Goal: Task Accomplishment & Management: Complete application form

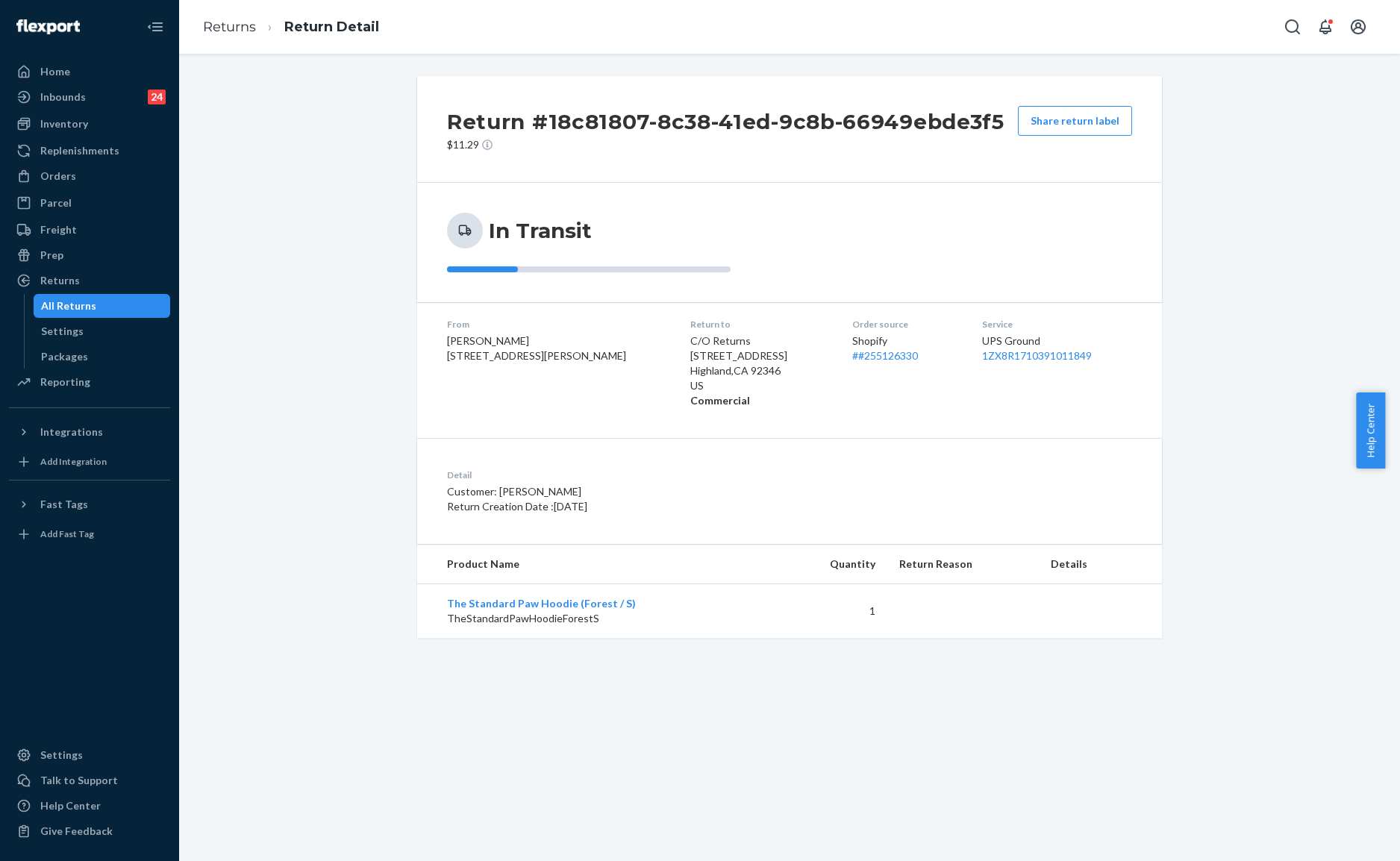
click at [230, 13] on ol "Returns Return Detail" at bounding box center [291, 27] width 200 height 44
click at [73, 168] on div "Orders" at bounding box center [90, 176] width 159 height 21
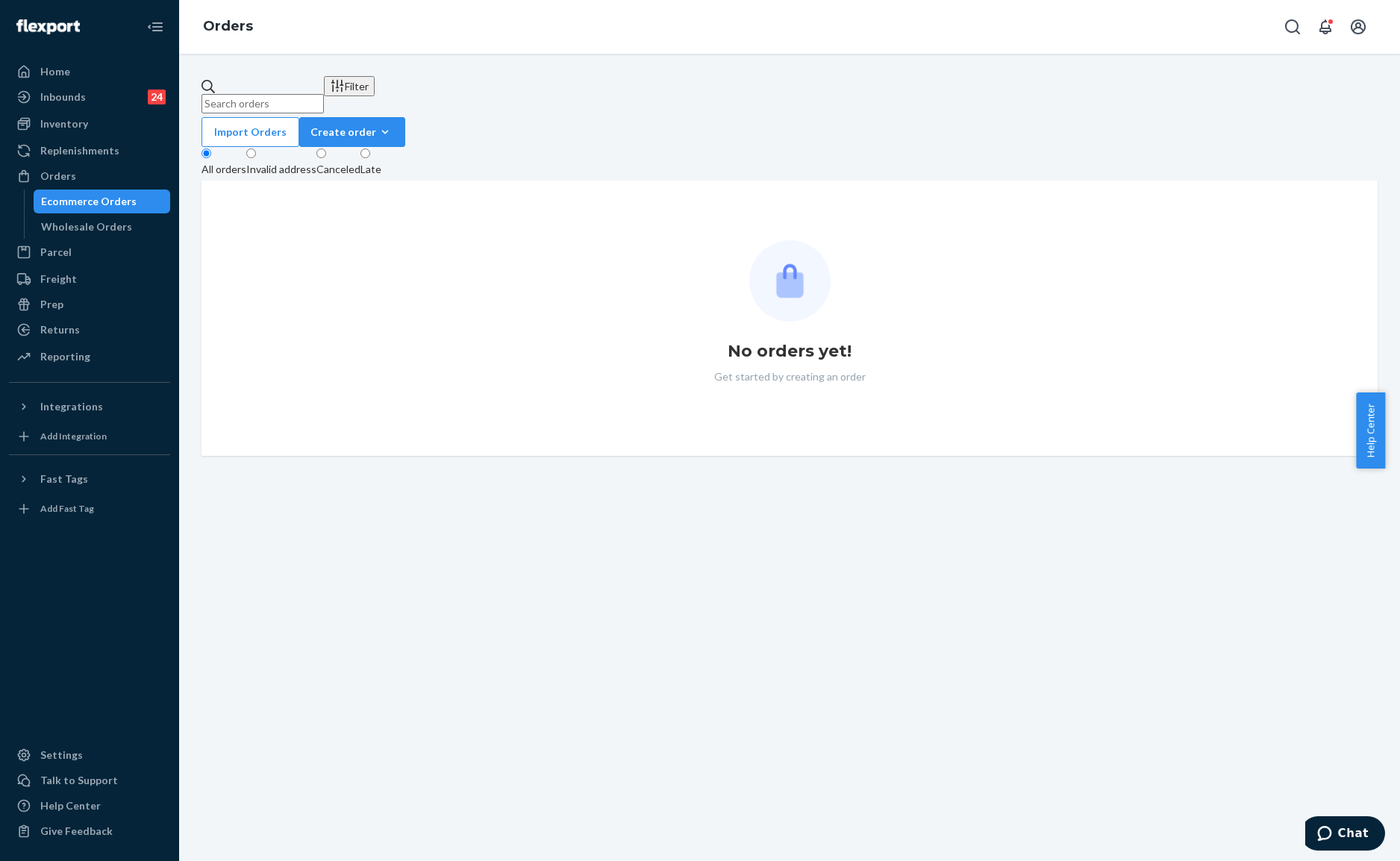
click at [286, 94] on input "text" at bounding box center [262, 104] width 122 height 20
paste input "HJBLZDOOXE"
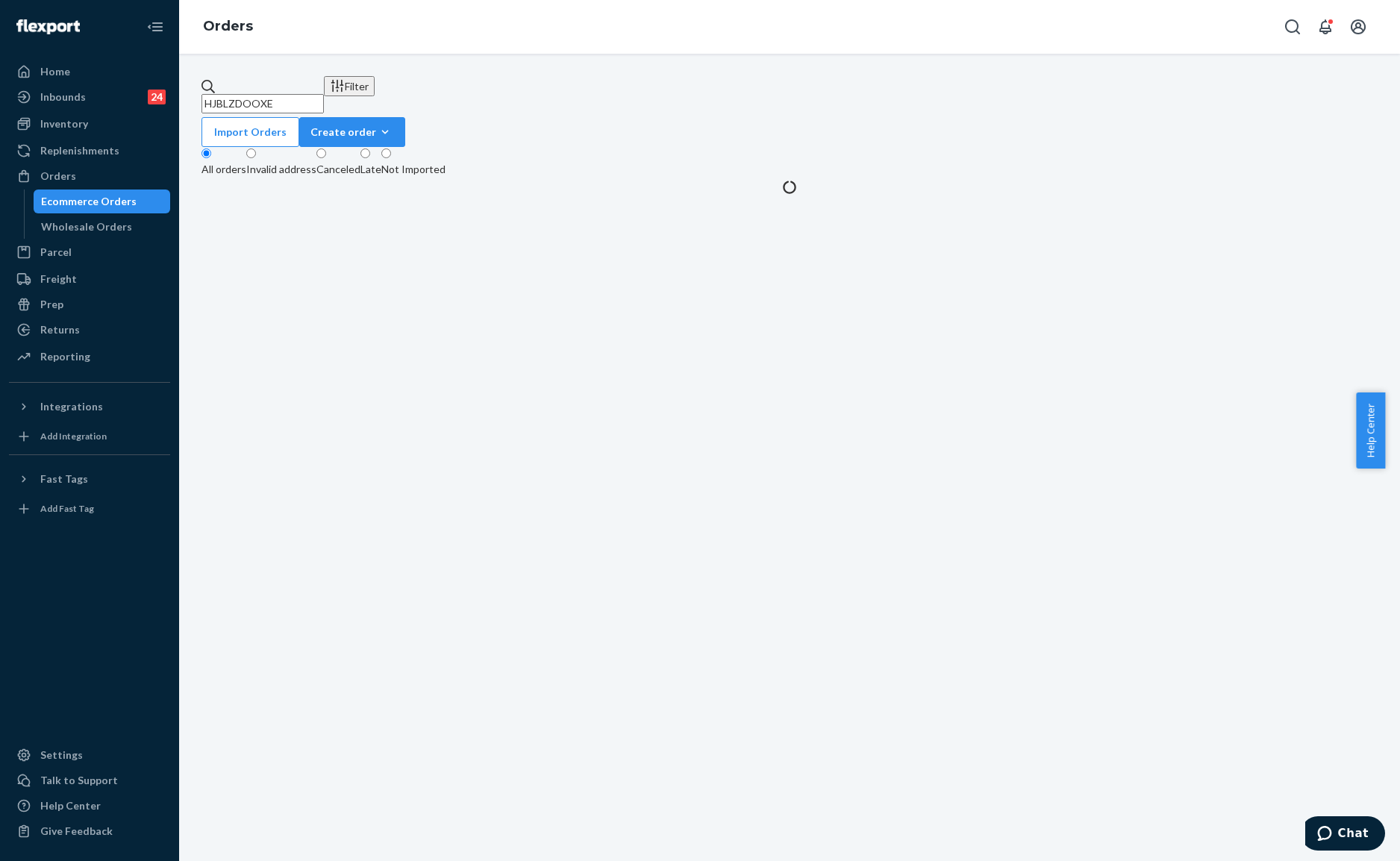
type input "HJBLZDOOXE"
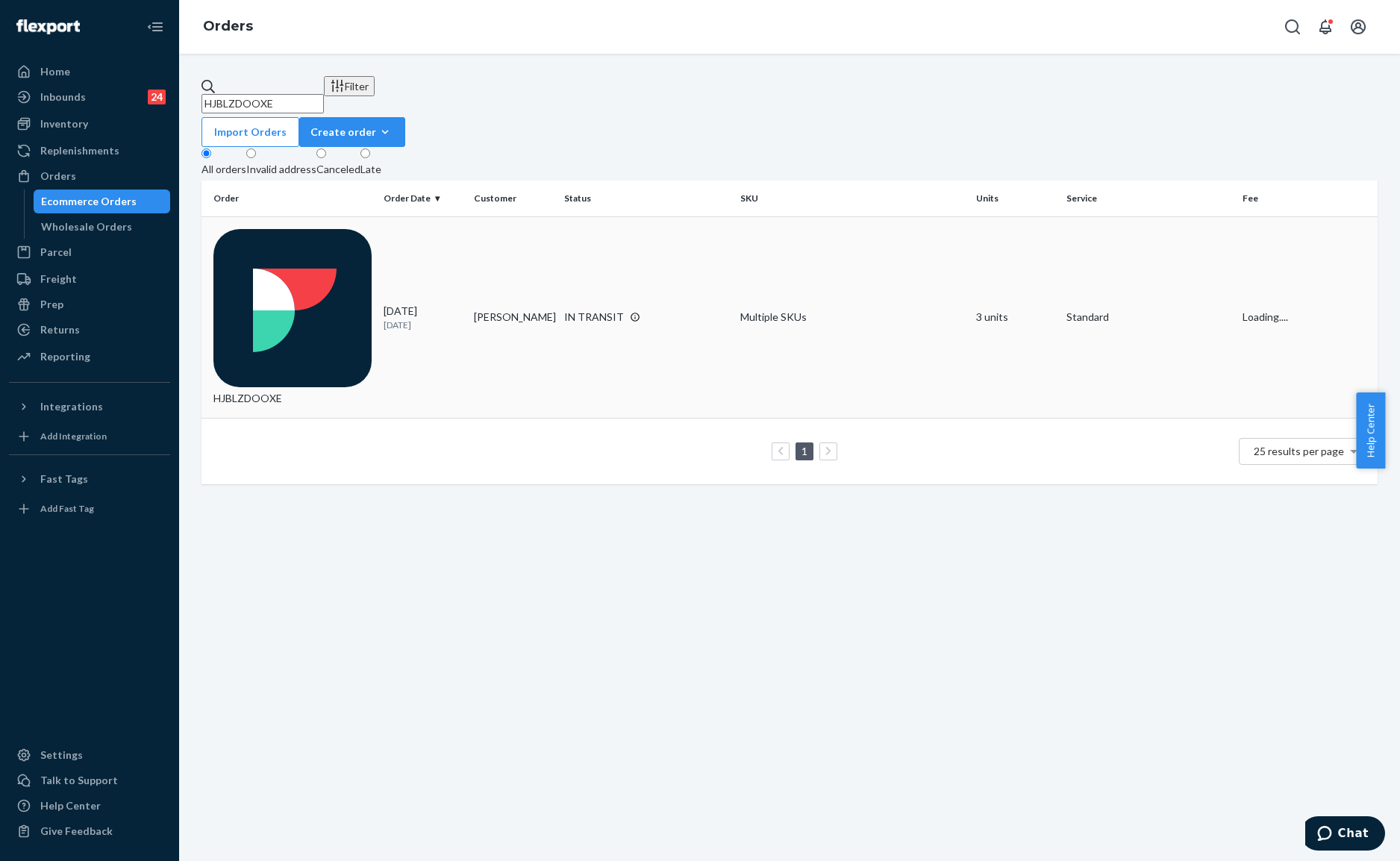
click at [468, 219] on td "[PERSON_NAME]" at bounding box center [513, 317] width 90 height 201
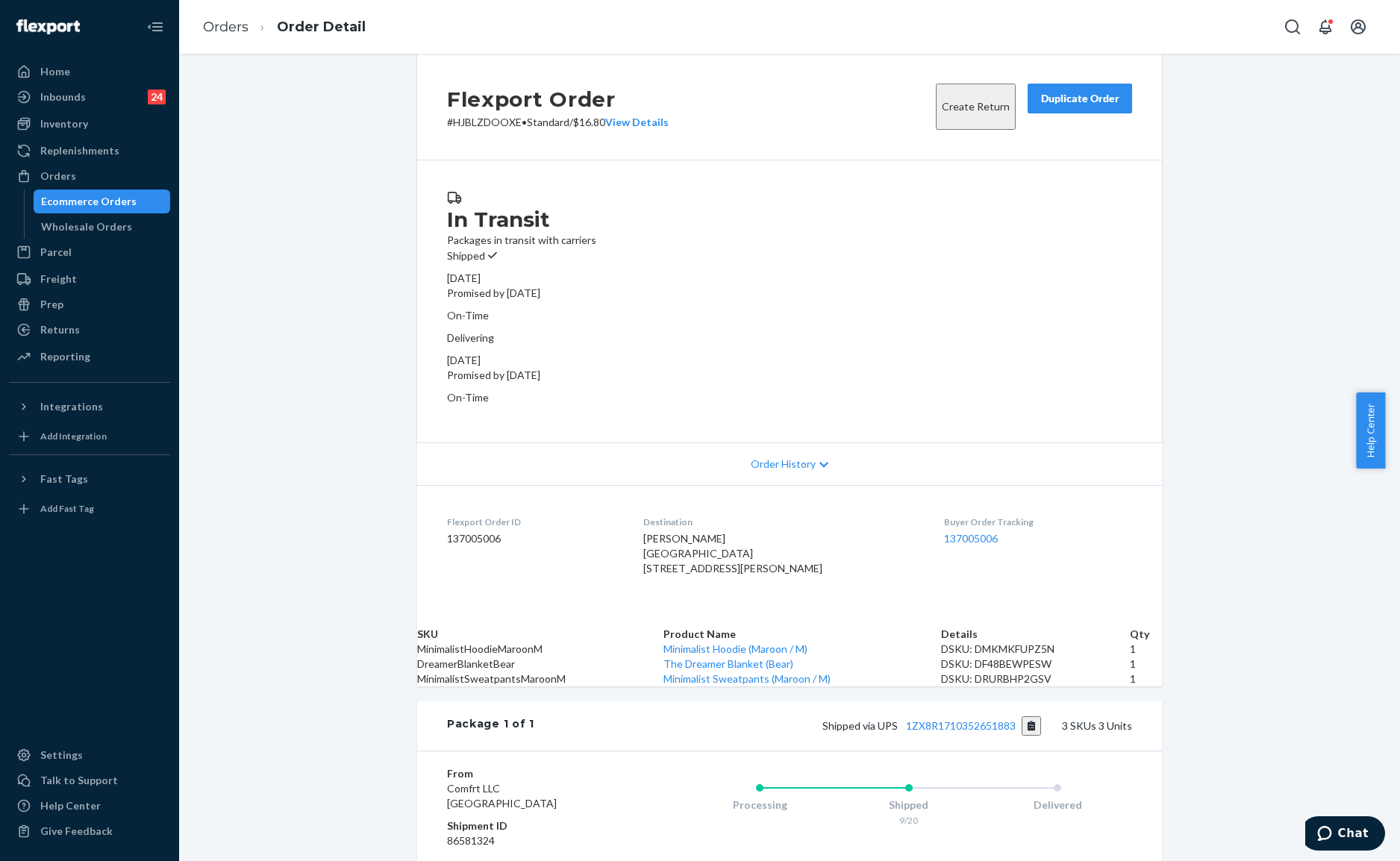
scroll to position [199, 0]
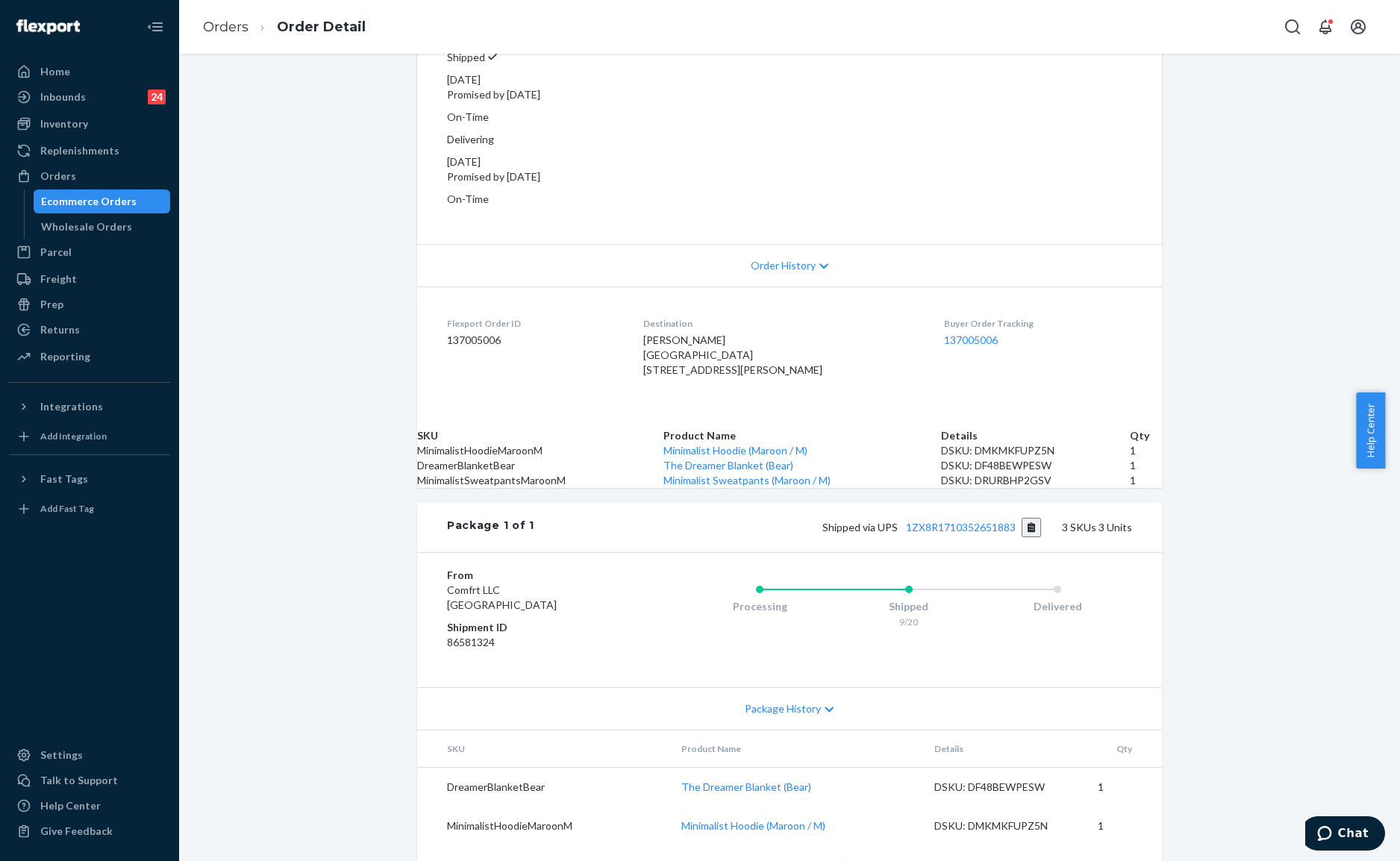
click at [963, 537] on div "Shipped via UPS 1ZX8R1710352651883 3 SKUs 3 Units" at bounding box center [833, 527] width 598 height 20
click at [980, 534] on link "1ZX8R1710352651883" at bounding box center [961, 527] width 110 height 13
click at [65, 319] on div "Returns" at bounding box center [90, 329] width 159 height 21
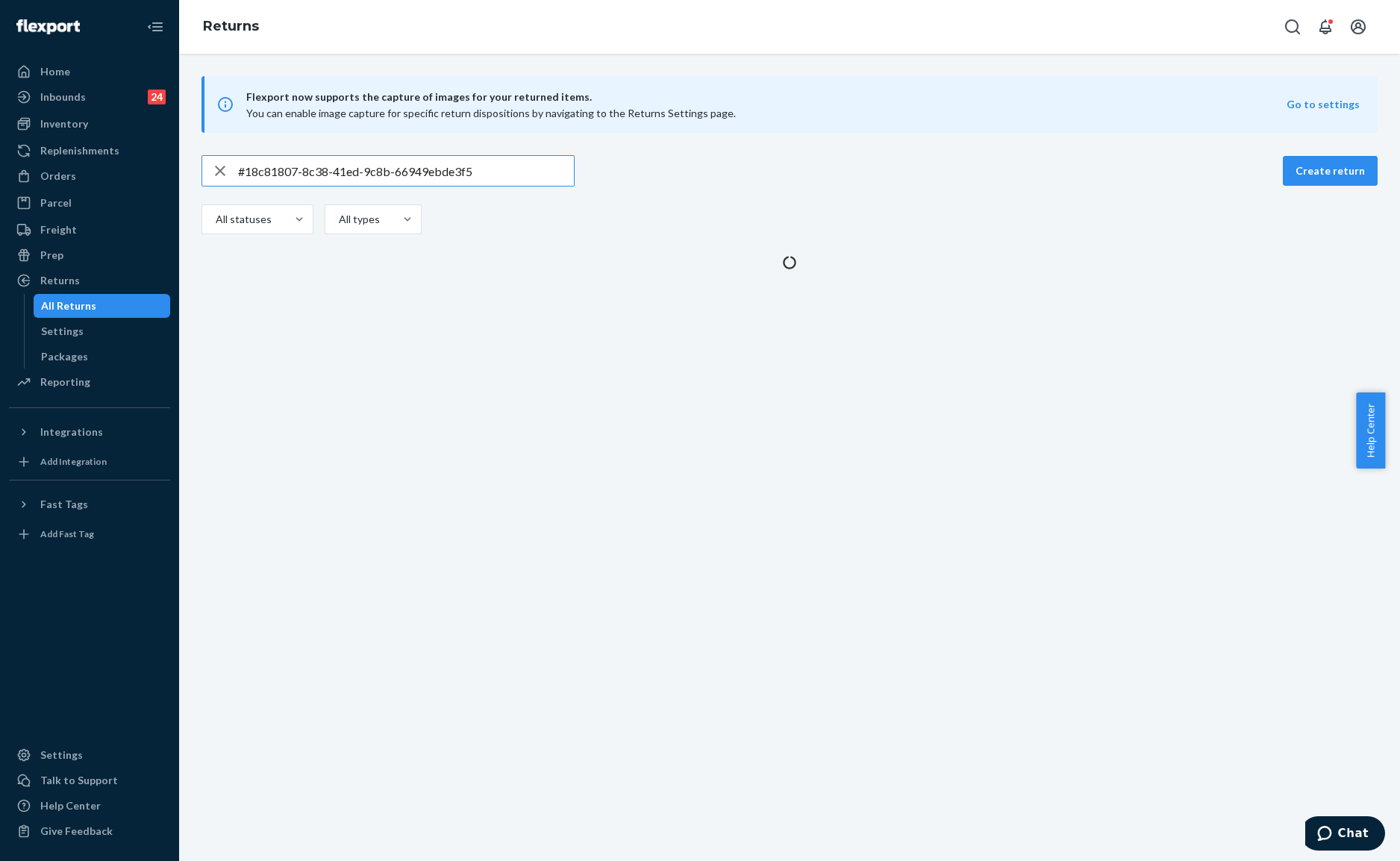
click at [401, 177] on input "#18c81807-8c38-41ed-9c8b-66949ebde3f5" at bounding box center [406, 171] width 336 height 30
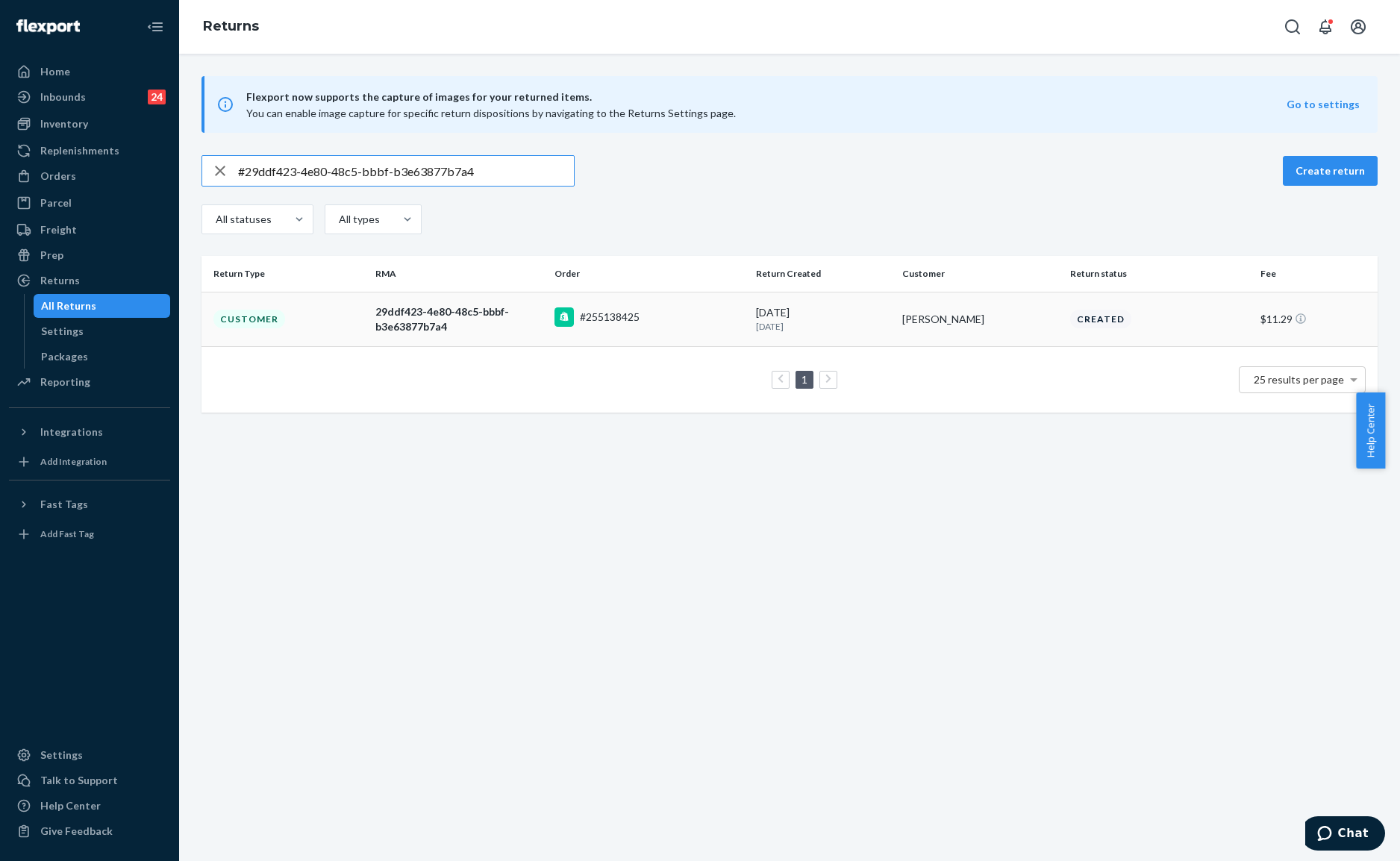
type input "#29ddf423-4e80-48c5-bbbf-b3e63877b7a4"
click at [666, 308] on div "#255138425" at bounding box center [648, 319] width 189 height 23
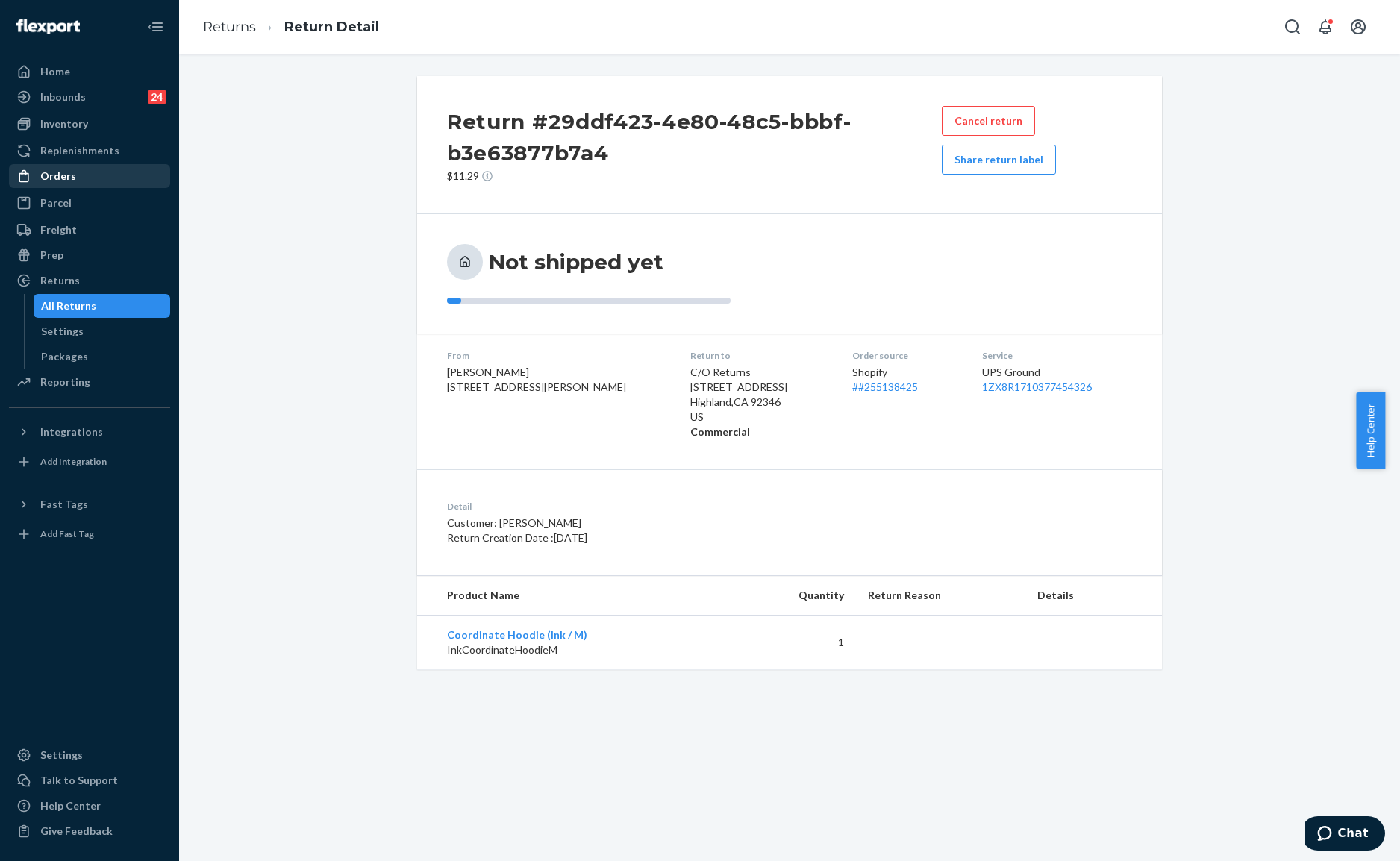
click at [103, 177] on div "Orders" at bounding box center [90, 176] width 159 height 21
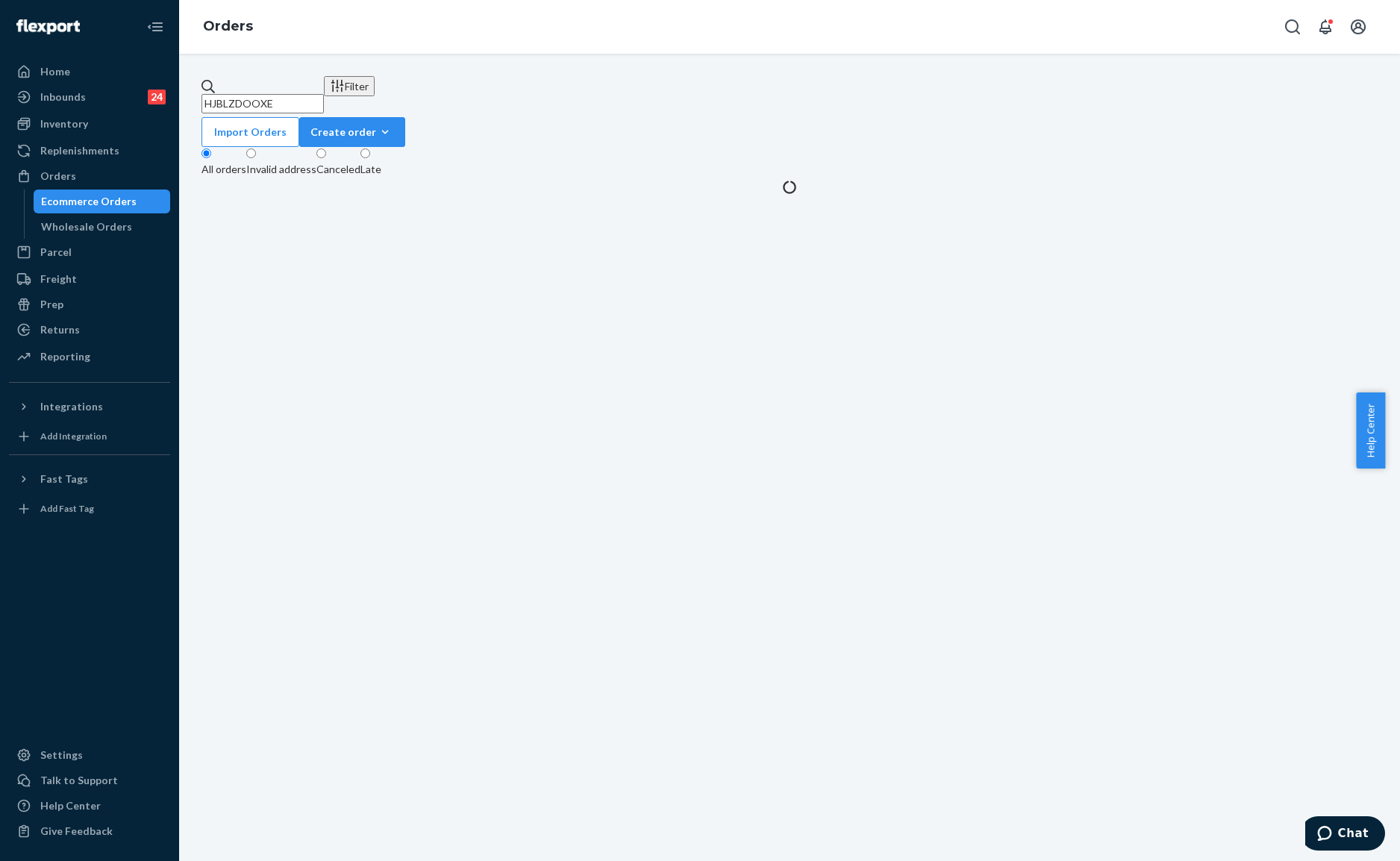
click at [324, 94] on input "HJBLZDOOXE" at bounding box center [262, 104] width 122 height 20
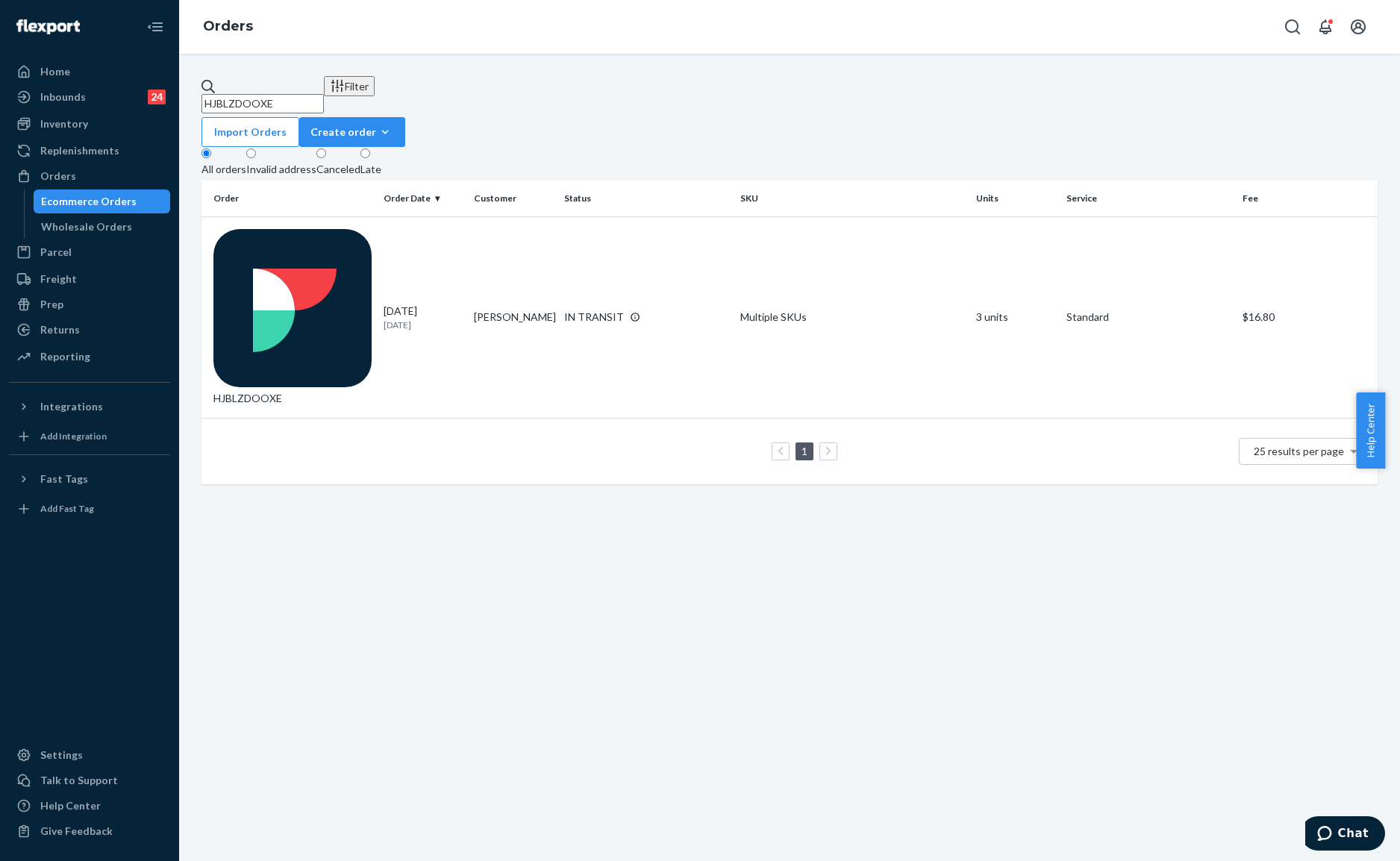
paste input "#SJOZAMPOXX"
type input "#SJOZAMPOXX"
click at [450, 216] on td "[DATE] [DATE]" at bounding box center [423, 317] width 90 height 201
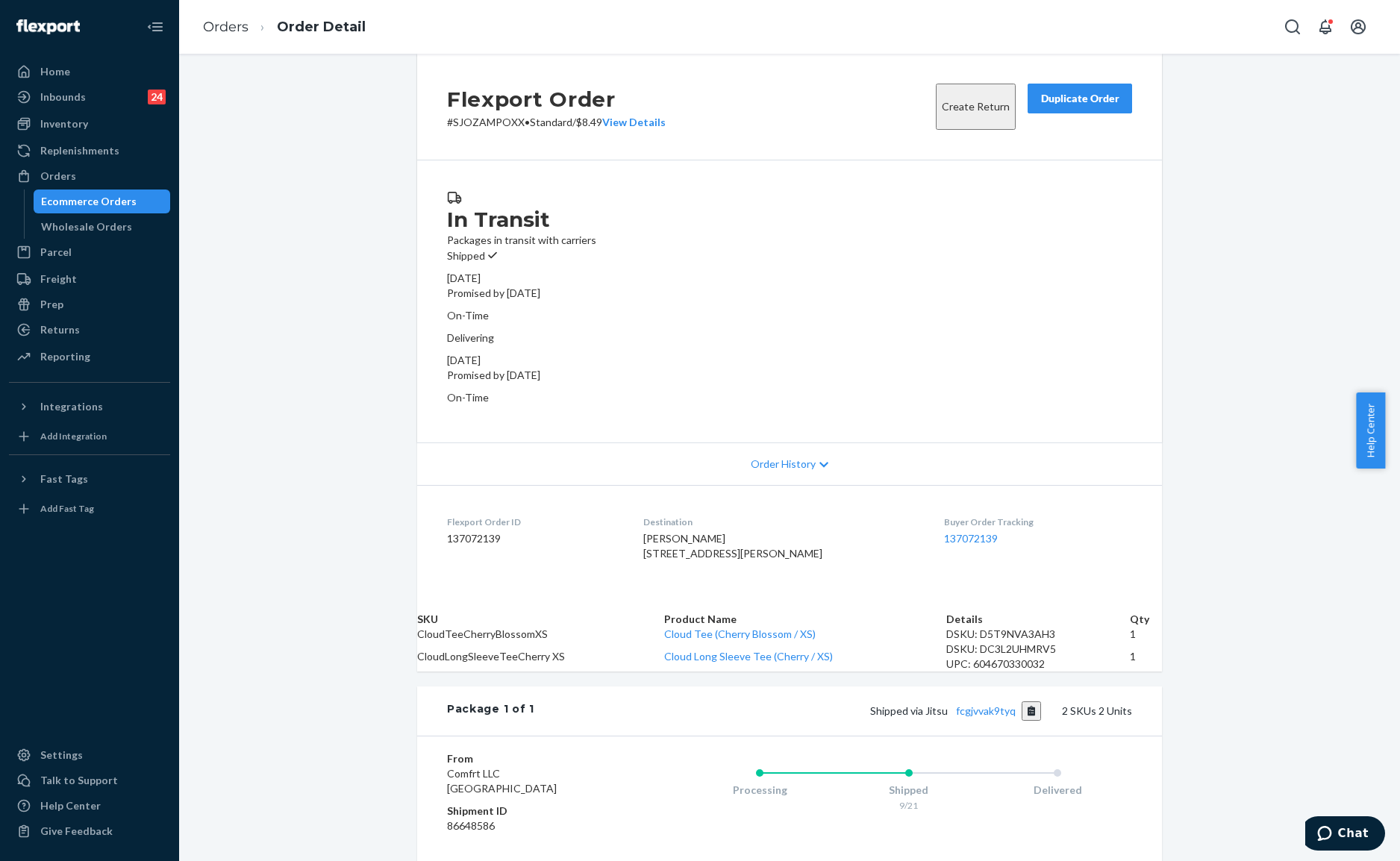
click at [982, 721] on div "Shipped via Jitsu fcgjvvak9tyq 2 SKUs 2 Units" at bounding box center [833, 711] width 598 height 20
click at [985, 717] on link "fcgjvvak9tyq" at bounding box center [986, 711] width 60 height 13
drag, startPoint x: 841, startPoint y: 304, endPoint x: 672, endPoint y: 261, distance: 174.4
drag, startPoint x: 672, startPoint y: 261, endPoint x: 589, endPoint y: 338, distance: 113.2
drag, startPoint x: 589, startPoint y: 338, endPoint x: 572, endPoint y: 356, distance: 24.8
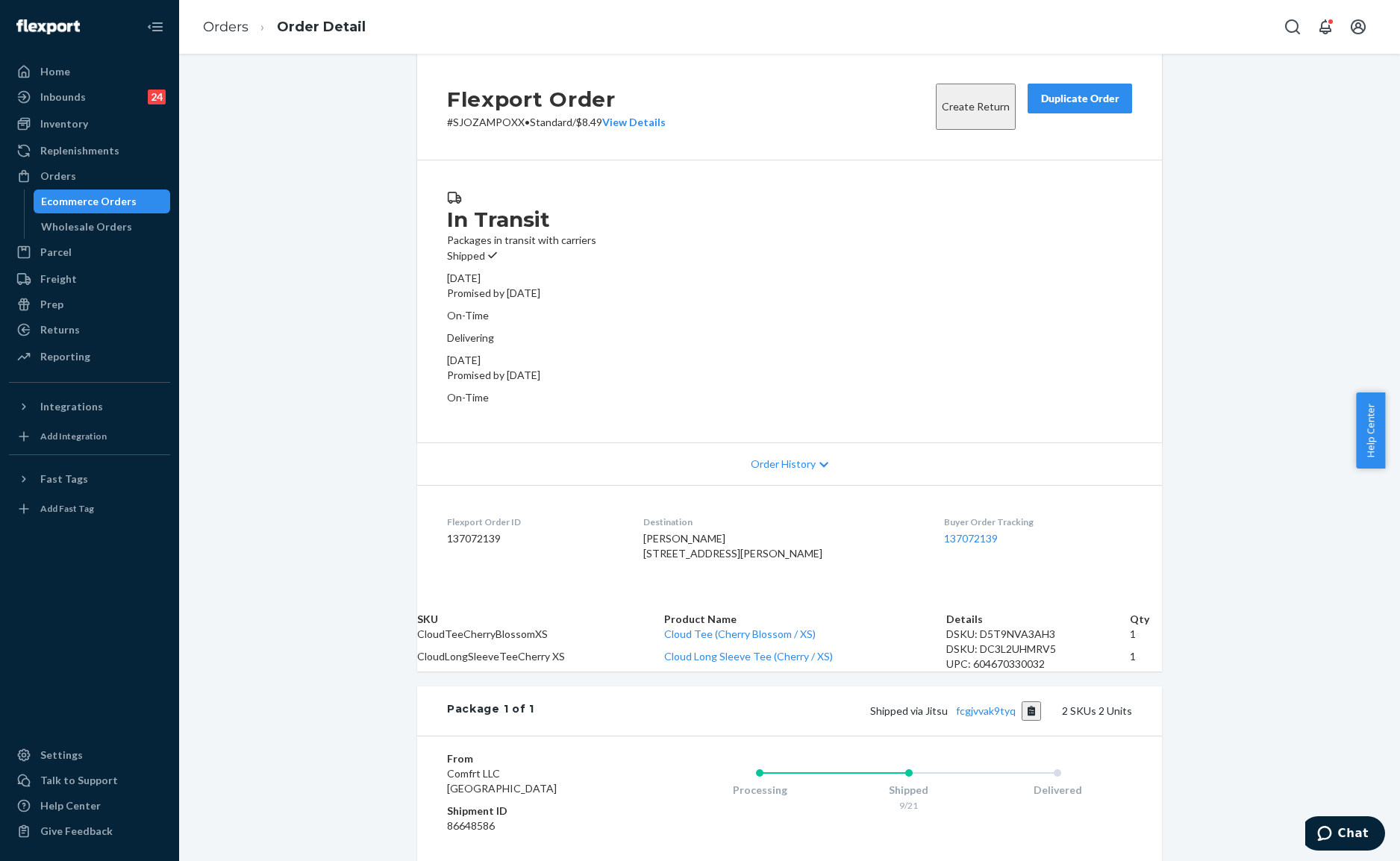
drag, startPoint x: 572, startPoint y: 356, endPoint x: 600, endPoint y: 353, distance: 28.2
drag, startPoint x: 600, startPoint y: 353, endPoint x: 1018, endPoint y: 436, distance: 426.2
click at [1018, 485] on dl "Flexport Order ID 137072139 Destination [PERSON_NAME] [STREET_ADDRESS][PERSON_N…" at bounding box center [789, 541] width 744 height 112
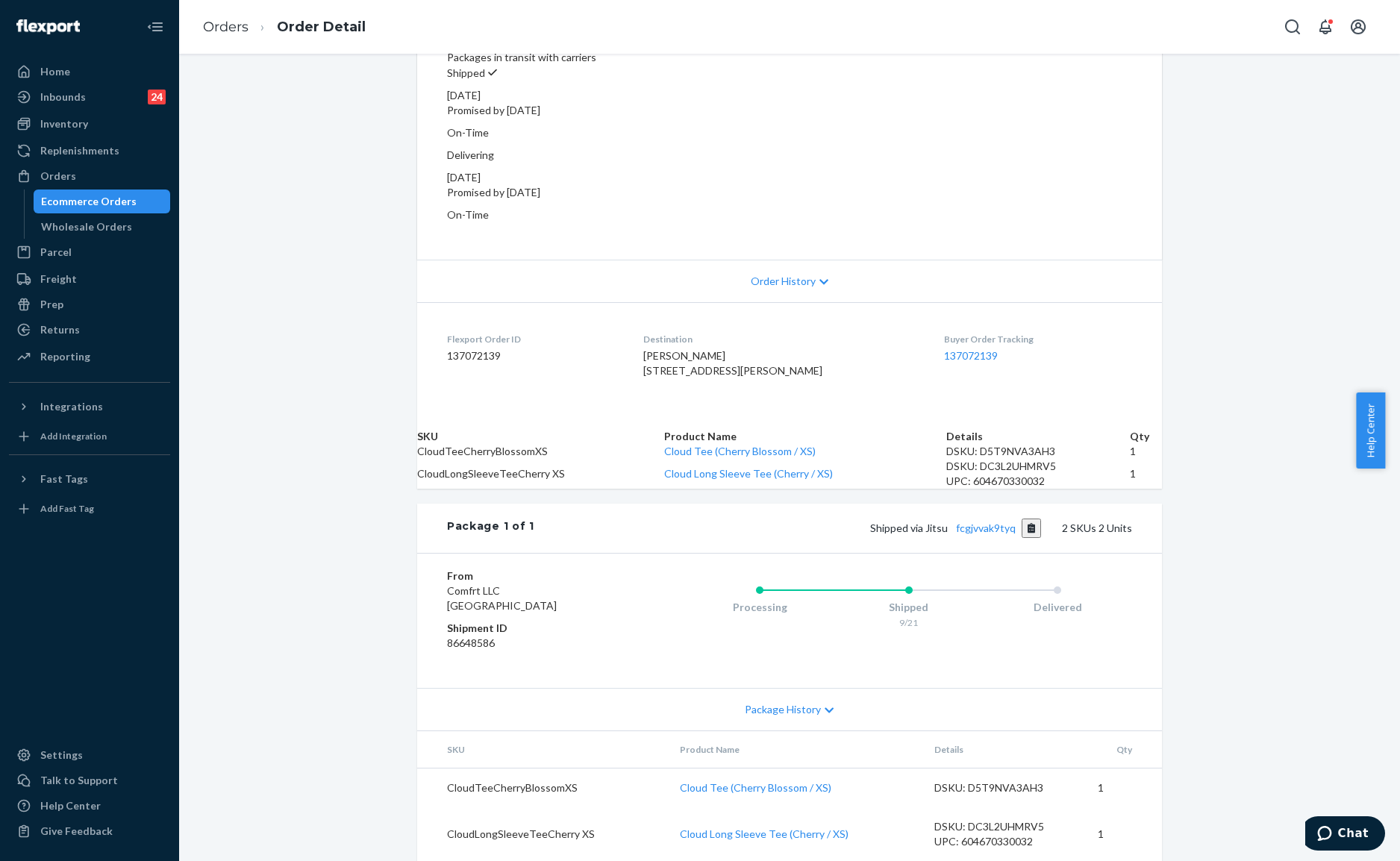
scroll to position [237, 0]
drag, startPoint x: 568, startPoint y: 303, endPoint x: 748, endPoint y: 264, distance: 184.2
drag, startPoint x: 819, startPoint y: 233, endPoint x: 692, endPoint y: 331, distance: 160.4
drag, startPoint x: 692, startPoint y: 331, endPoint x: 278, endPoint y: 451, distance: 431.0
click at [278, 451] on div "Flexport Order # SJOZAMPOXX • Standard / $8.49 View Details Create Return Dupli…" at bounding box center [789, 367] width 1221 height 991
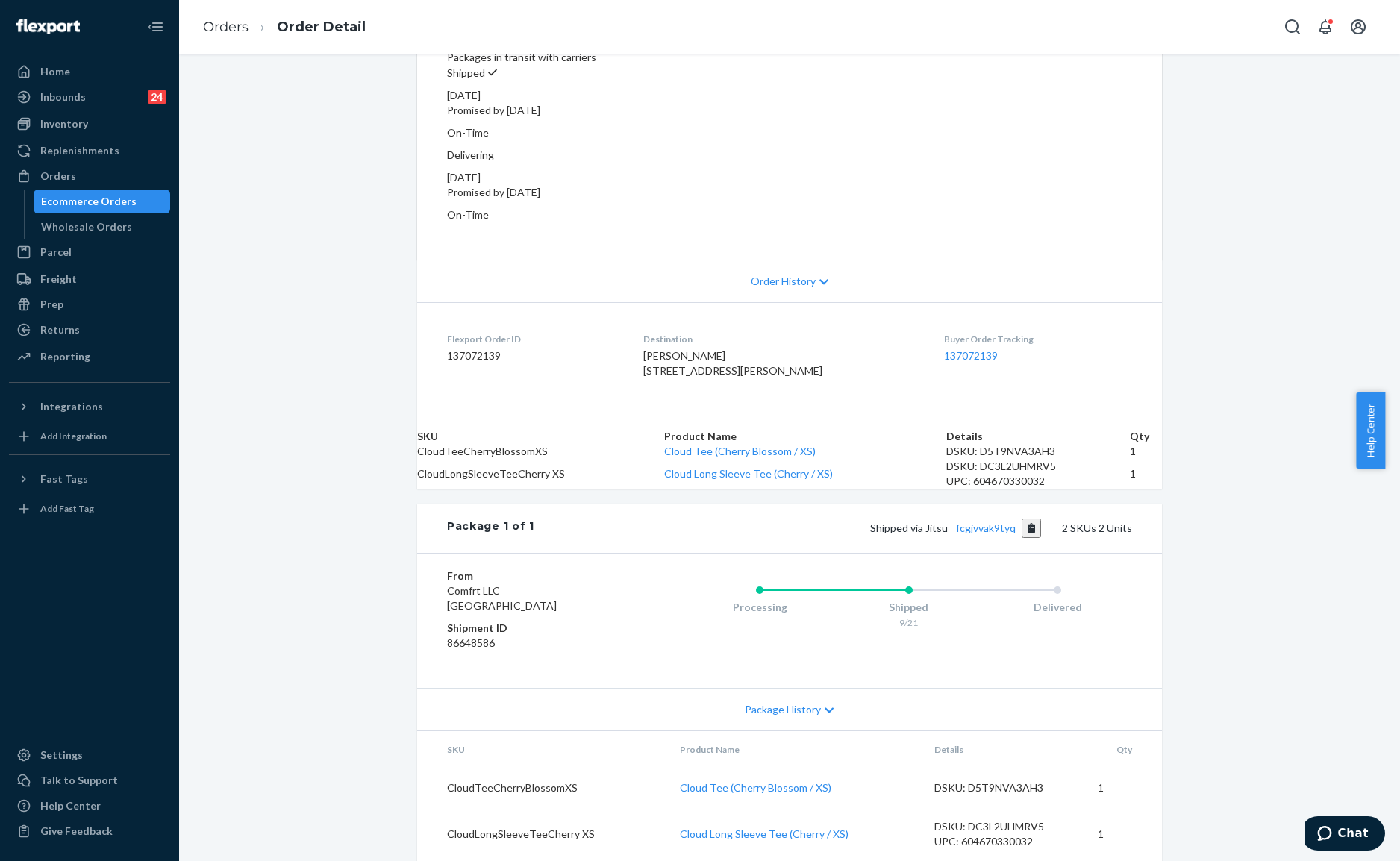
drag, startPoint x: 326, startPoint y: 435, endPoint x: 326, endPoint y: 390, distance: 45.0
click at [328, 434] on div "Flexport Order # SJOZAMPOXX • Standard / $8.49 View Details Create Return Dupli…" at bounding box center [789, 367] width 1221 height 991
click at [224, 9] on ol "Orders Order Detail" at bounding box center [284, 27] width 187 height 44
click at [228, 20] on link "Orders" at bounding box center [226, 27] width 46 height 17
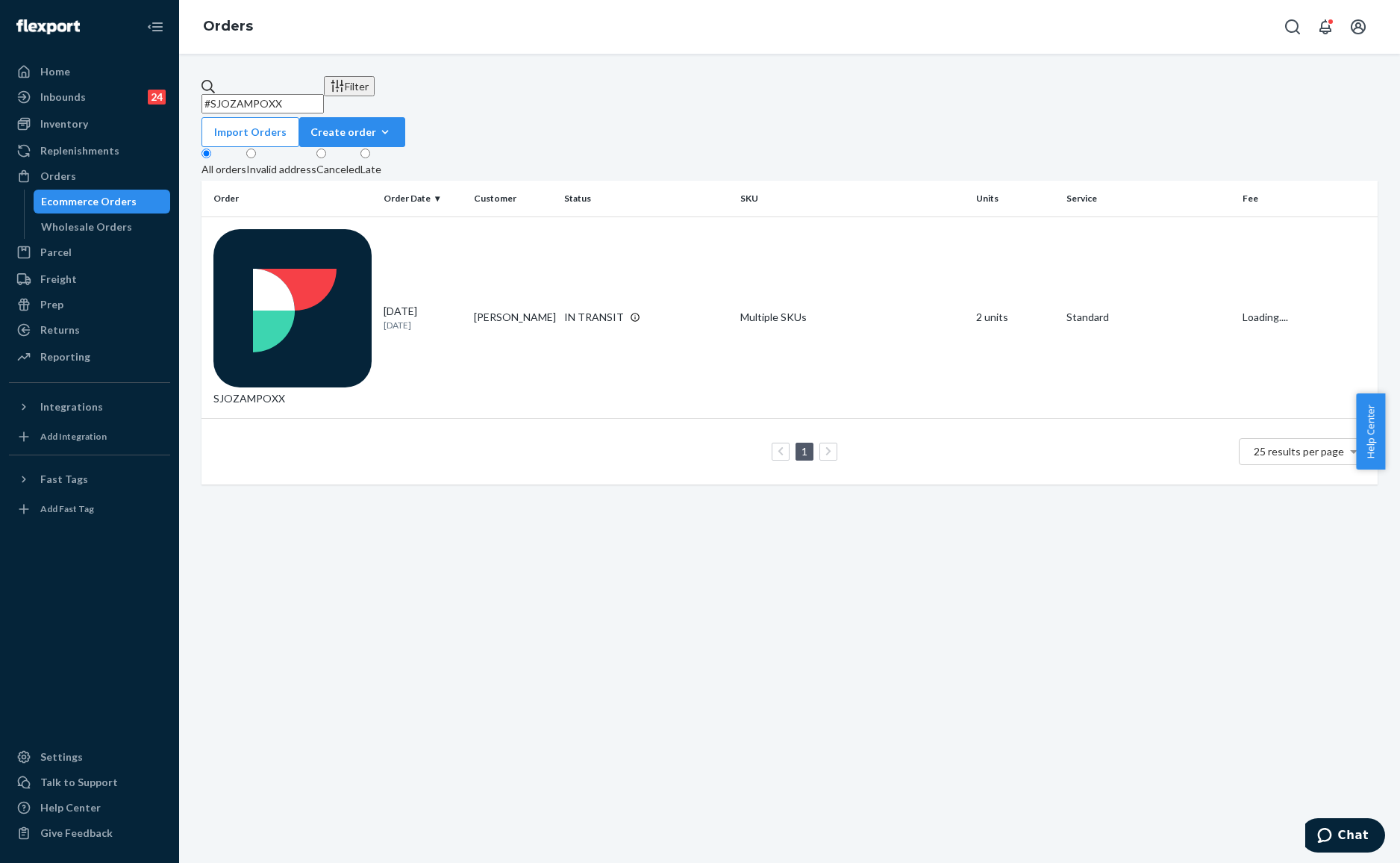
click at [324, 99] on input "#SJOZAMPOXX" at bounding box center [262, 104] width 122 height 20
paste input "255115906"
type input "#255115906"
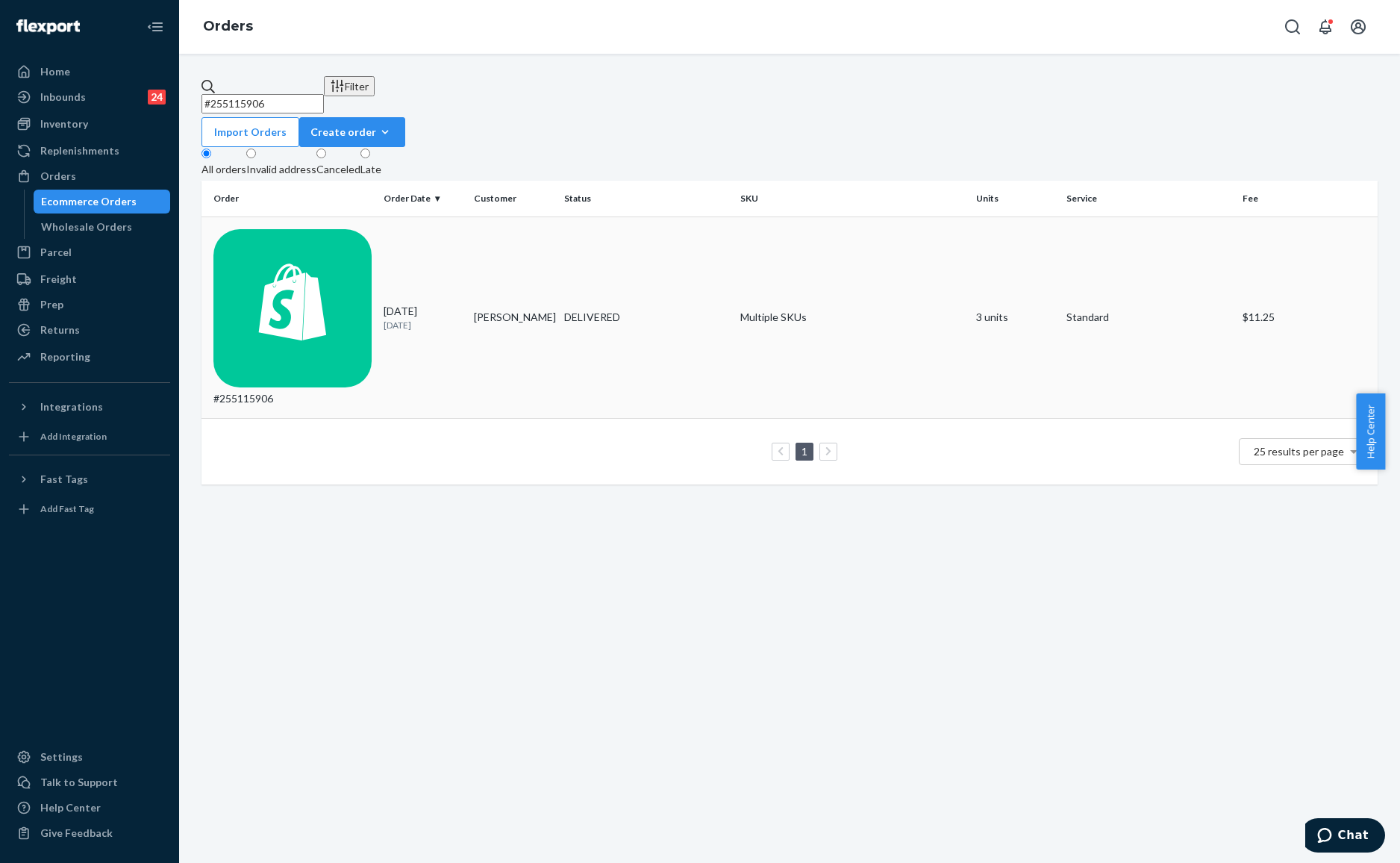
click at [601, 310] on div "DELIVERED" at bounding box center [592, 317] width 56 height 15
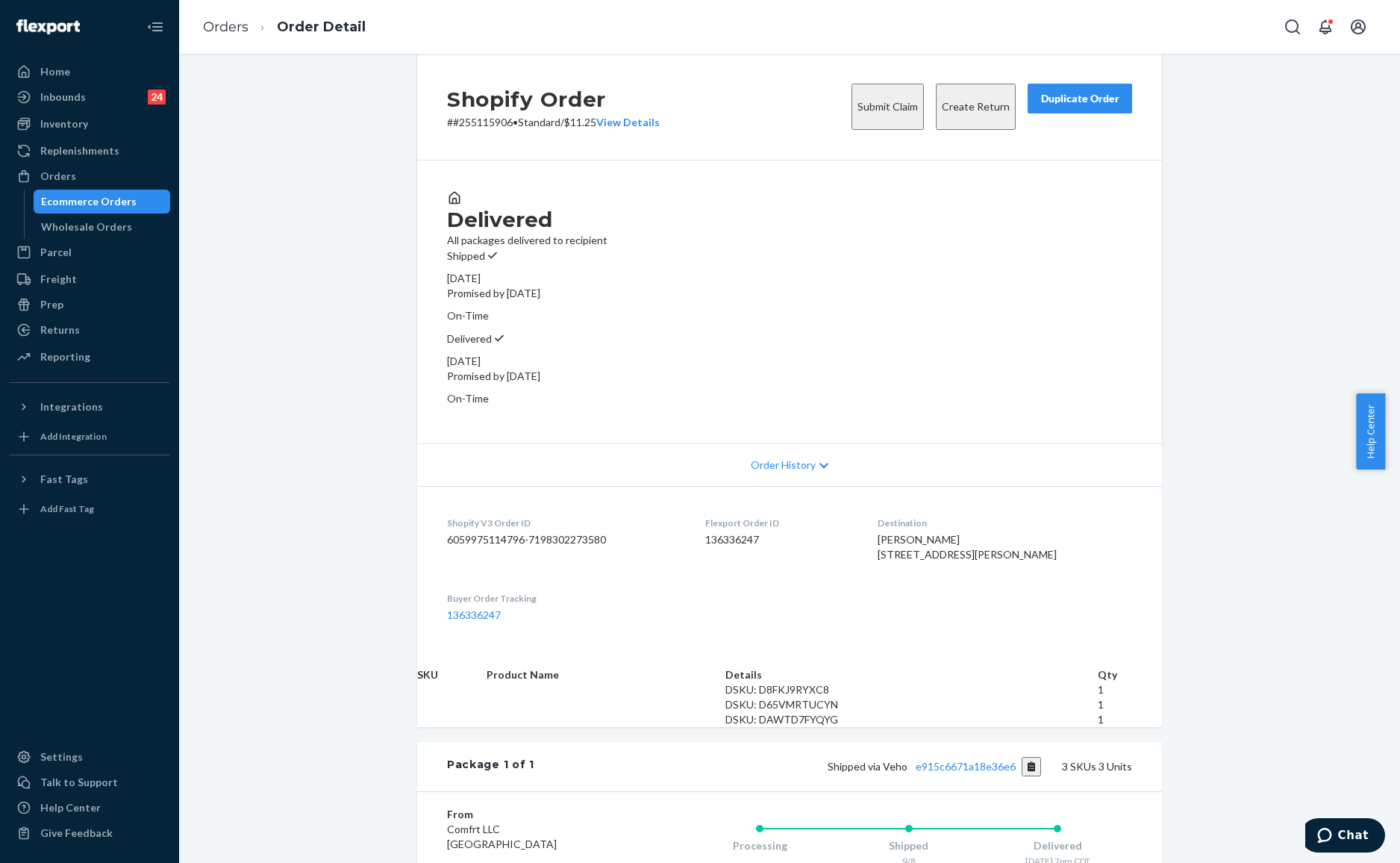
drag, startPoint x: 731, startPoint y: 189, endPoint x: 800, endPoint y: 188, distance: 69.0
click at [731, 188] on div "Delivered All packages delivered to recipient Shipped [DATE] Promised by [DATE]…" at bounding box center [789, 301] width 744 height 283
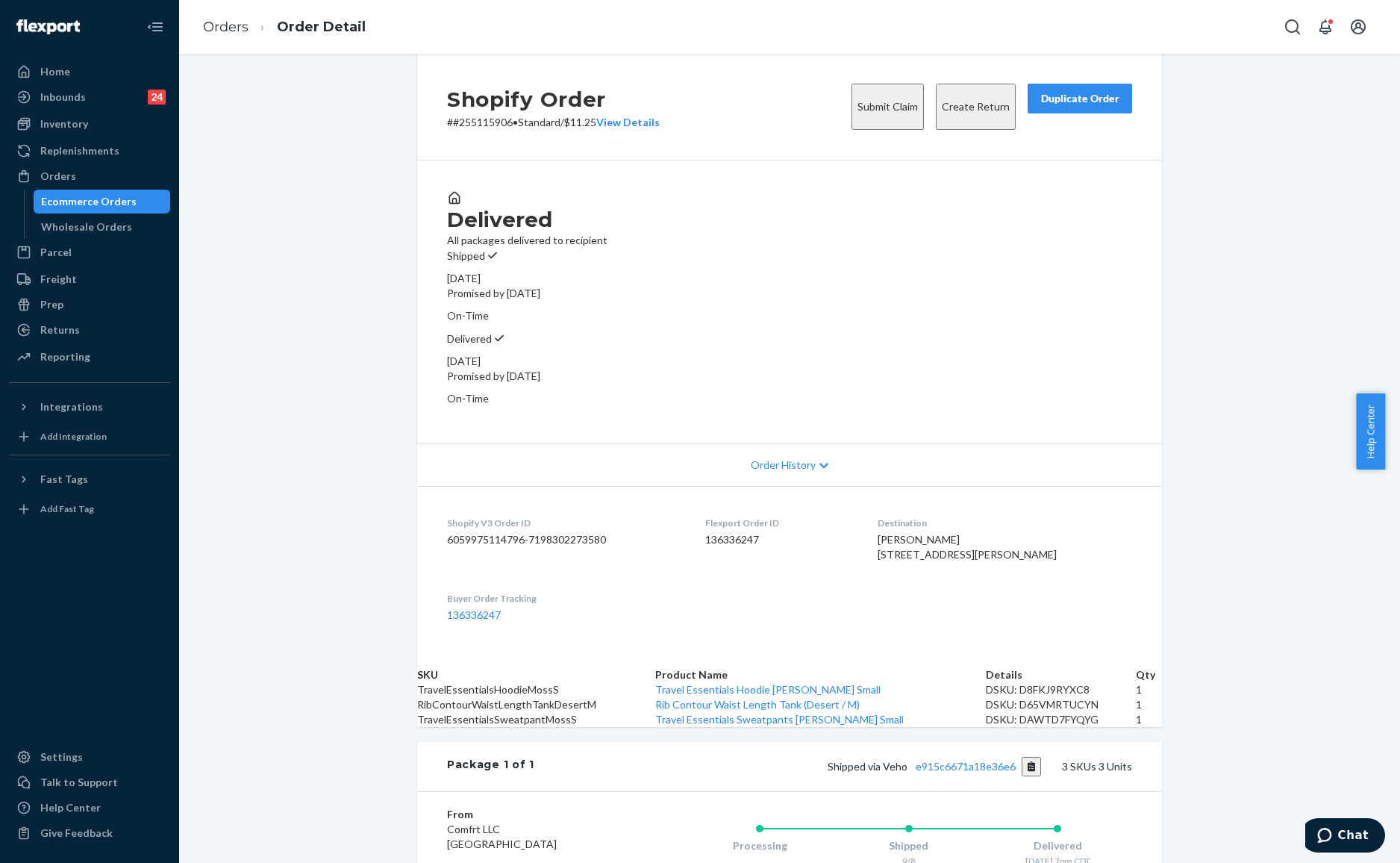
click at [868, 121] on button "Submit Claim" at bounding box center [888, 107] width 73 height 47
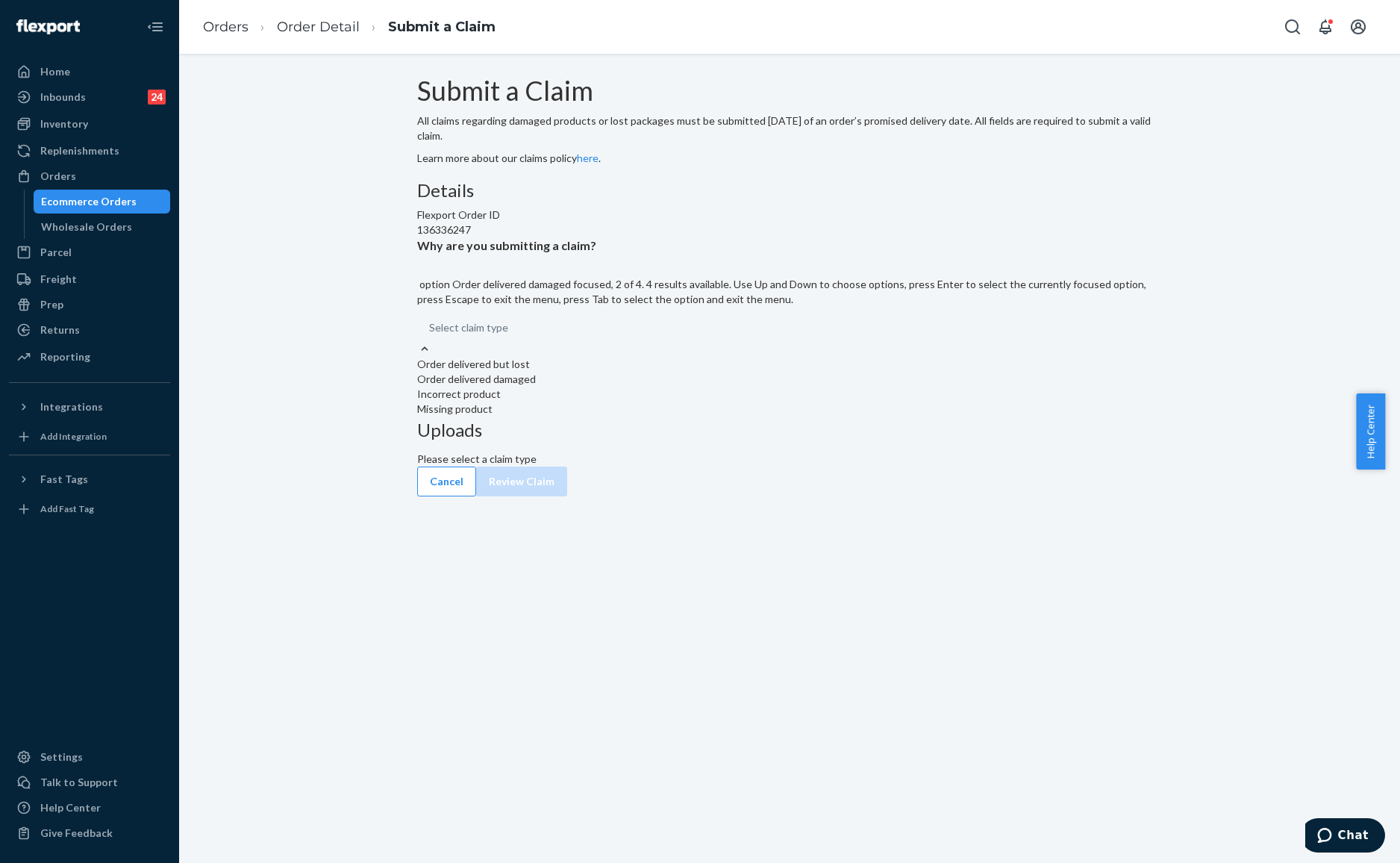
click at [655, 386] on div "Order delivered damaged" at bounding box center [789, 379] width 744 height 15
click at [509, 335] on input "Why are you submitting a claim? option Order delivered damaged focused, 2 of 4.…" at bounding box center [509, 327] width 2 height 15
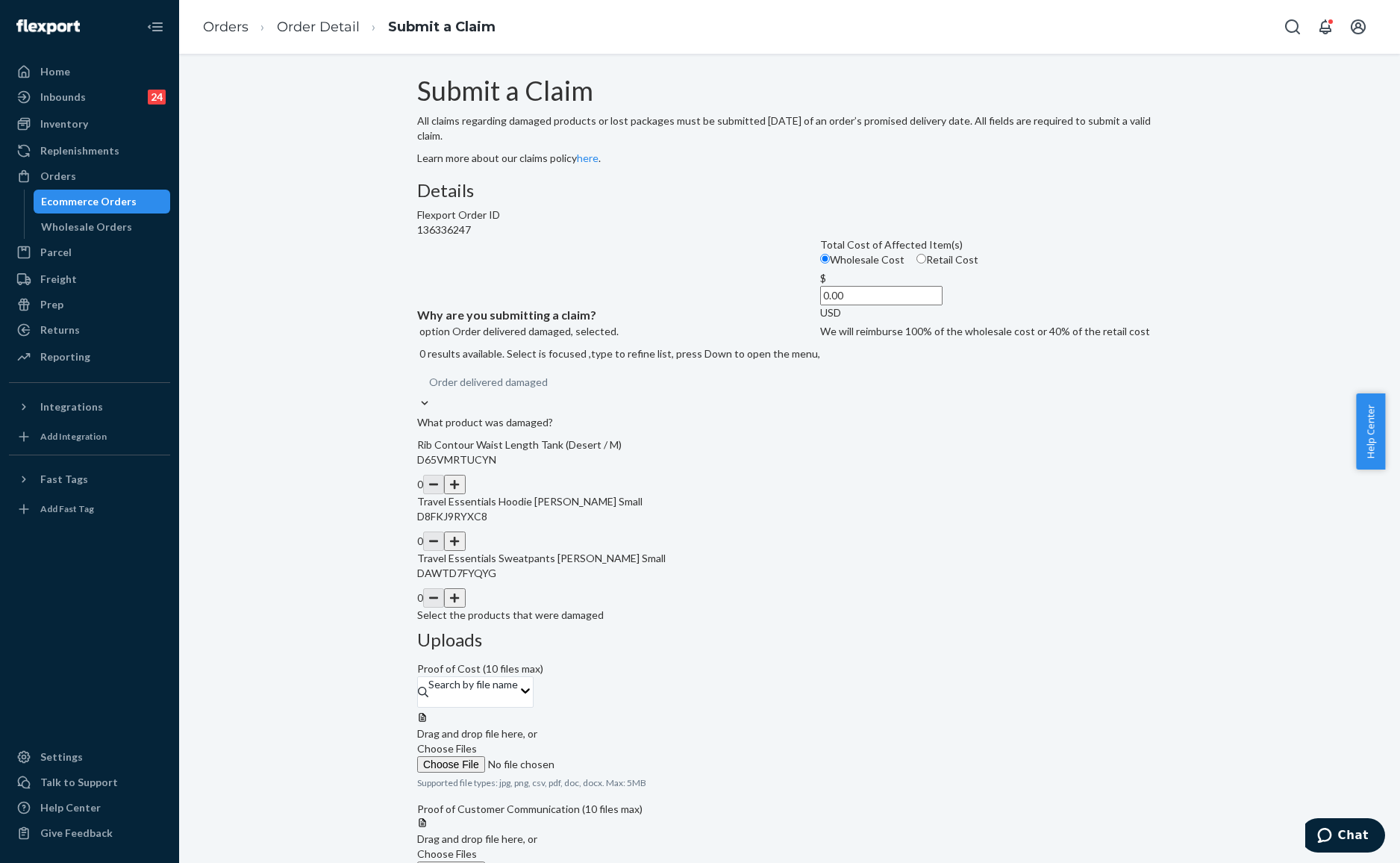
click at [917, 263] on input "Retail Cost" at bounding box center [922, 258] width 9 height 9
radio input "true"
radio input "false"
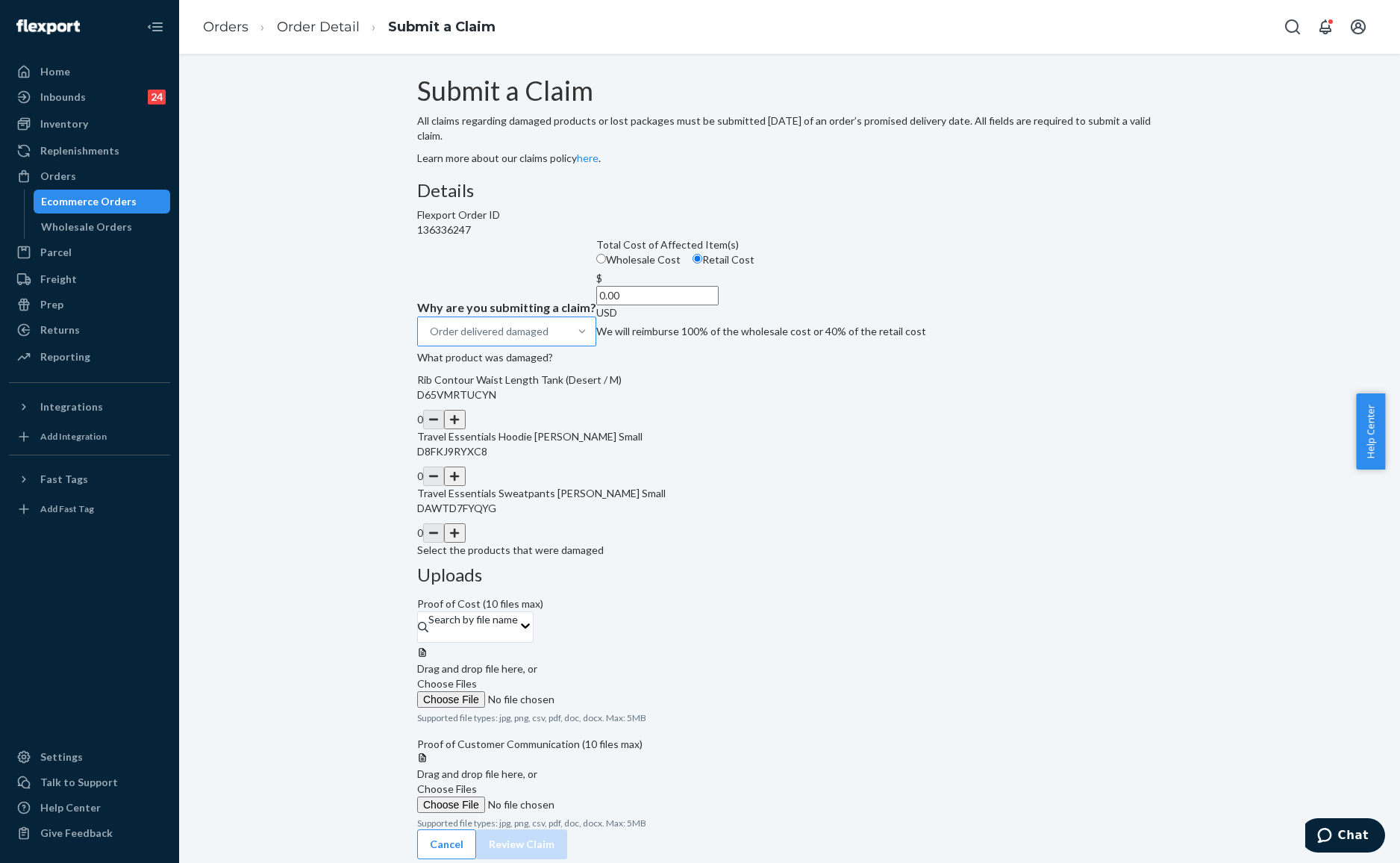
click at [464, 486] on button "button" at bounding box center [454, 476] width 21 height 20
click at [648, 305] on input "0.00" at bounding box center [657, 295] width 122 height 20
click at [828, 647] on div at bounding box center [789, 647] width 744 height 0
click at [640, 305] on input "47.00" at bounding box center [657, 295] width 122 height 20
type input "50.00"
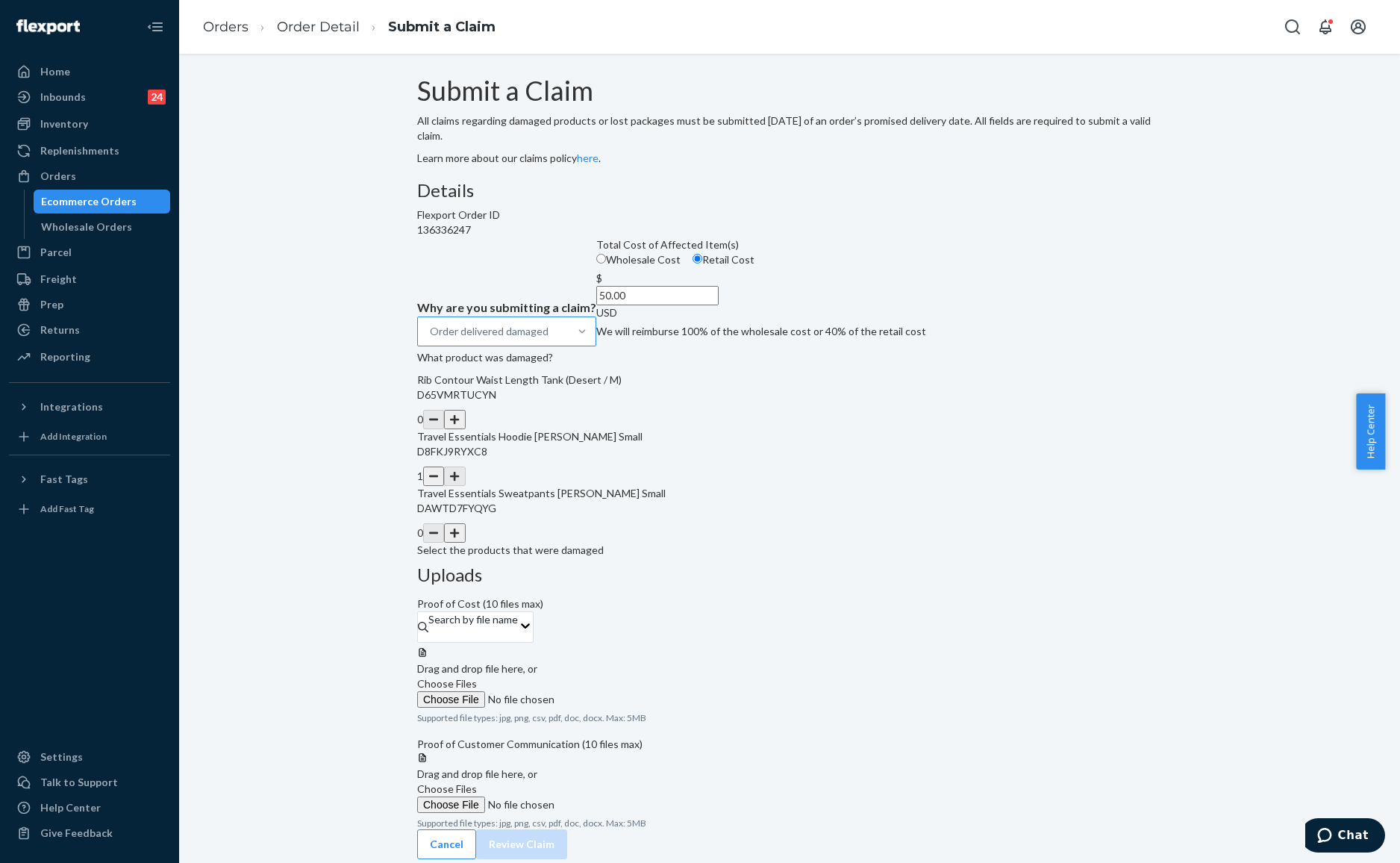
click at [477, 677] on span "Choose Files" at bounding box center [447, 684] width 60 height 13
click at [620, 691] on input "Choose Files" at bounding box center [519, 700] width 203 height 17
click at [620, 797] on label "Choose Files" at bounding box center [519, 813] width 203 height 32
click at [620, 812] on input "Choose Files" at bounding box center [519, 820] width 203 height 17
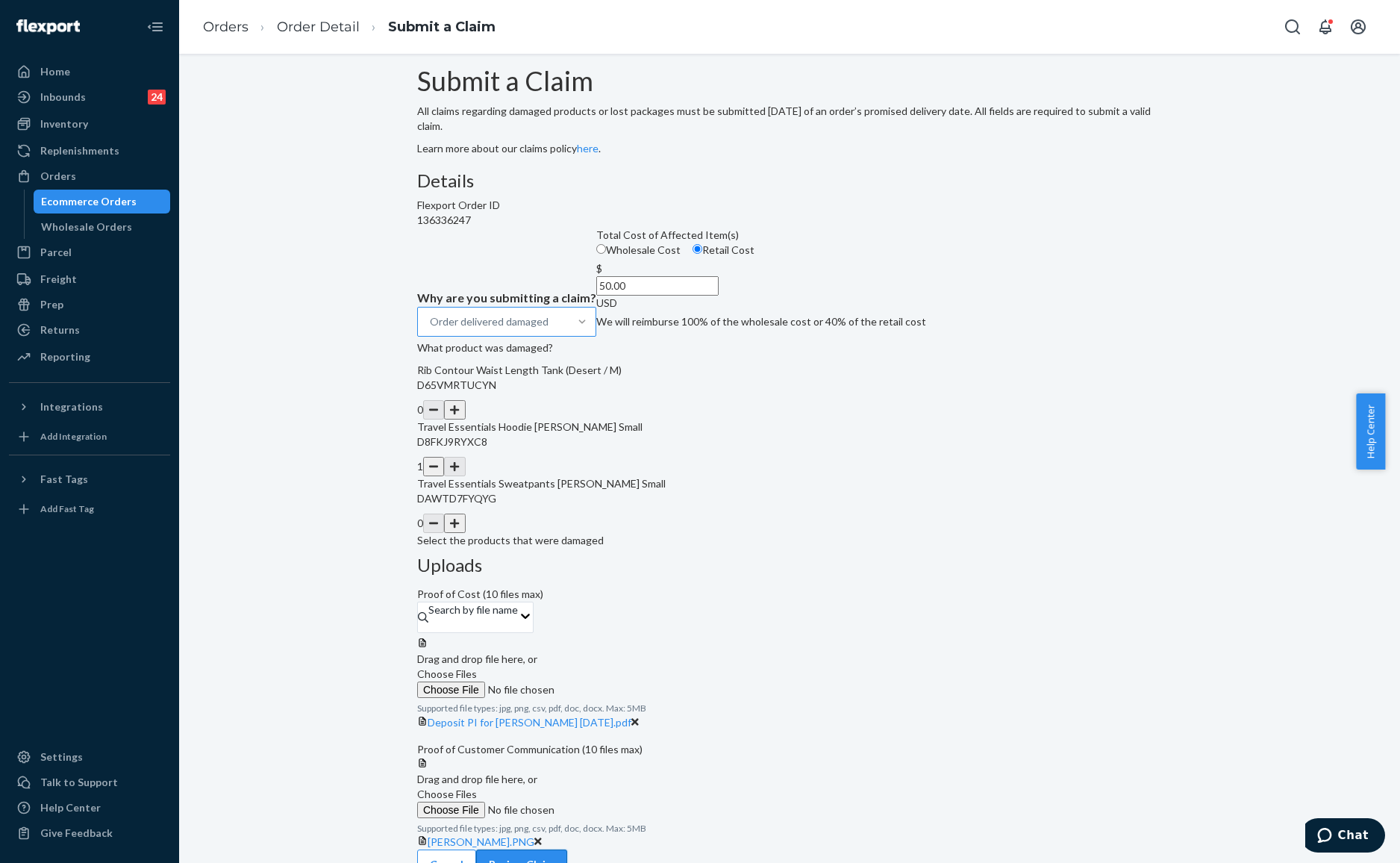
scroll to position [10, 0]
click at [567, 849] on button "Review Claim" at bounding box center [521, 864] width 91 height 30
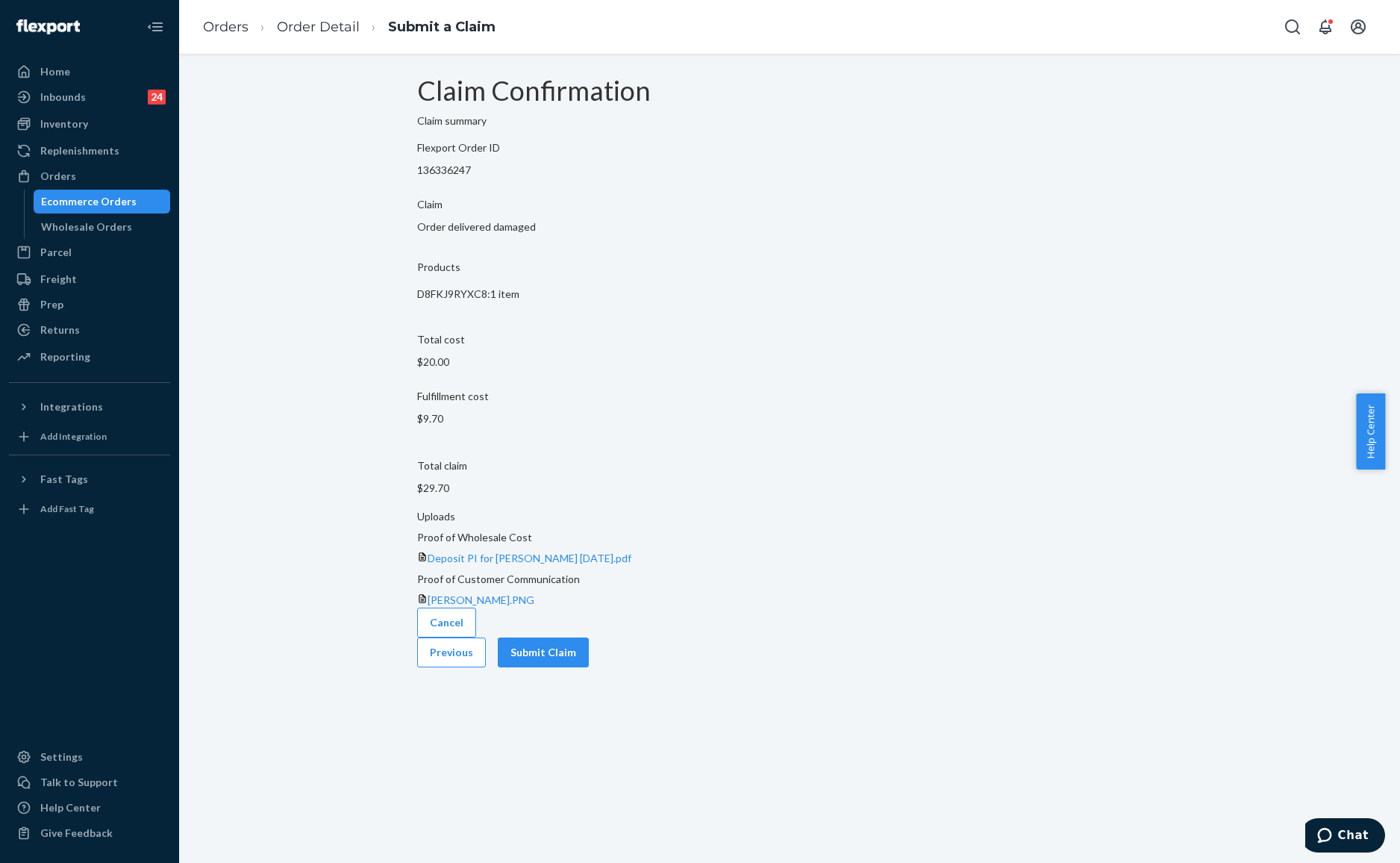
scroll to position [0, 0]
click at [589, 637] on button "Submit Claim" at bounding box center [544, 652] width 91 height 30
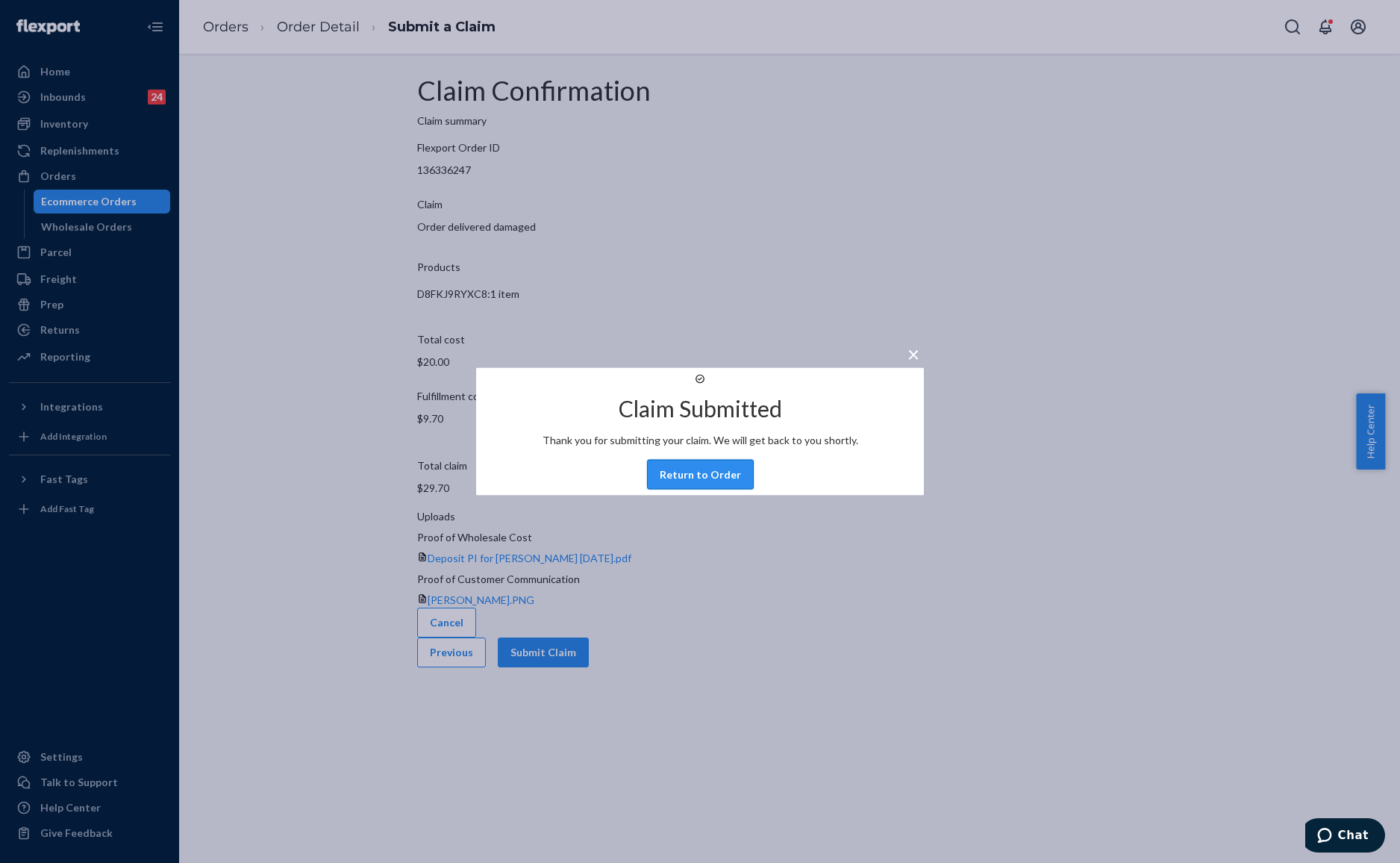
click at [704, 490] on button "Return to Order" at bounding box center [700, 475] width 106 height 30
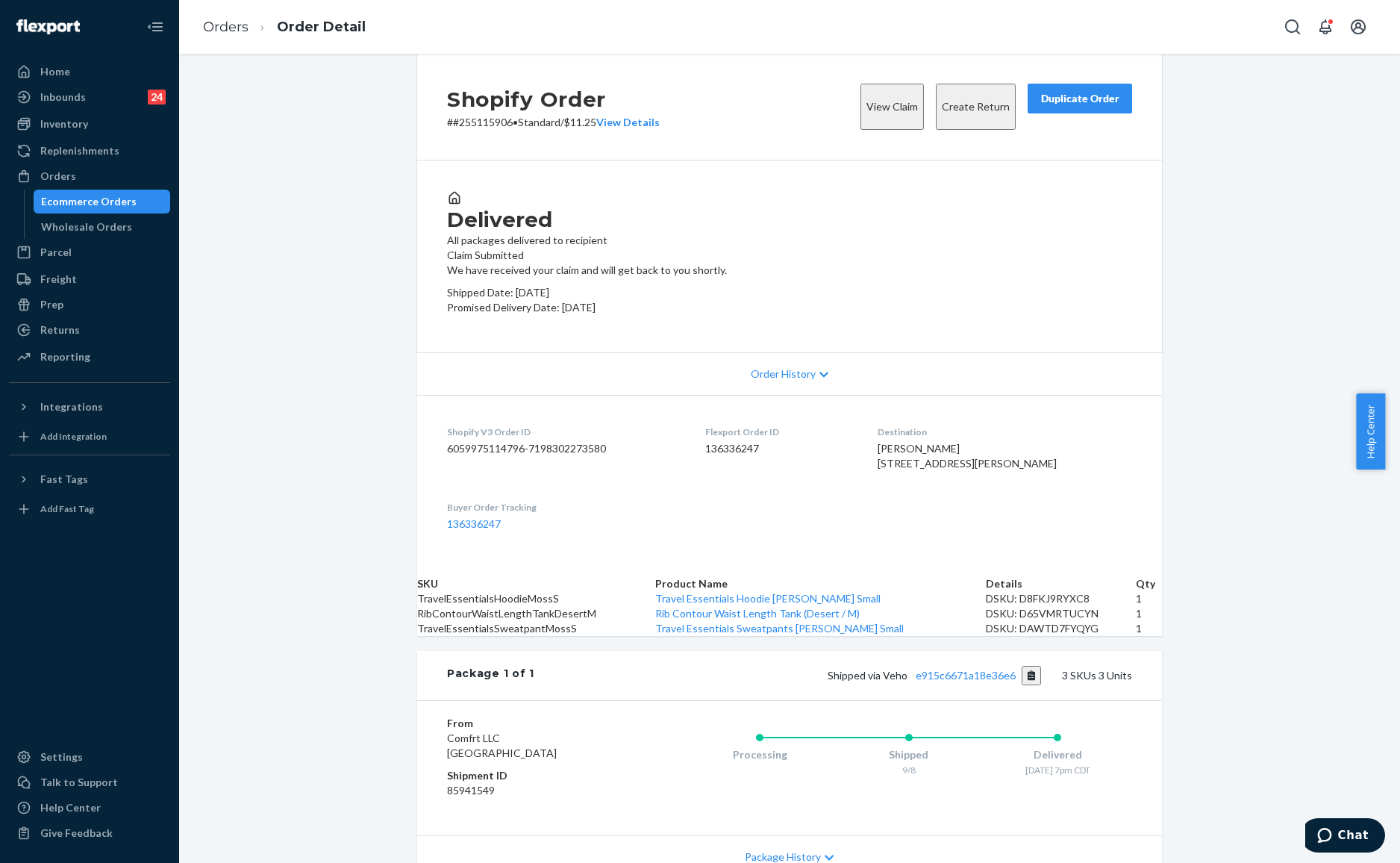
click at [774, 155] on div "Shopify Order # #255115906 • Standard / $11.25 View Details View Claim Create R…" at bounding box center [789, 107] width 744 height 106
click at [1060, 106] on div "Duplicate Order" at bounding box center [1079, 99] width 79 height 15
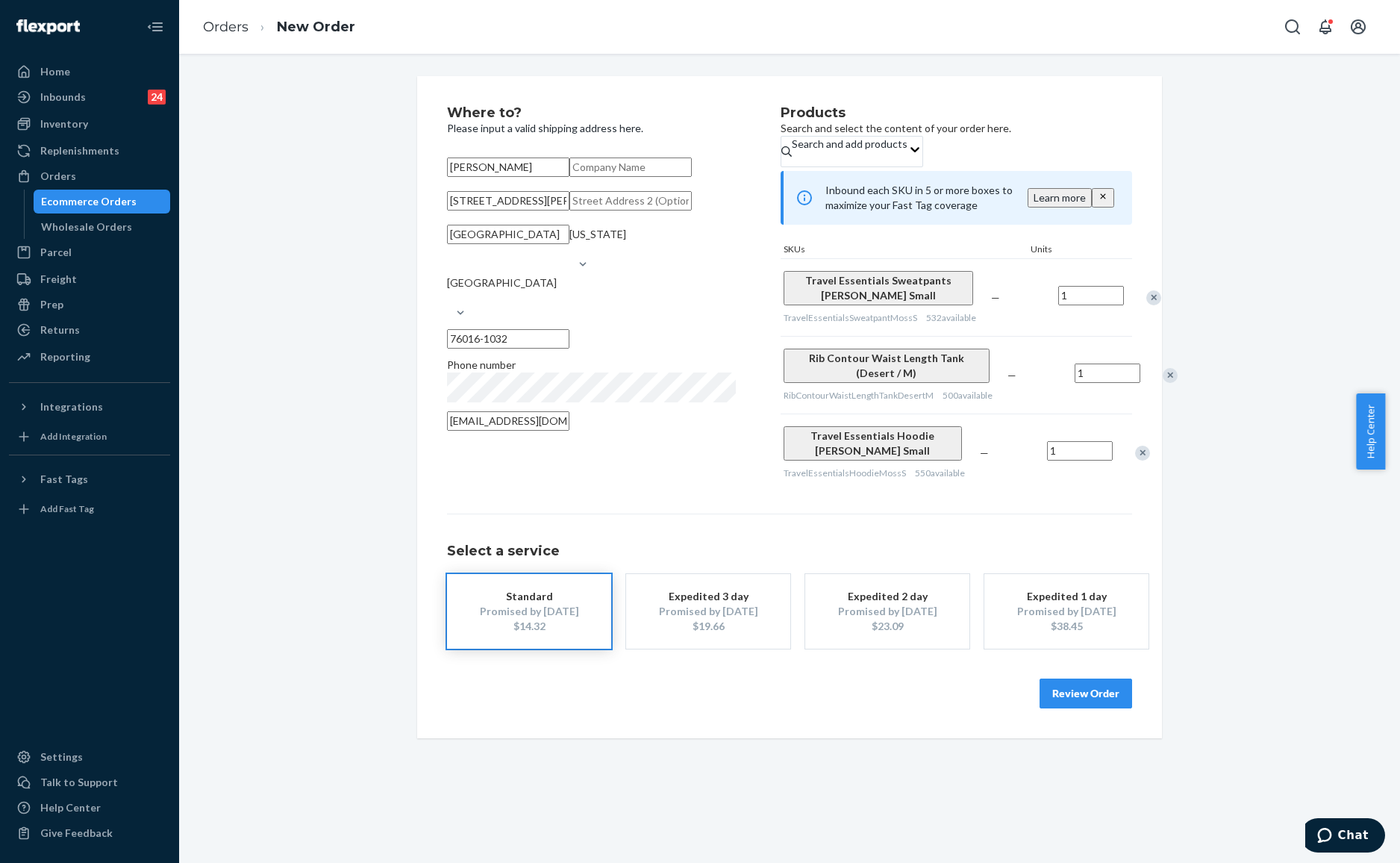
click at [1163, 383] on div "Remove Item" at bounding box center [1171, 375] width 15 height 15
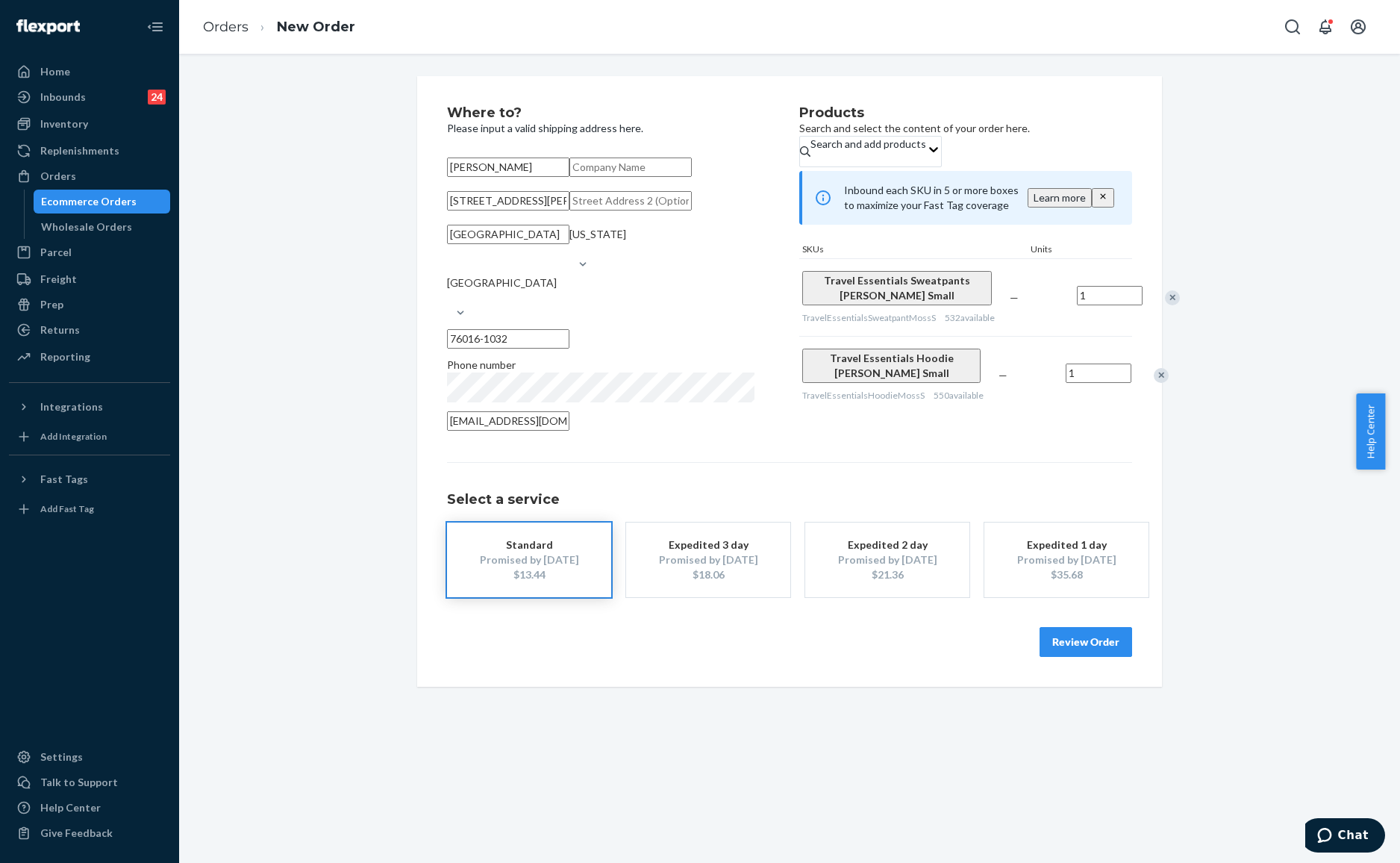
click at [1165, 305] on div "Remove Item" at bounding box center [1172, 298] width 15 height 15
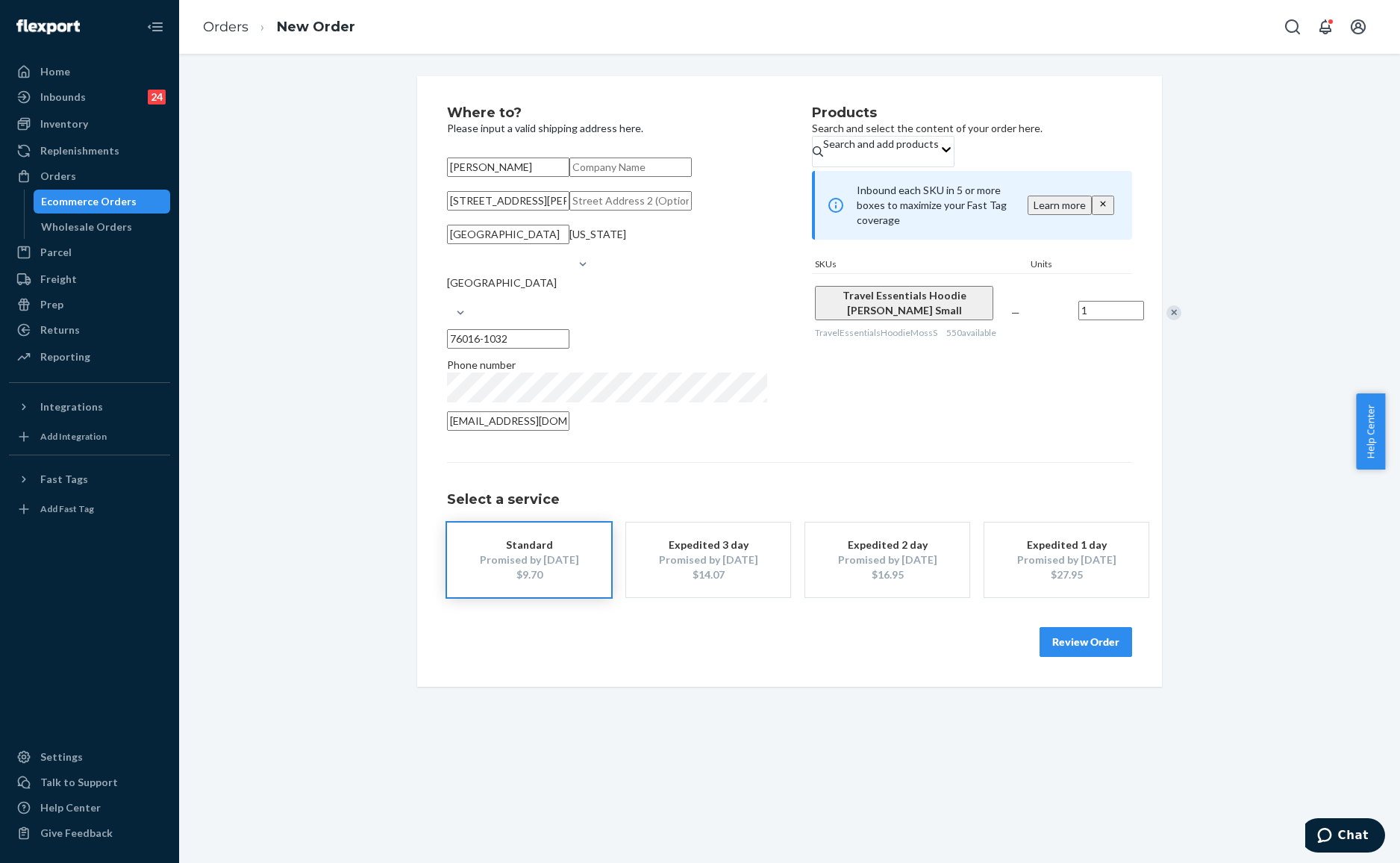
click at [971, 439] on div "Products Search and select the content of your order here. Search and add produ…" at bounding box center [971, 273] width 320 height 334
click at [1094, 657] on button "Review Order" at bounding box center [1086, 642] width 92 height 30
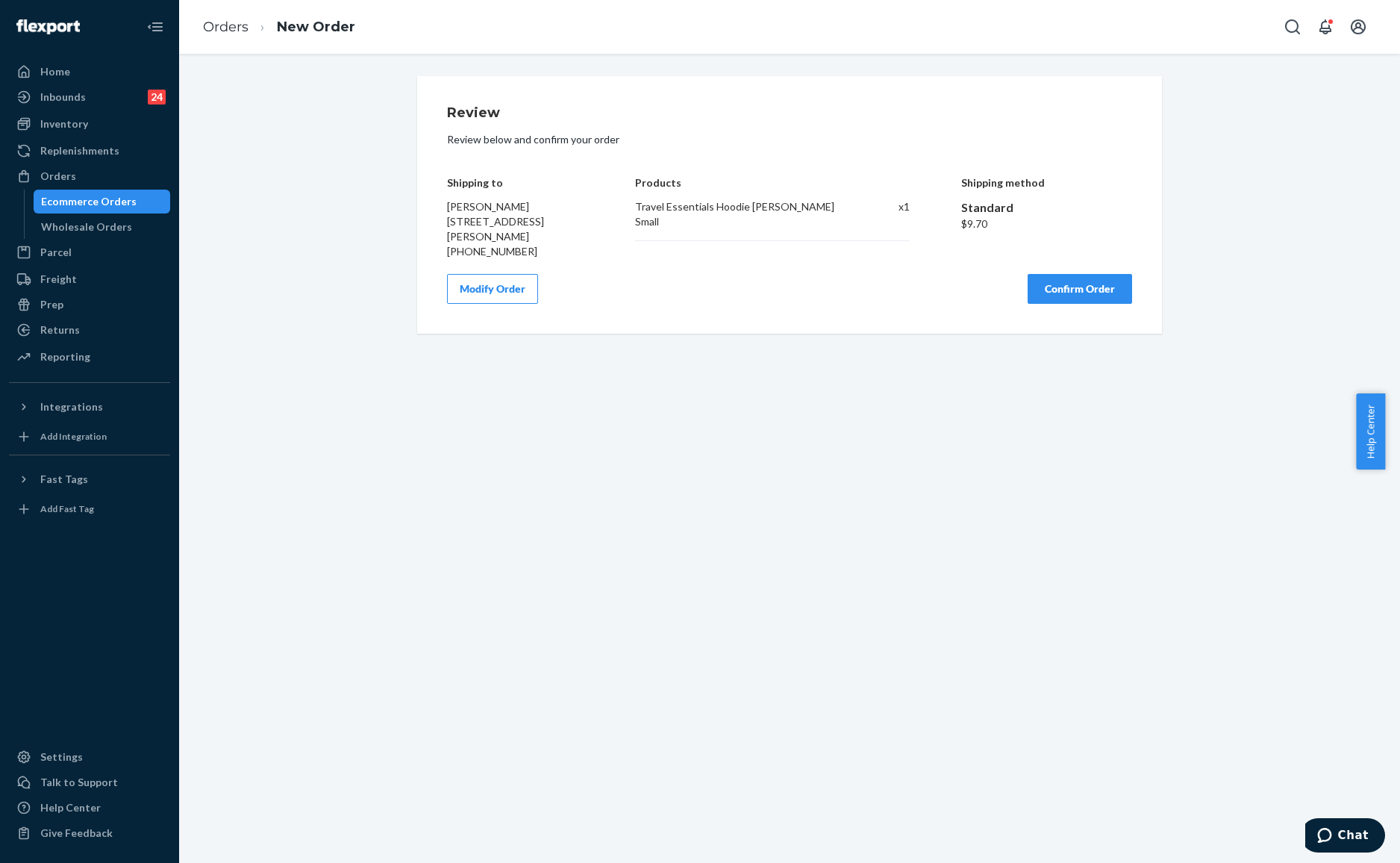
click at [1073, 286] on button "Confirm Order" at bounding box center [1080, 289] width 104 height 30
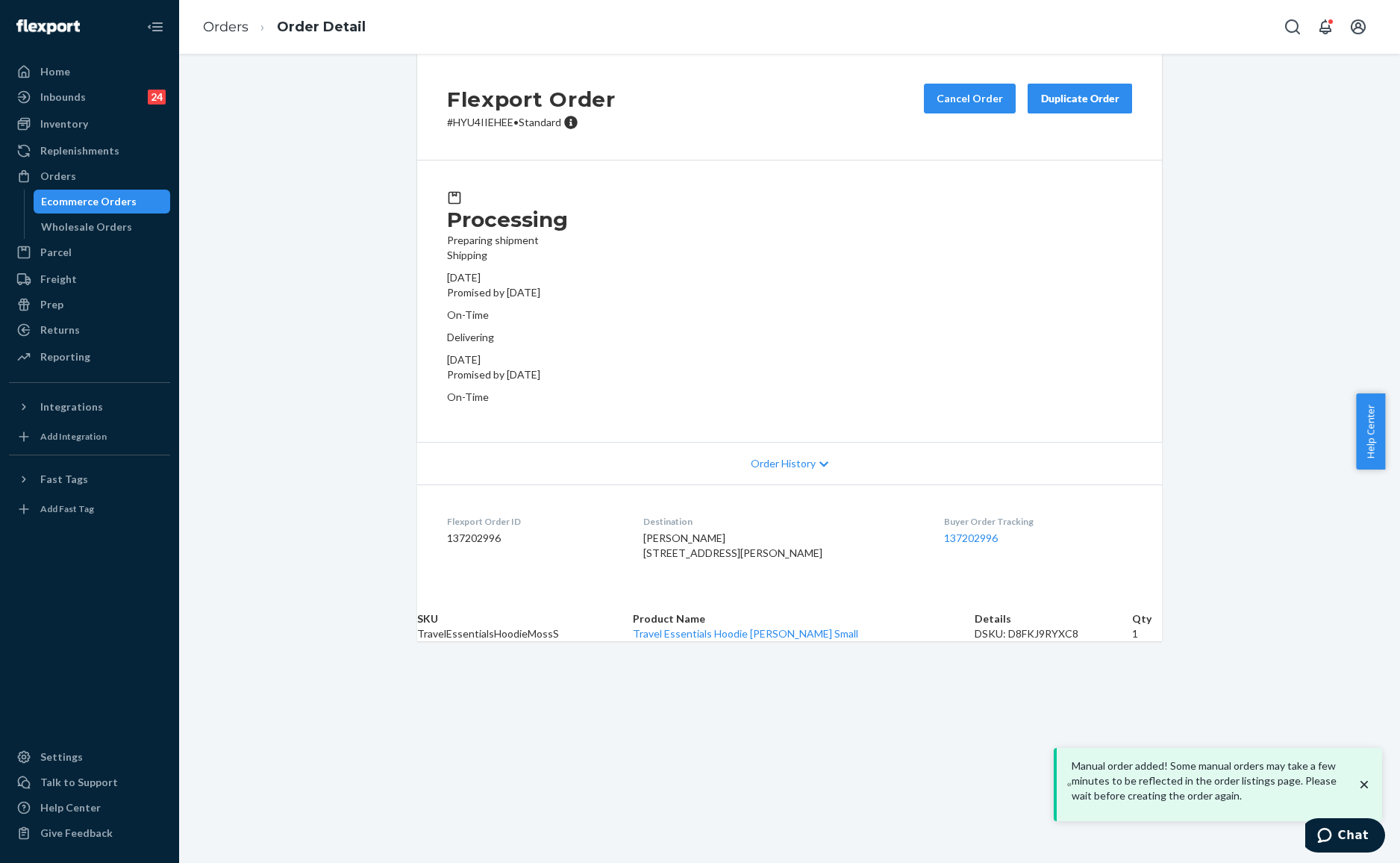
click at [735, 135] on div "Flexport Order # HYU4IIEHEE • Standard Cancel Order Duplicate Order" at bounding box center [789, 107] width 744 height 106
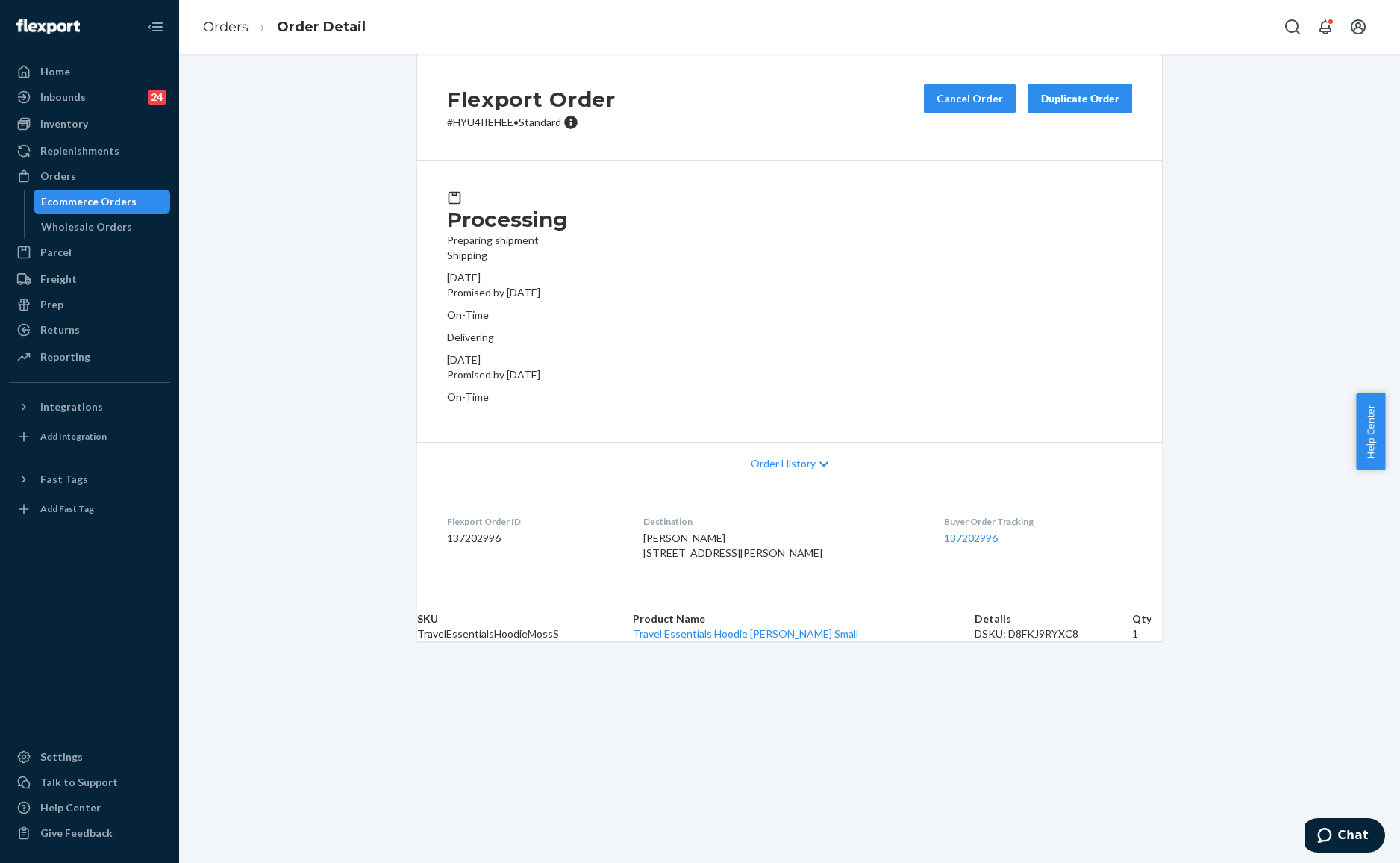
click at [485, 159] on div "Flexport Order # HYU4IIEHEE • Standard Cancel Order Duplicate Order" at bounding box center [789, 107] width 744 height 106
click at [475, 130] on p "# HYU4IIEHEE • Standard" at bounding box center [531, 122] width 169 height 15
copy div "# HYU4IIEHEE • Standard Cancel Order Duplicate Order"
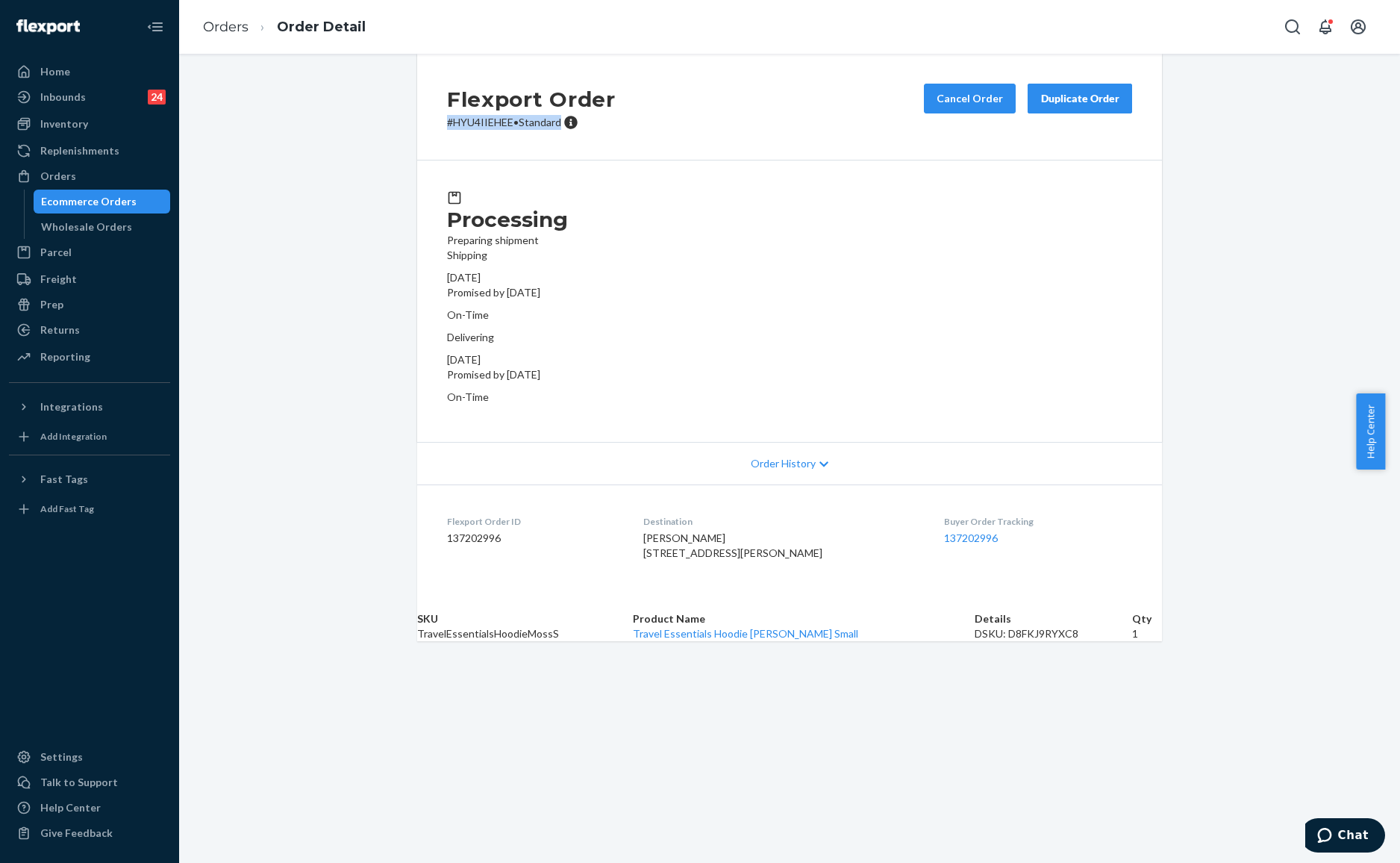
click at [476, 130] on p "# HYU4IIEHEE • Standard" at bounding box center [531, 122] width 169 height 15
click at [508, 130] on p "# HYU4IIEHEE • Standard" at bounding box center [531, 122] width 169 height 15
drag, startPoint x: 502, startPoint y: 138, endPoint x: 403, endPoint y: 139, distance: 99.0
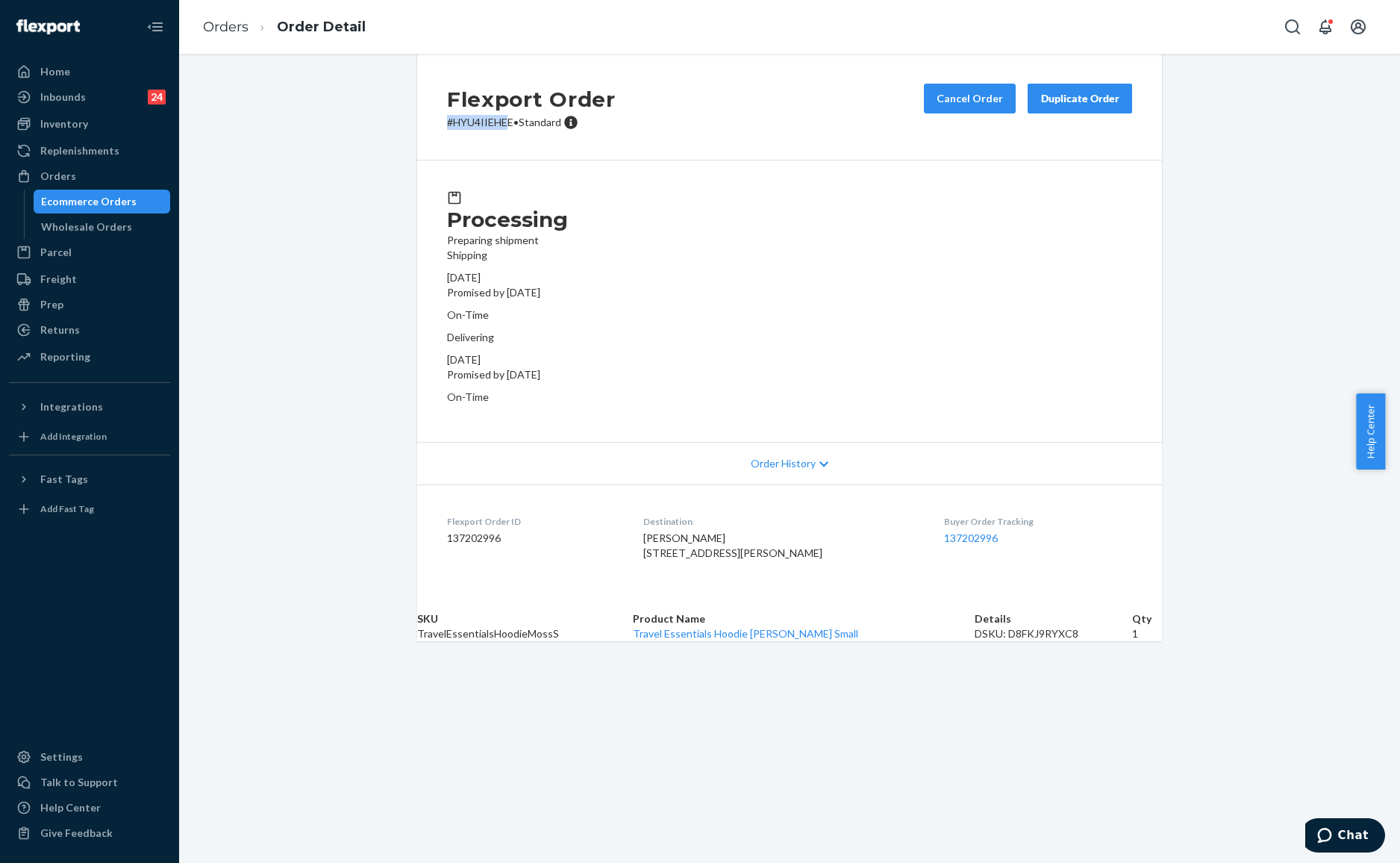
click at [406, 139] on div "Flexport Order # HYU4IIEHEE • Standard Cancel Order Duplicate Order Processing …" at bounding box center [789, 348] width 767 height 588
click at [447, 130] on p "# HYU4IIEHEE • Standard" at bounding box center [531, 122] width 169 height 15
drag, startPoint x: 416, startPoint y: 146, endPoint x: 389, endPoint y: 146, distance: 27.0
click at [389, 146] on div "Flexport Order # HYU4IIEHEE • Standard Cancel Order Duplicate Order Processing …" at bounding box center [789, 348] width 1221 height 588
copy p "# HYU4IIEHEE"
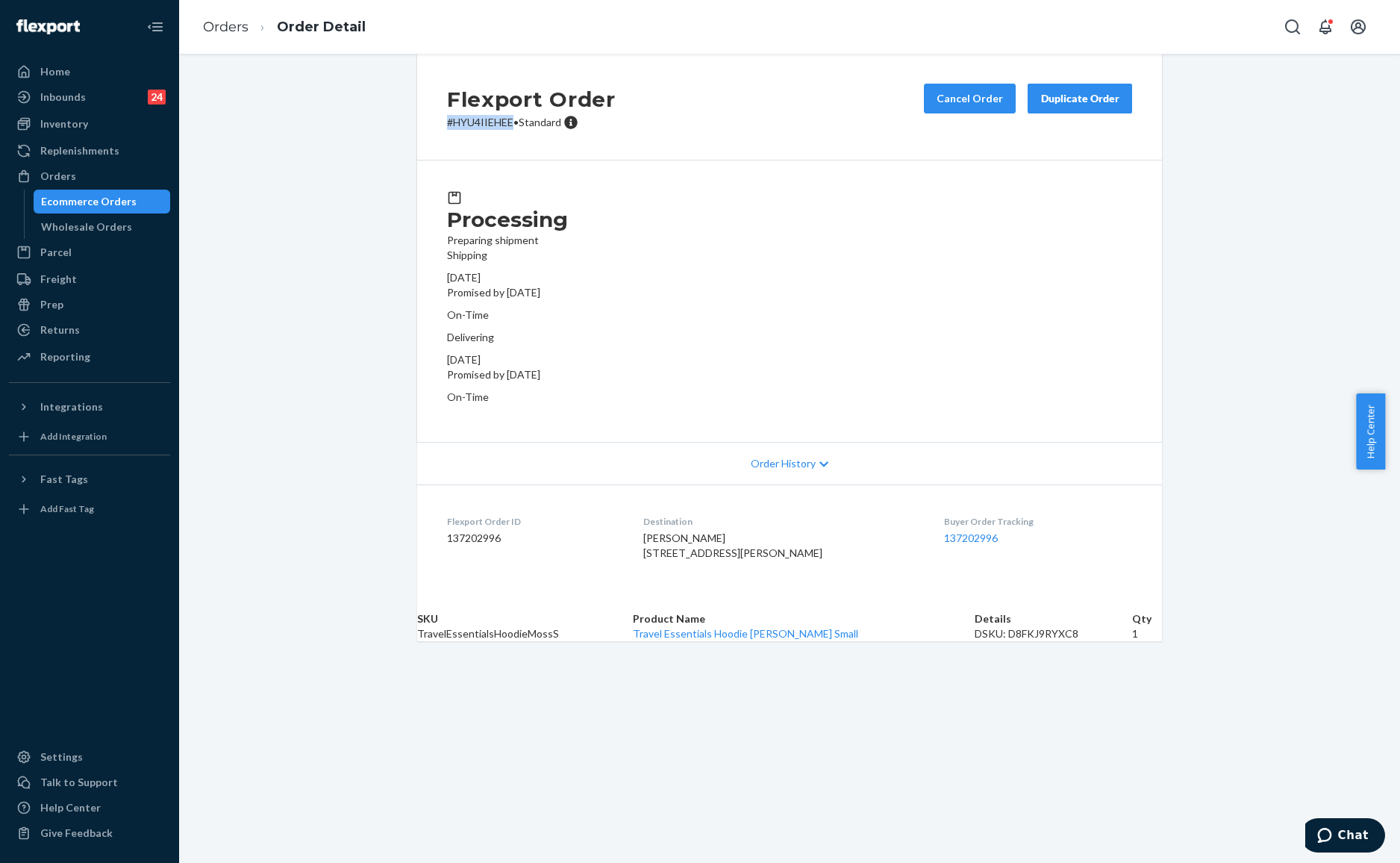
click at [356, 142] on div "Flexport Order # HYU4IIEHEE • Standard Cancel Order Duplicate Order Processing …" at bounding box center [789, 348] width 1221 height 588
click at [606, 222] on div "Processing Preparing shipment" at bounding box center [789, 219] width 685 height 58
drag, startPoint x: 256, startPoint y: 199, endPoint x: 239, endPoint y: 115, distance: 85.7
click at [255, 198] on div "Flexport Order # HYU4IIEHEE • Standard Cancel Order Duplicate Order Processing …" at bounding box center [789, 348] width 1221 height 588
click at [242, 36] on ol "Orders Order Detail" at bounding box center [284, 27] width 187 height 44
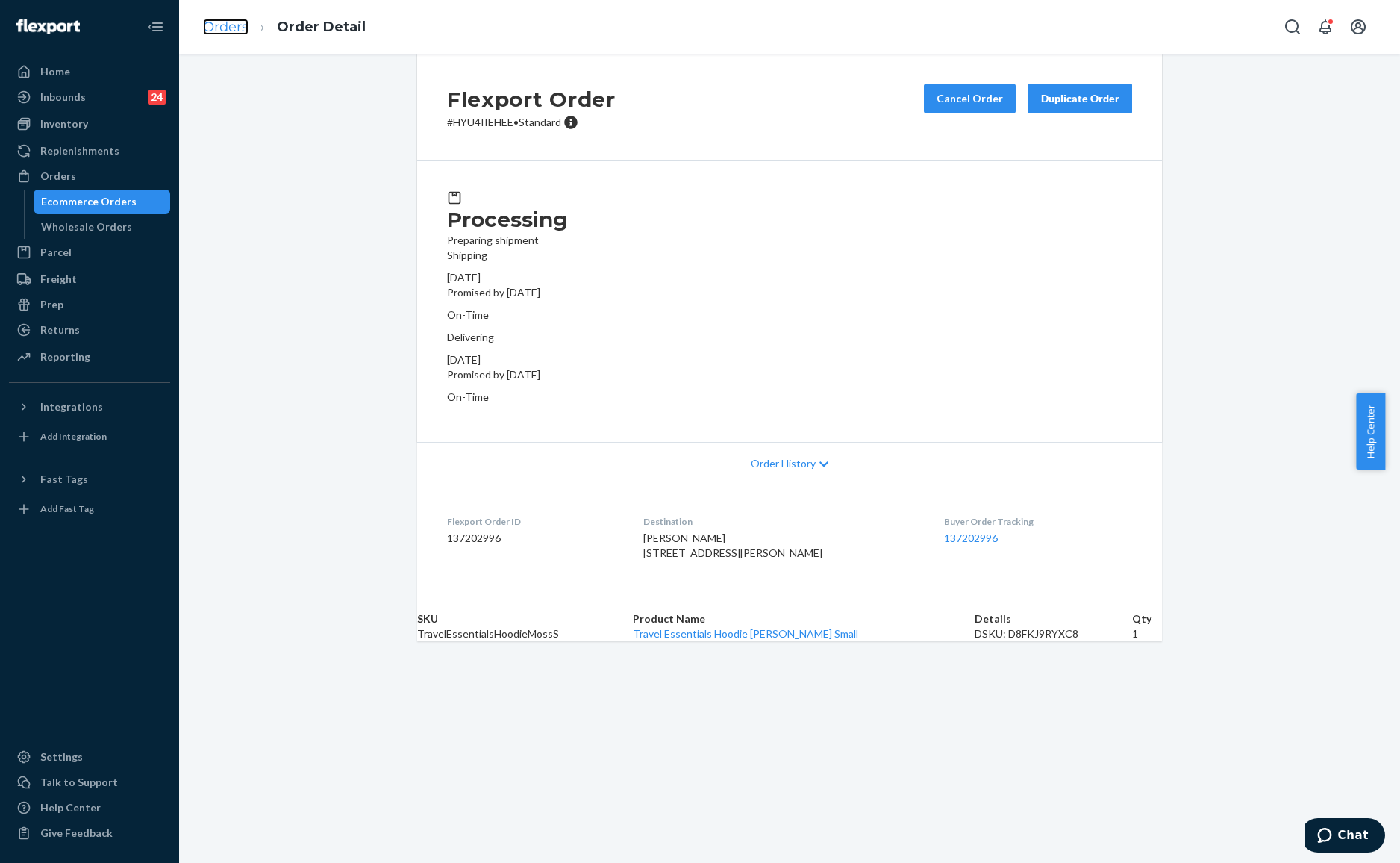
click at [246, 33] on link "Orders" at bounding box center [226, 27] width 46 height 17
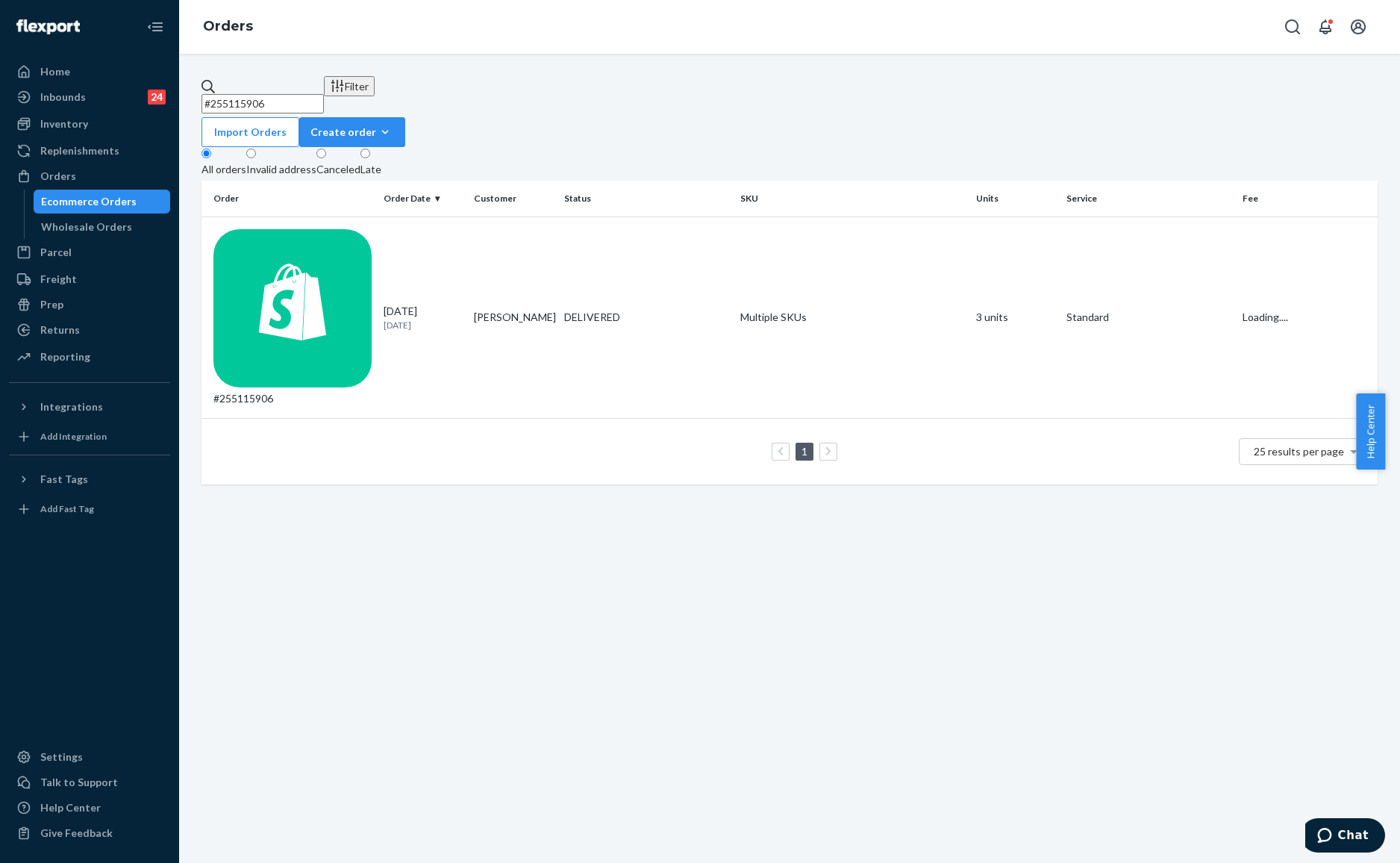
click at [298, 95] on input "#255115906" at bounding box center [262, 104] width 122 height 20
paste input "[PERSON_NAME]"
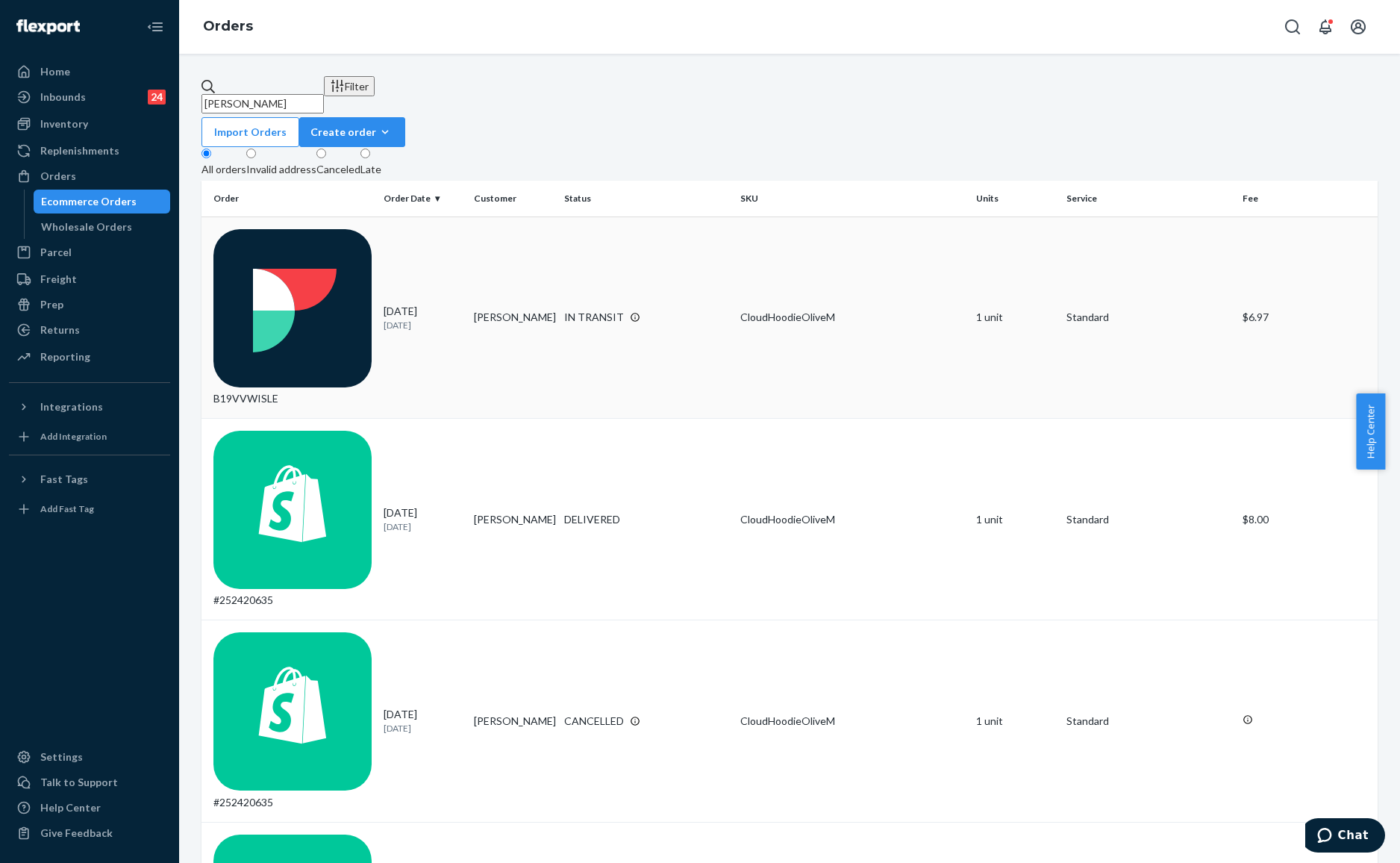
type input "[PERSON_NAME]"
click at [550, 245] on td "[PERSON_NAME]" at bounding box center [513, 317] width 90 height 202
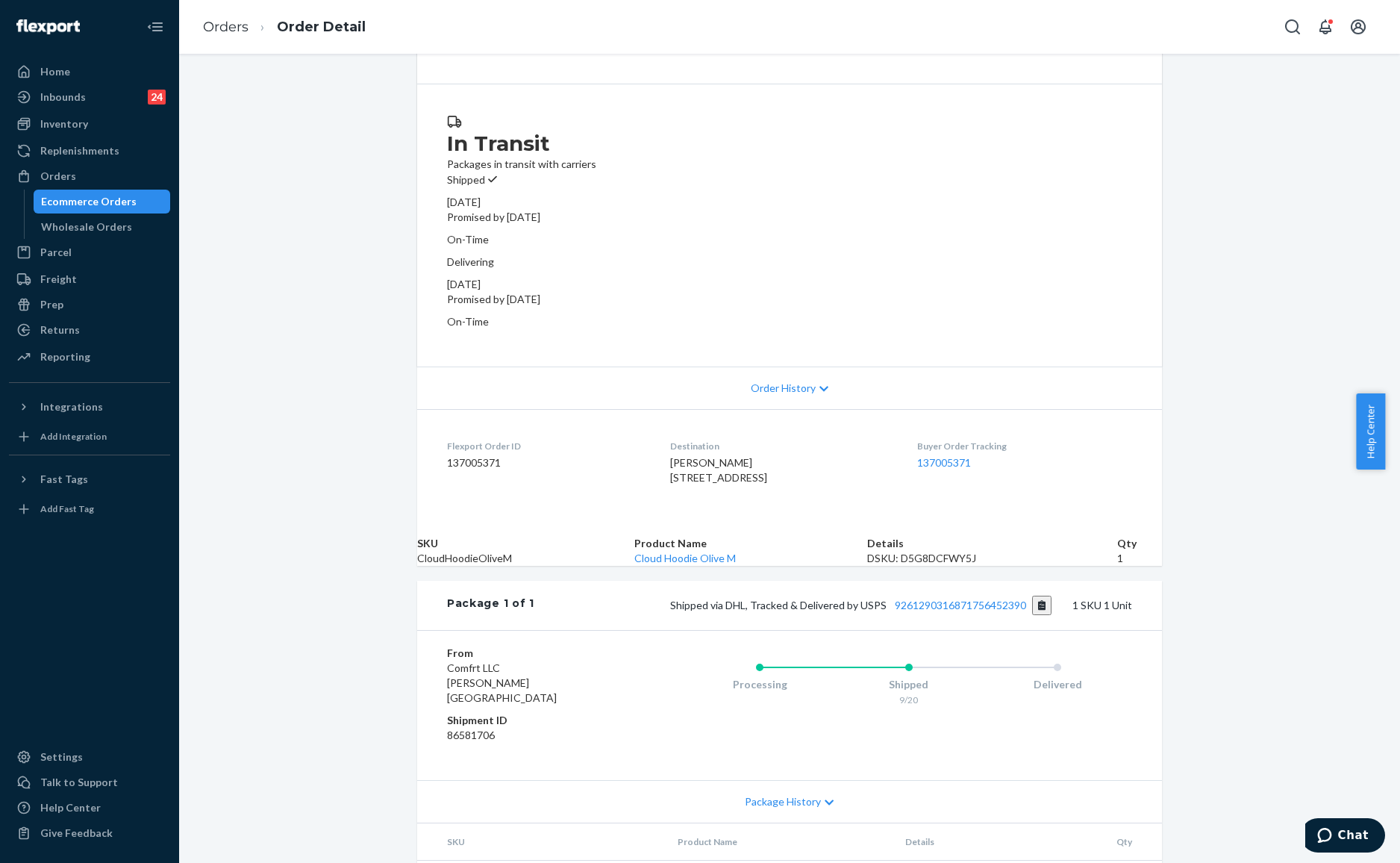
scroll to position [99, 0]
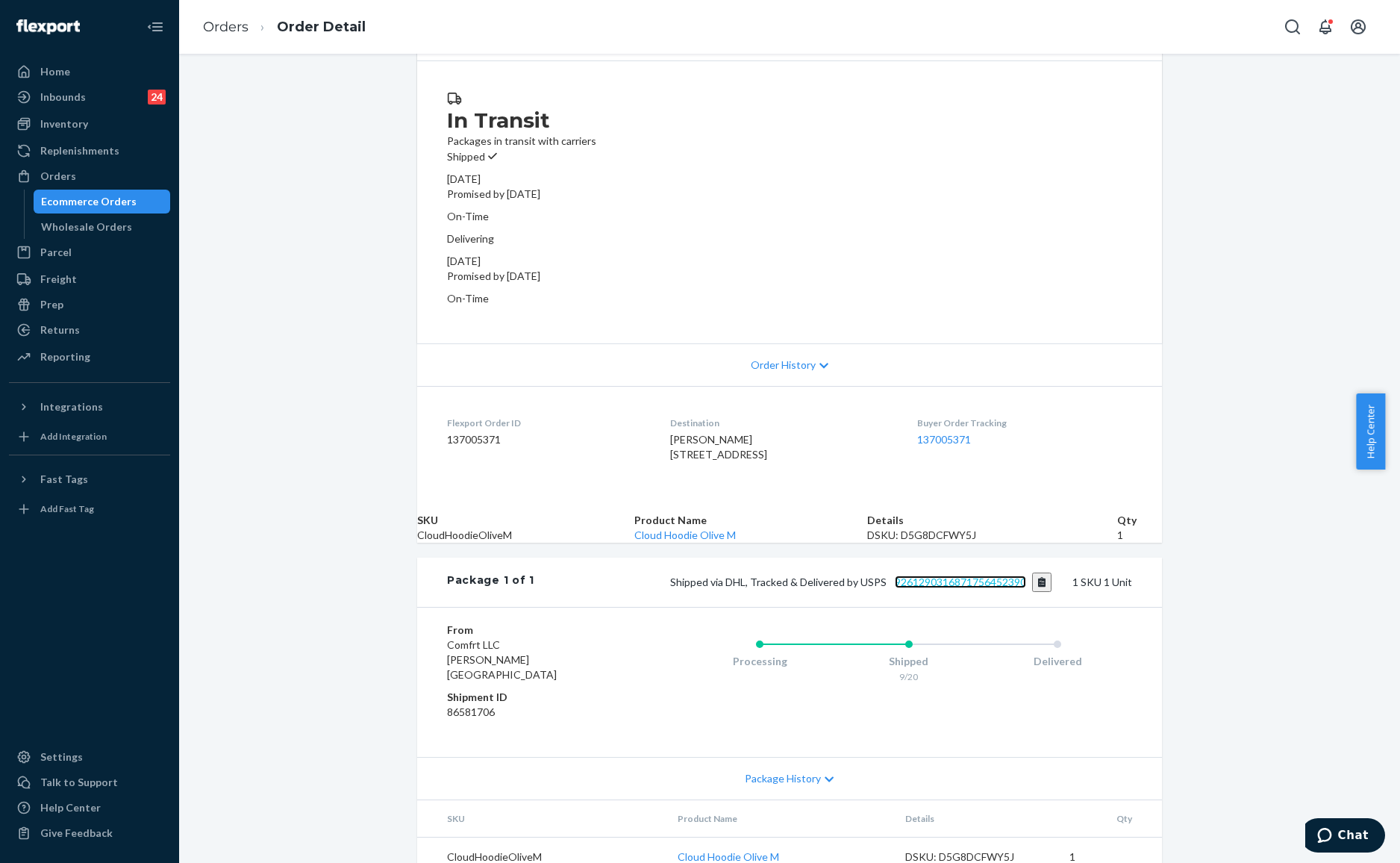
click at [980, 588] on link "9261290316871756452390" at bounding box center [960, 582] width 132 height 13
click at [226, 18] on li "Orders" at bounding box center [226, 27] width 46 height 20
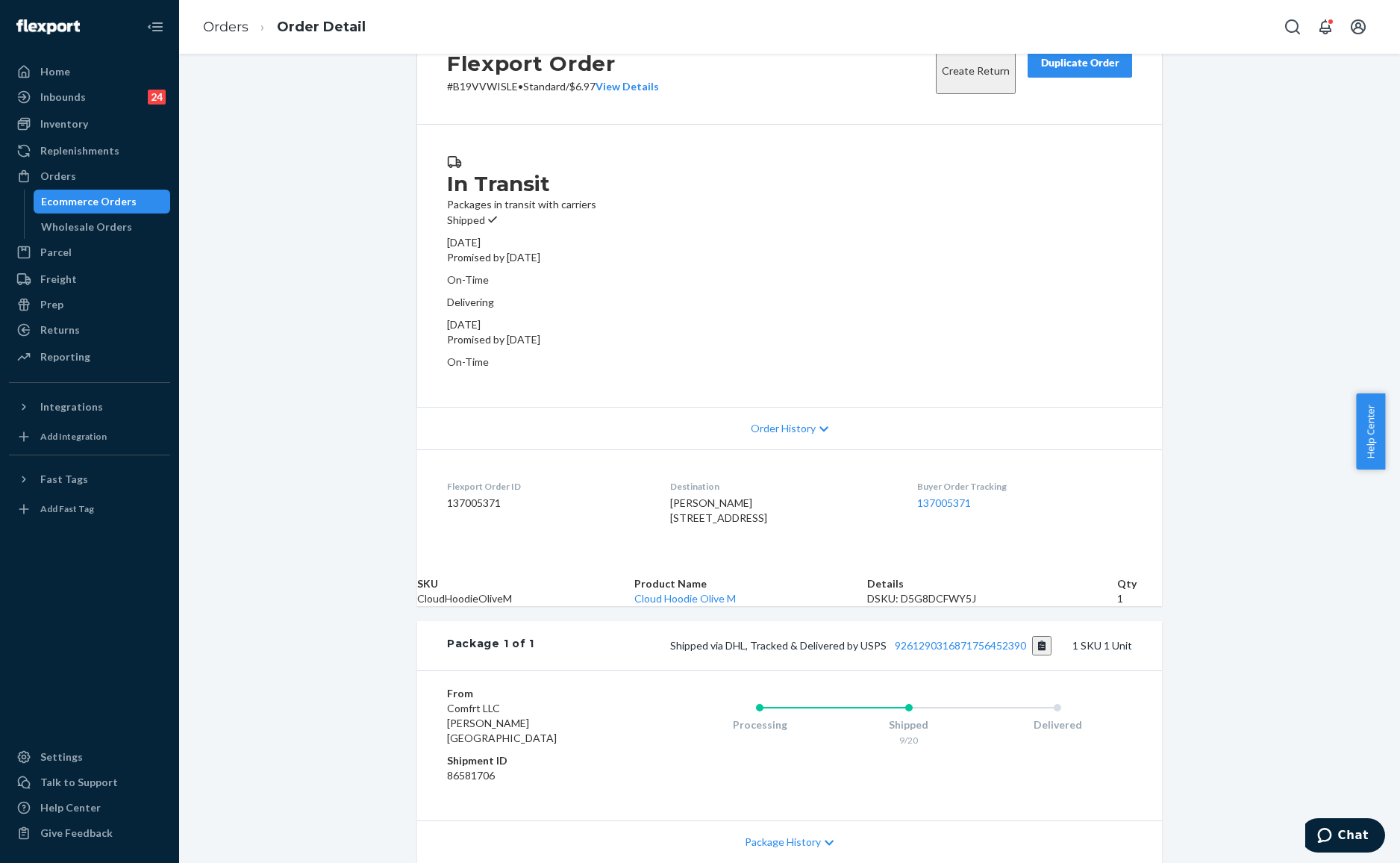
scroll to position [0, 0]
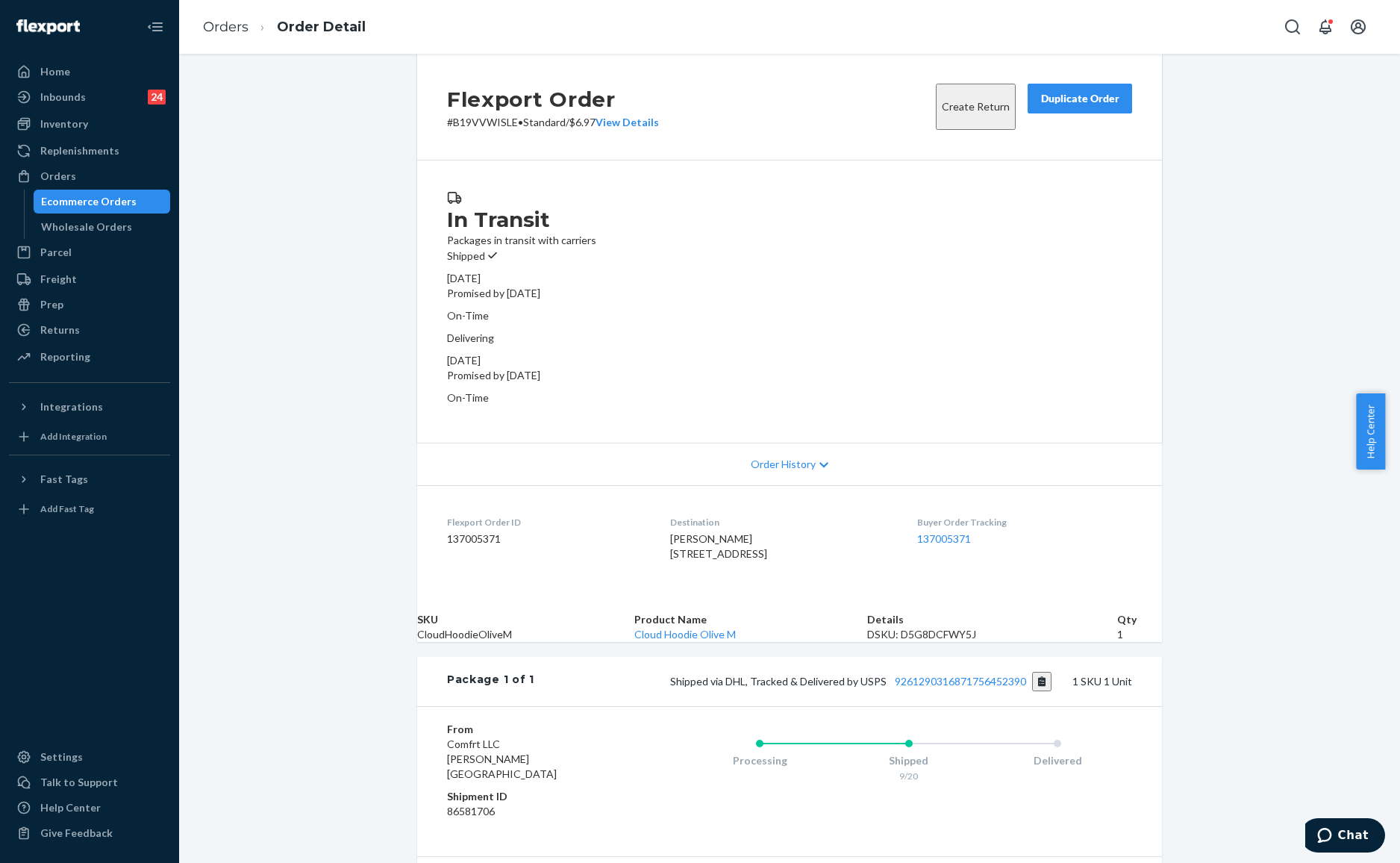
click at [256, 31] on li "Order Detail" at bounding box center [307, 27] width 118 height 21
click at [237, 31] on link "Orders" at bounding box center [226, 27] width 46 height 17
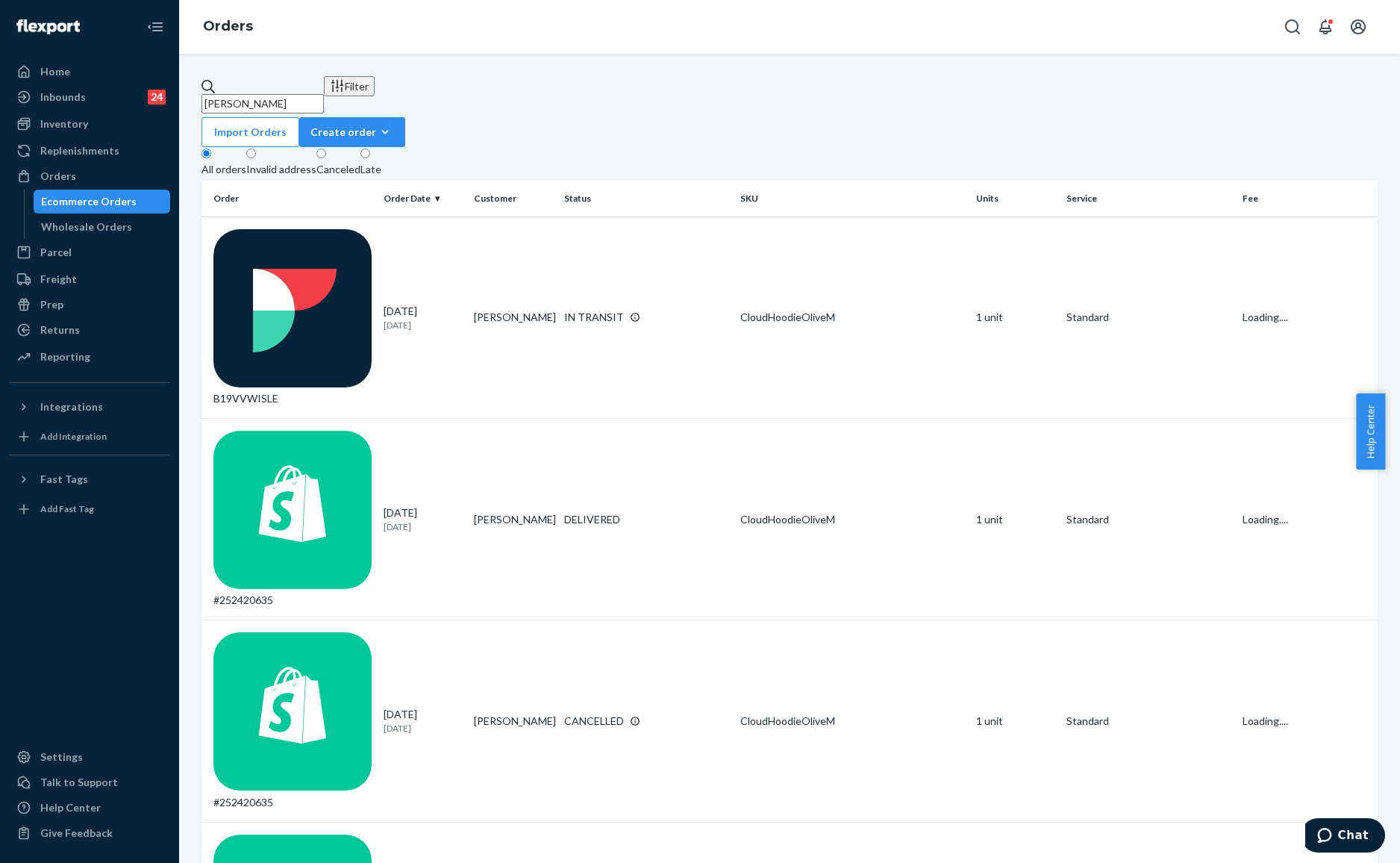
click at [324, 95] on input "[PERSON_NAME]" at bounding box center [262, 104] width 122 height 20
paste input "#HJ0TL42SGG"
type input "#HJ0TL42SGG"
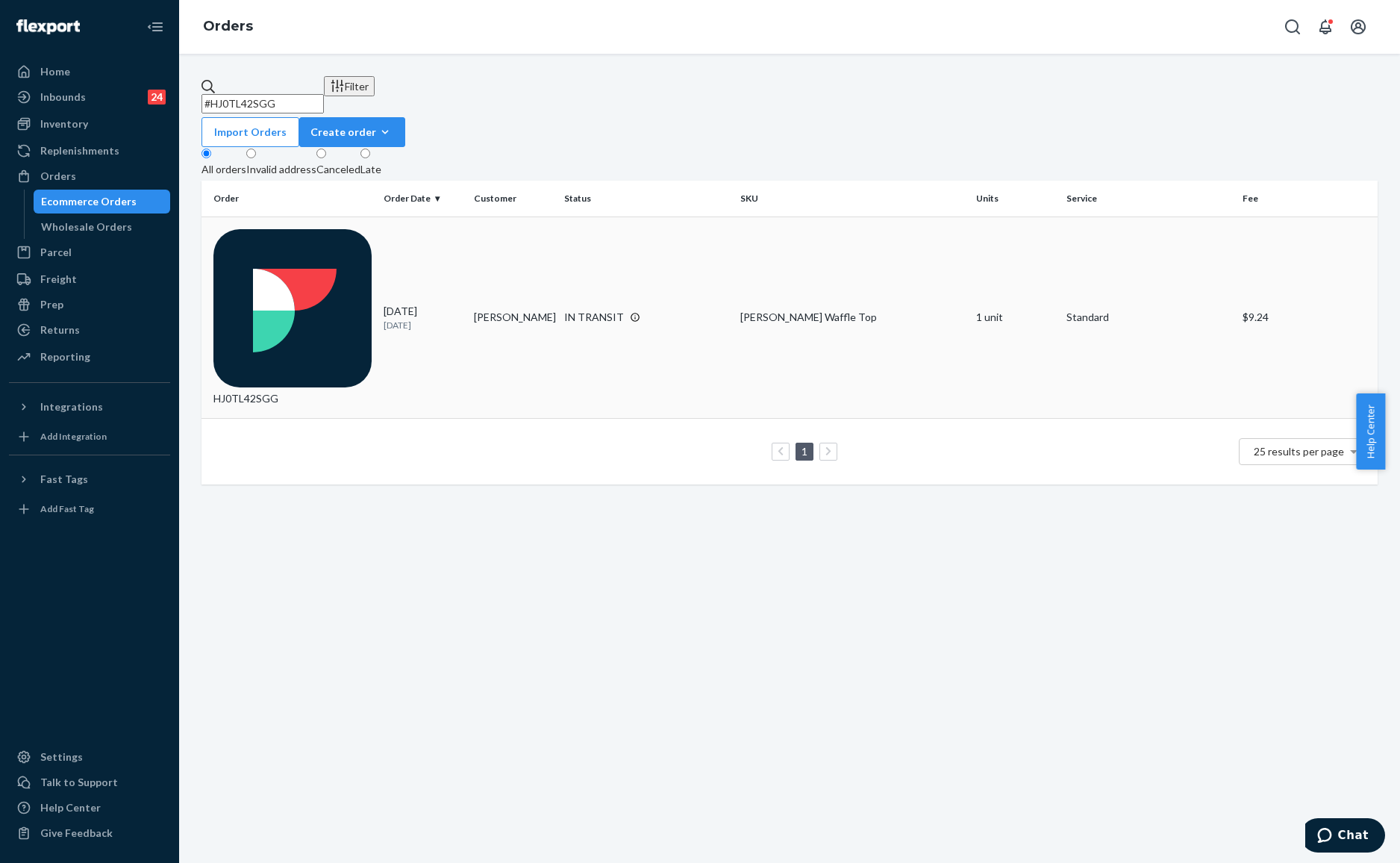
click at [562, 218] on td "IN TRANSIT" at bounding box center [645, 317] width 176 height 202
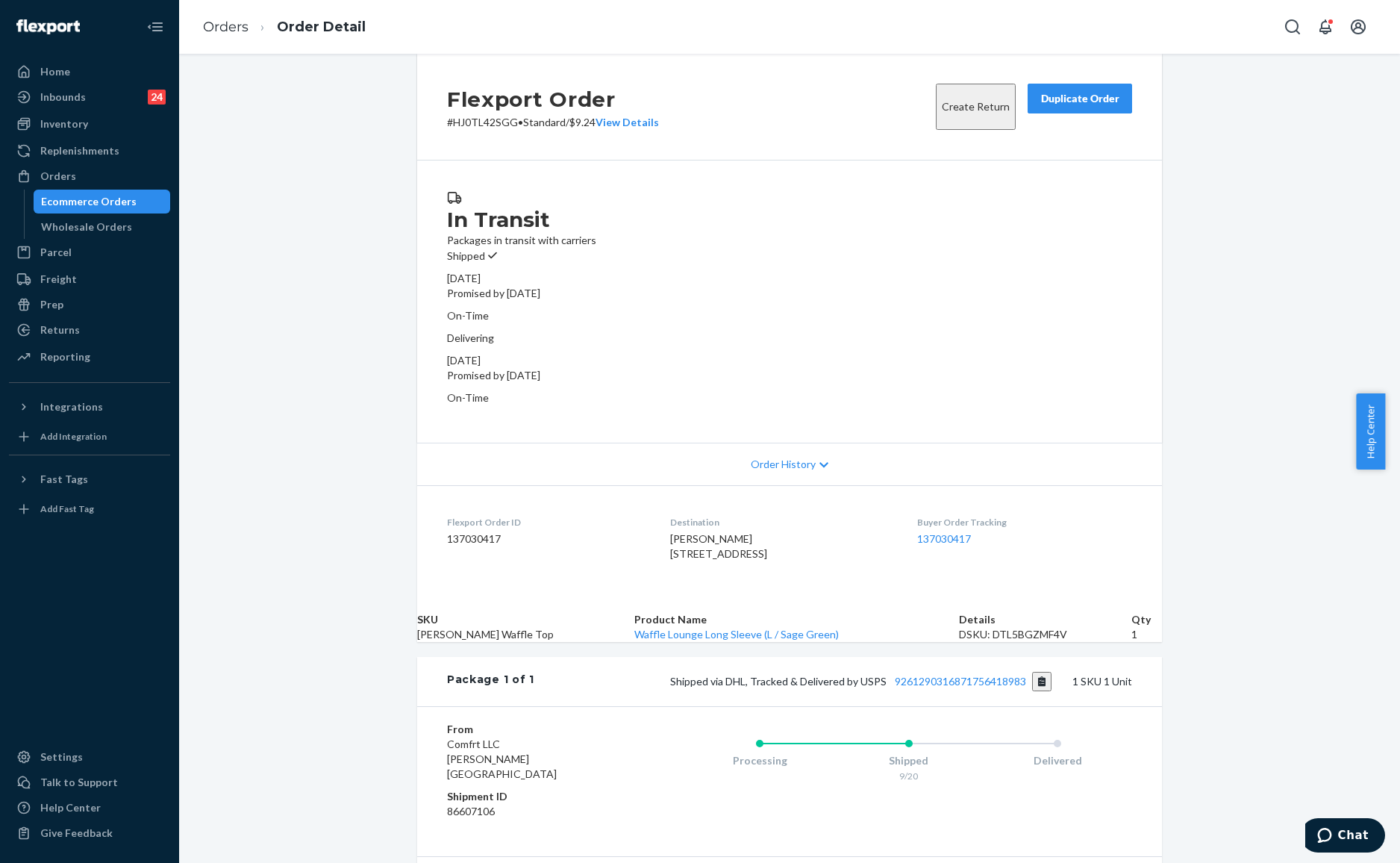
click at [368, 397] on div "Flexport Order # HJ0TL42SGG • Standard / $9.24 View Details Create Return Dupli…" at bounding box center [789, 494] width 1221 height 879
click at [406, 207] on div "Flexport Order # HJ0TL42SGG • Standard / $9.24 View Details Create Return Dupli…" at bounding box center [789, 515] width 767 height 922
drag, startPoint x: 952, startPoint y: 700, endPoint x: 968, endPoint y: 696, distance: 16.5
click at [952, 688] on link "9261290316871756418983" at bounding box center [960, 681] width 132 height 13
click at [260, 24] on li "Order Detail" at bounding box center [307, 27] width 118 height 21
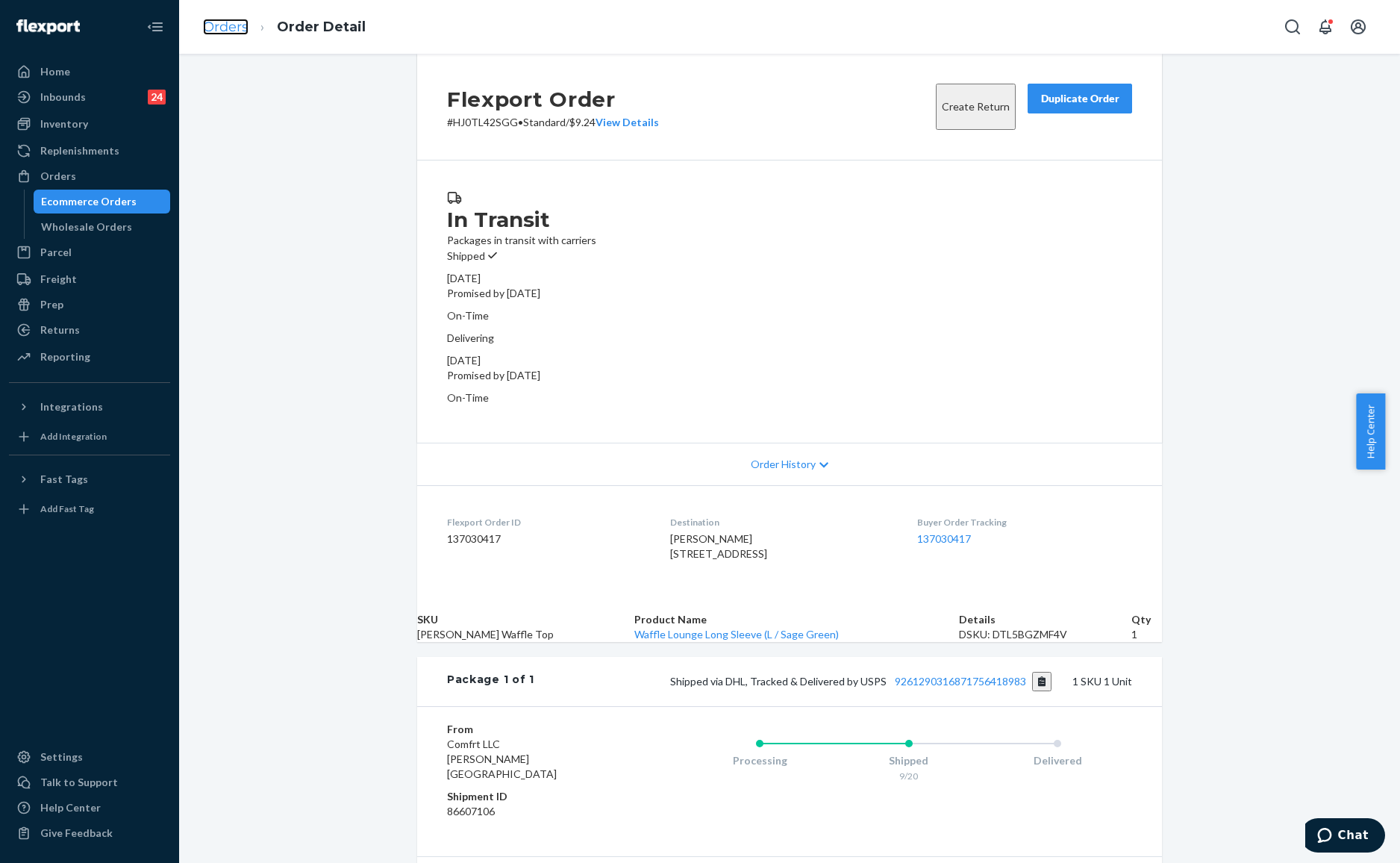
click at [231, 28] on link "Orders" at bounding box center [226, 27] width 46 height 17
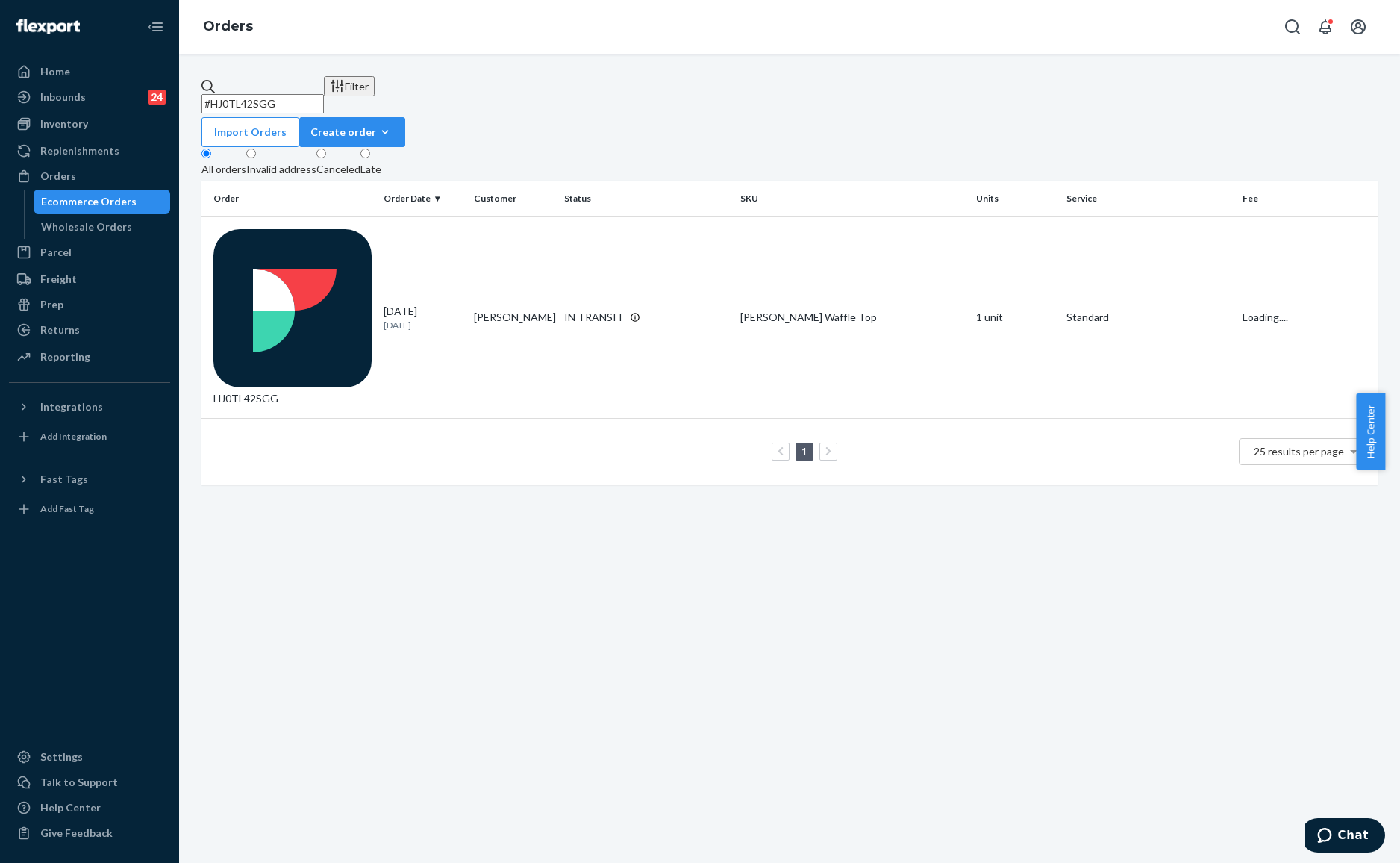
click at [324, 94] on input "#HJ0TL42SGG" at bounding box center [262, 104] width 122 height 20
paste input "157GH3JGE"
type input "#H157GH3JGE"
click at [528, 231] on td "[PERSON_NAME]" at bounding box center [513, 317] width 90 height 202
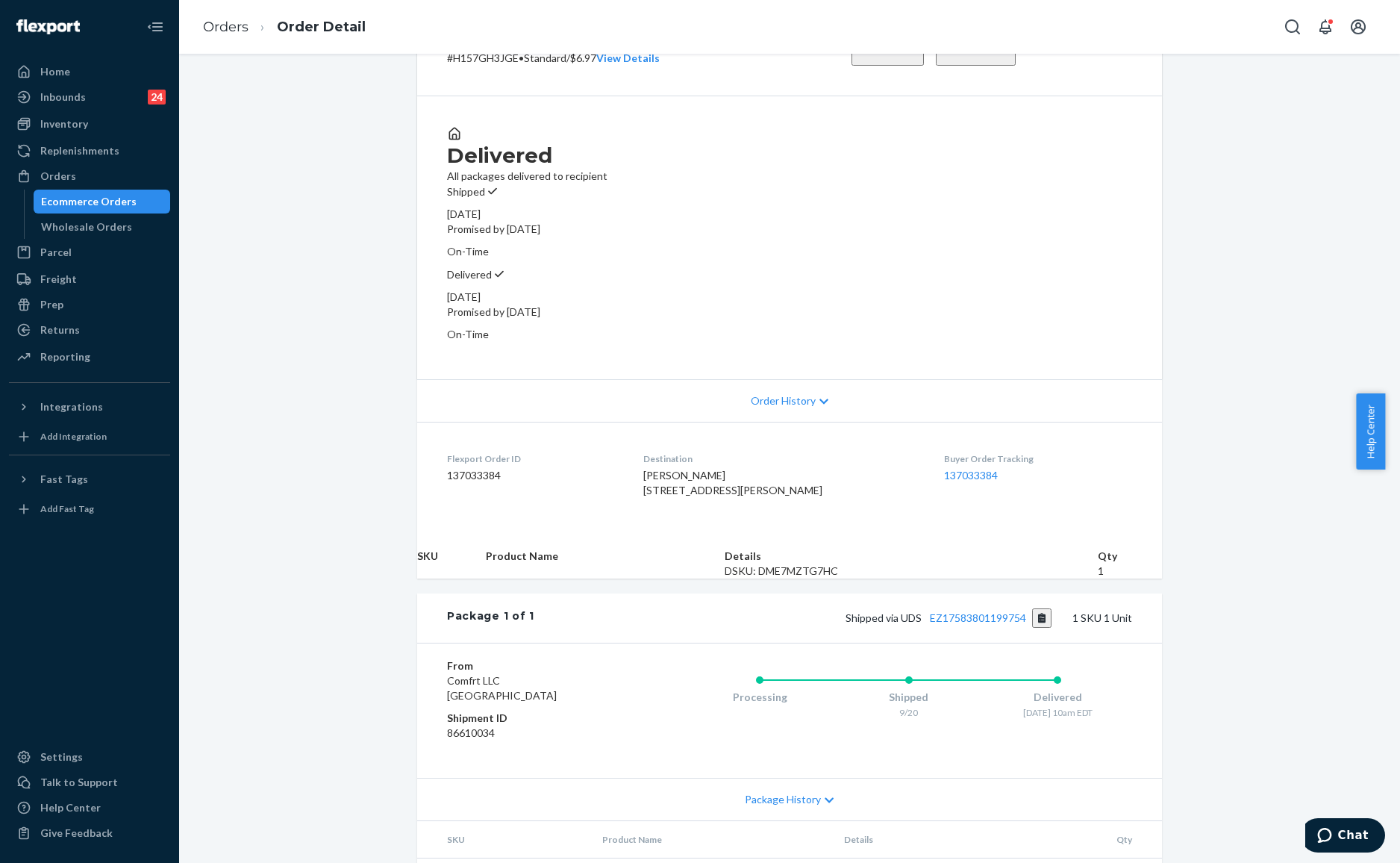
scroll to position [129, 0]
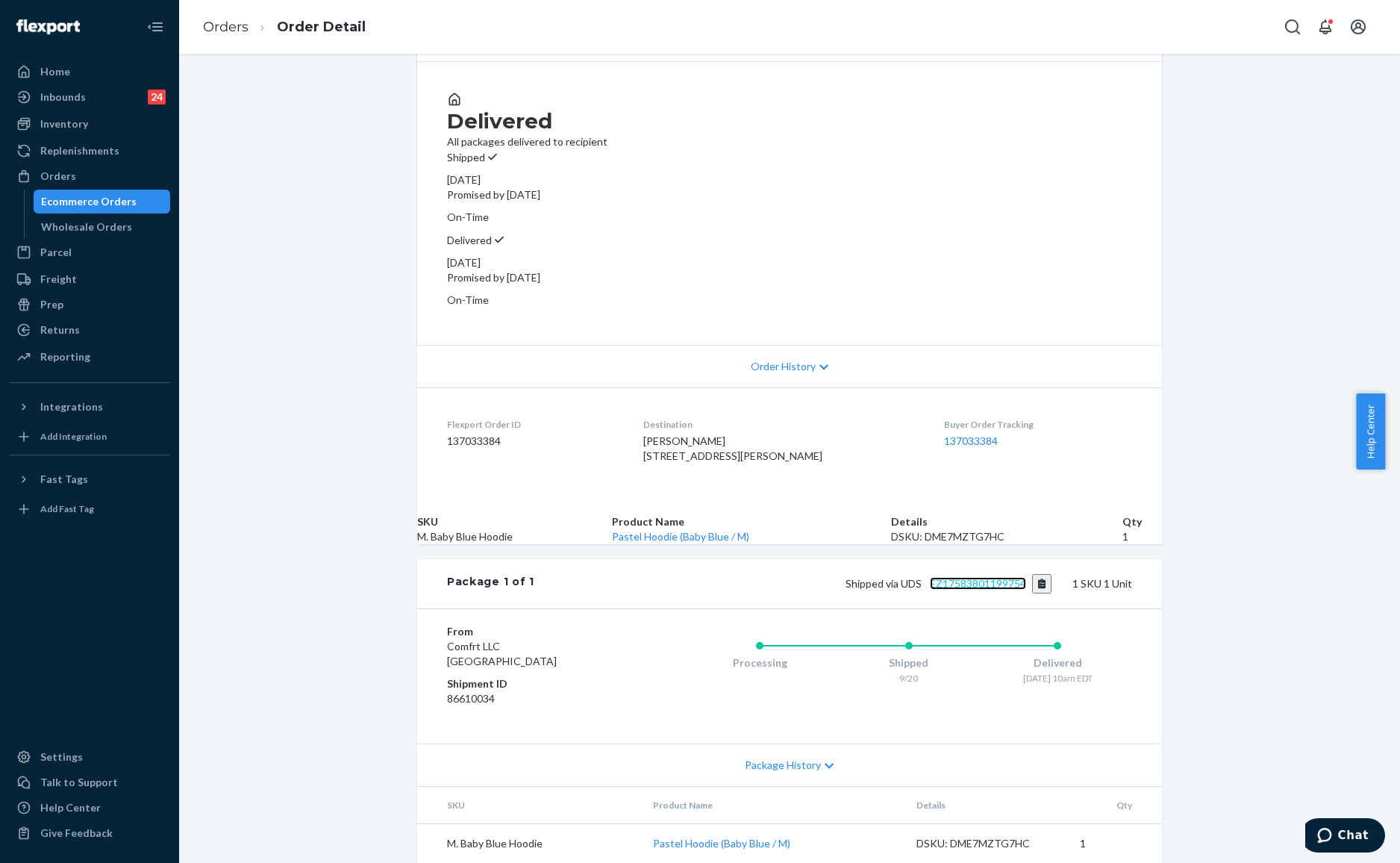
click at [980, 577] on link "EZ17583801199754" at bounding box center [977, 583] width 96 height 13
click at [94, 332] on div "Returns" at bounding box center [90, 329] width 159 height 21
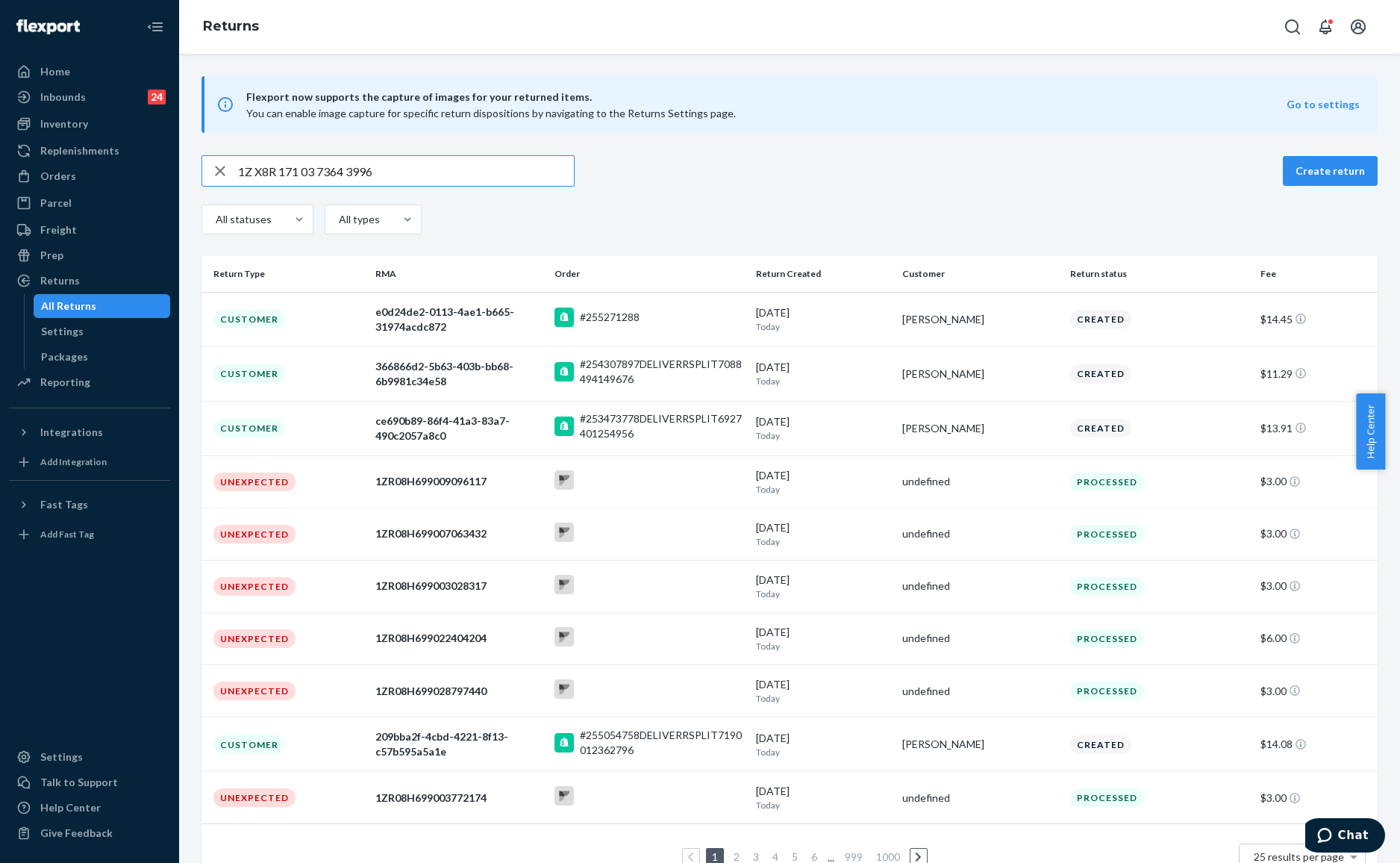
click at [348, 172] on input "1Z X8R 171 03 7364 3996" at bounding box center [406, 171] width 336 height 30
click at [433, 161] on input "1Z X8R1710373643996" at bounding box center [406, 171] width 336 height 30
click at [416, 171] on input "1Z X8R1710373643996" at bounding box center [406, 171] width 336 height 30
click at [252, 170] on input "1Z X8R1710373643996" at bounding box center [406, 171] width 336 height 30
click at [398, 174] on input "1Z X8R1710373643996" at bounding box center [406, 171] width 336 height 30
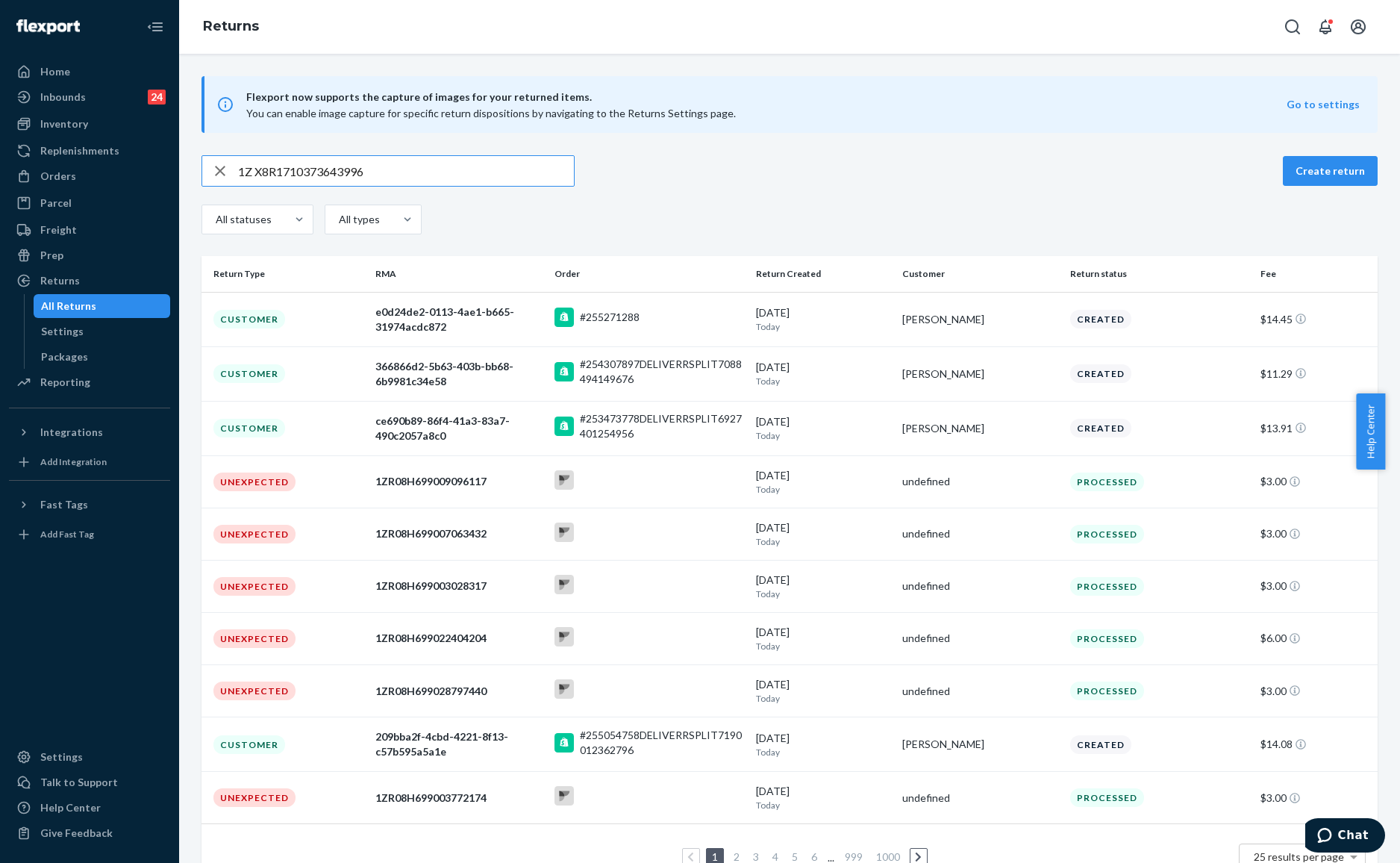
click at [427, 174] on input "1Z X8R1710373643996" at bounding box center [406, 171] width 336 height 30
paste input "[PERSON_NAME]"
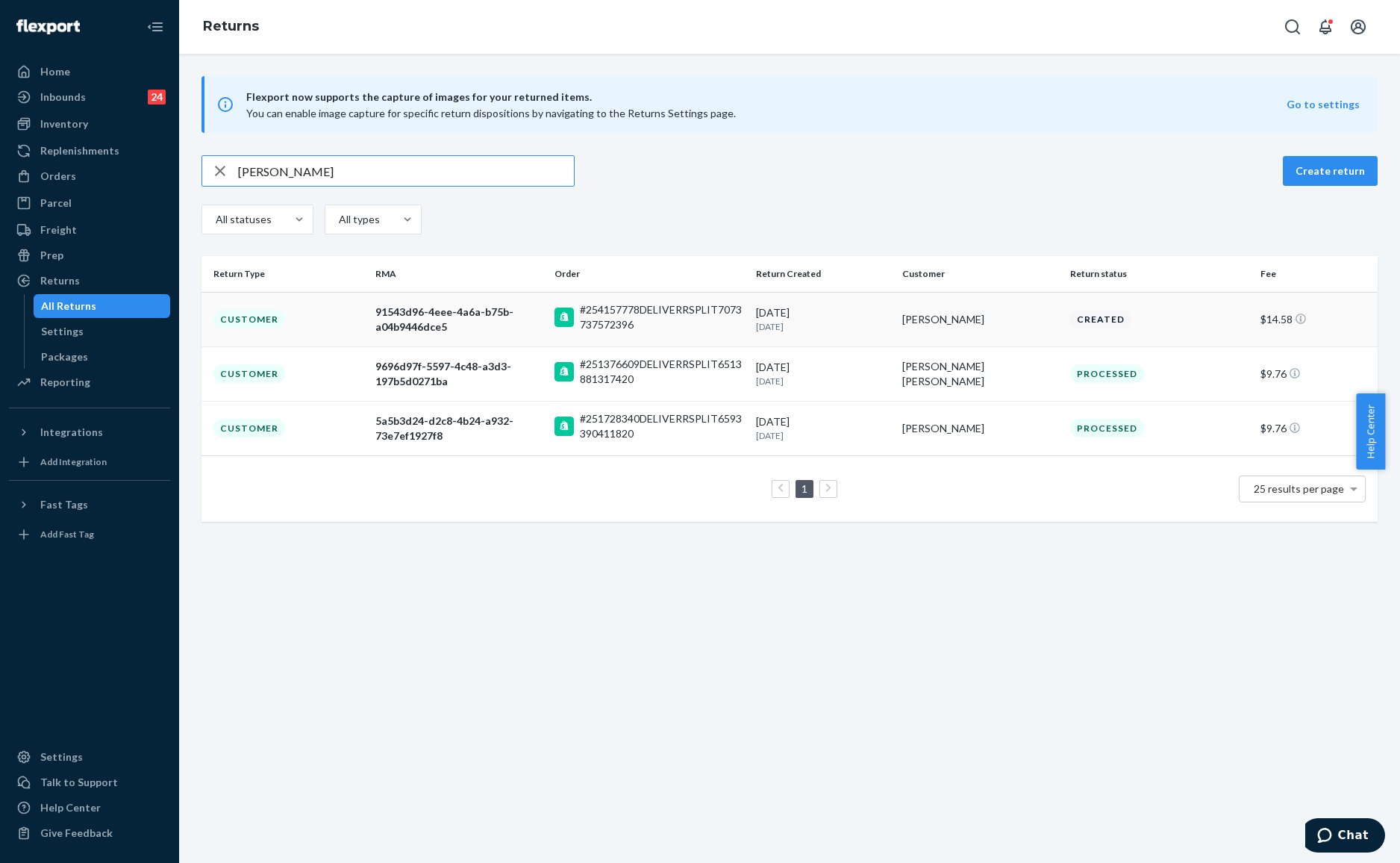
type input "[PERSON_NAME]"
click at [871, 318] on div "[DATE] [DATE]" at bounding box center [822, 319] width 133 height 28
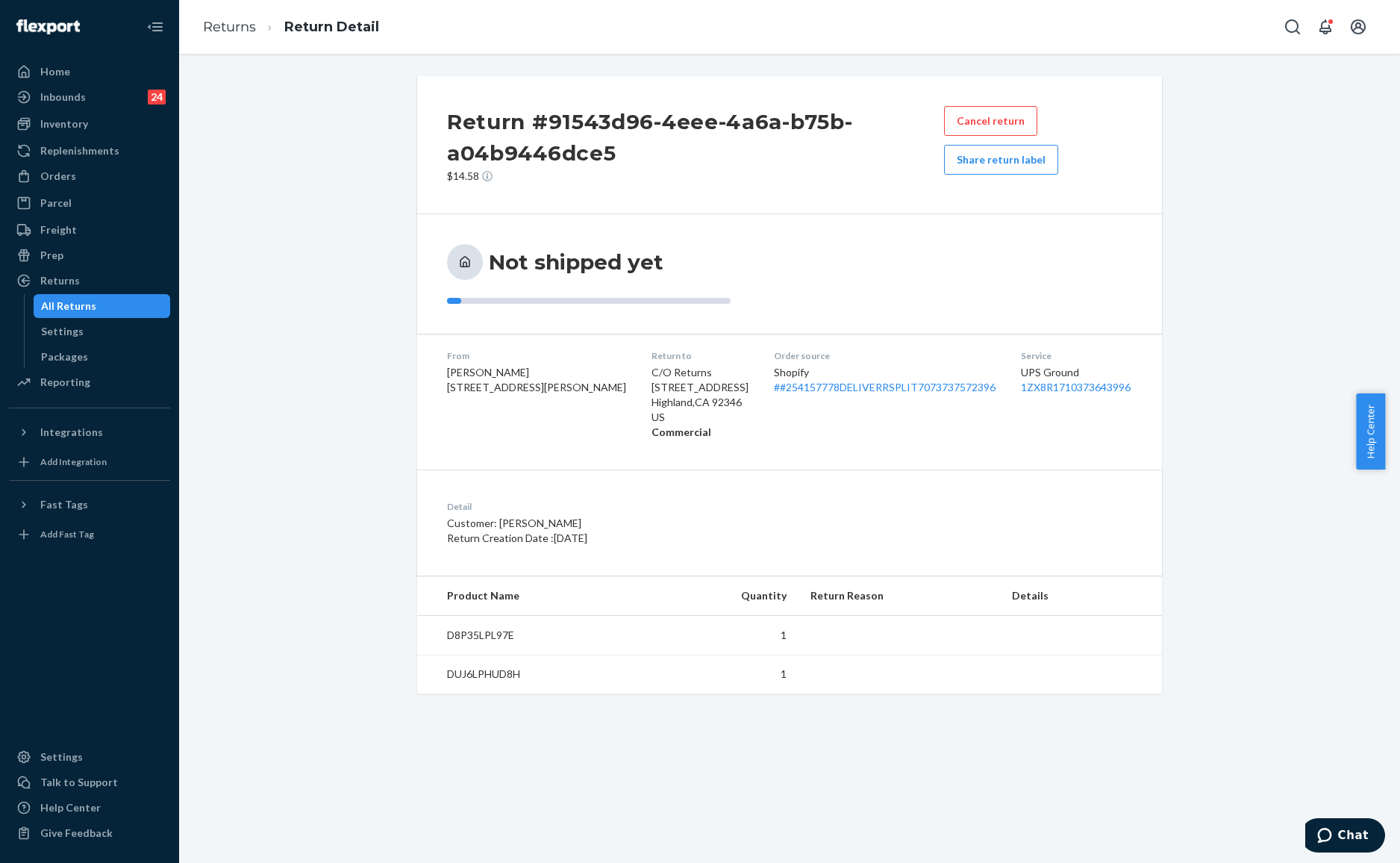
click at [965, 293] on div "Not shipped yet" at bounding box center [789, 274] width 685 height 60
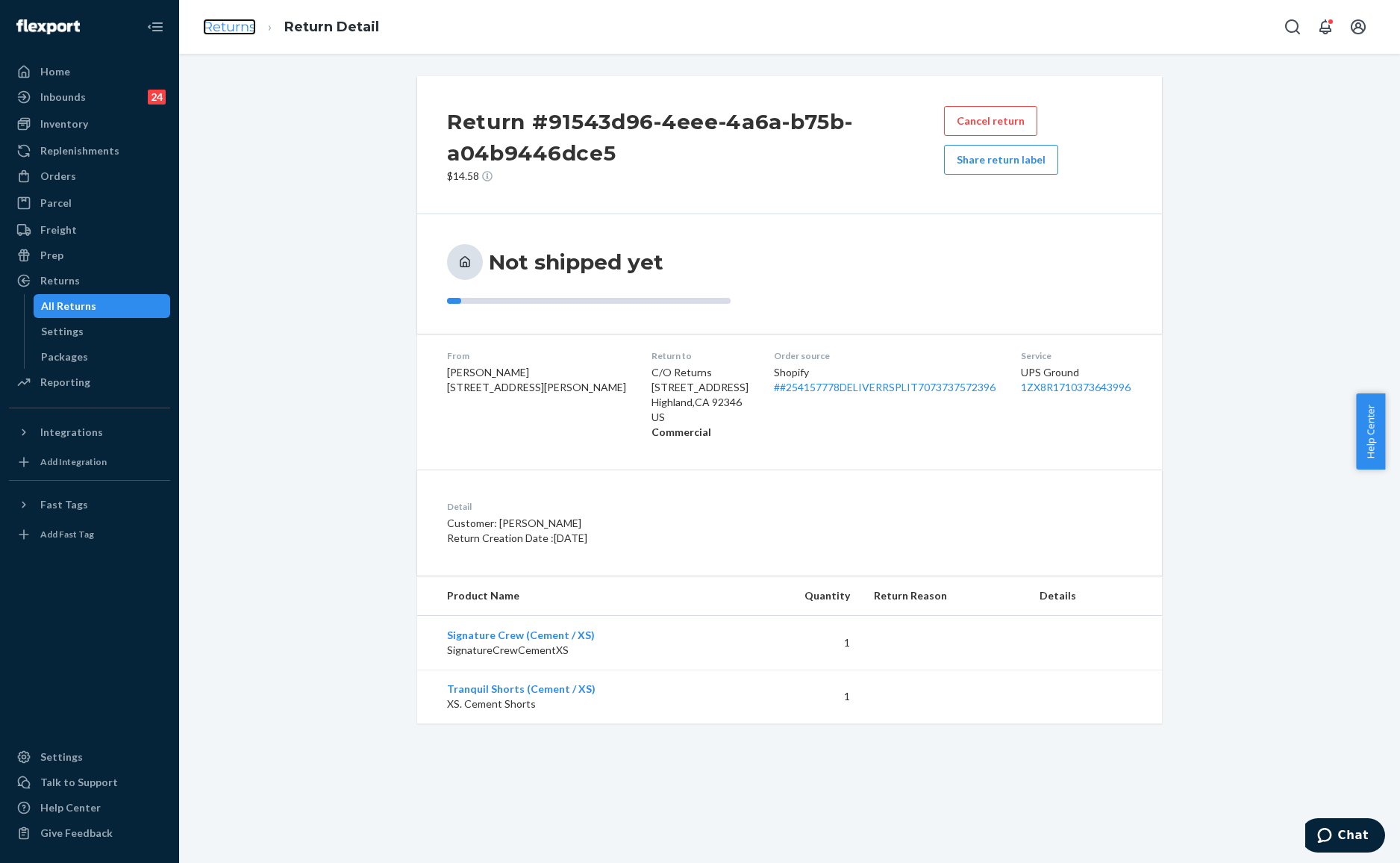
click at [230, 33] on link "Returns" at bounding box center [229, 27] width 53 height 17
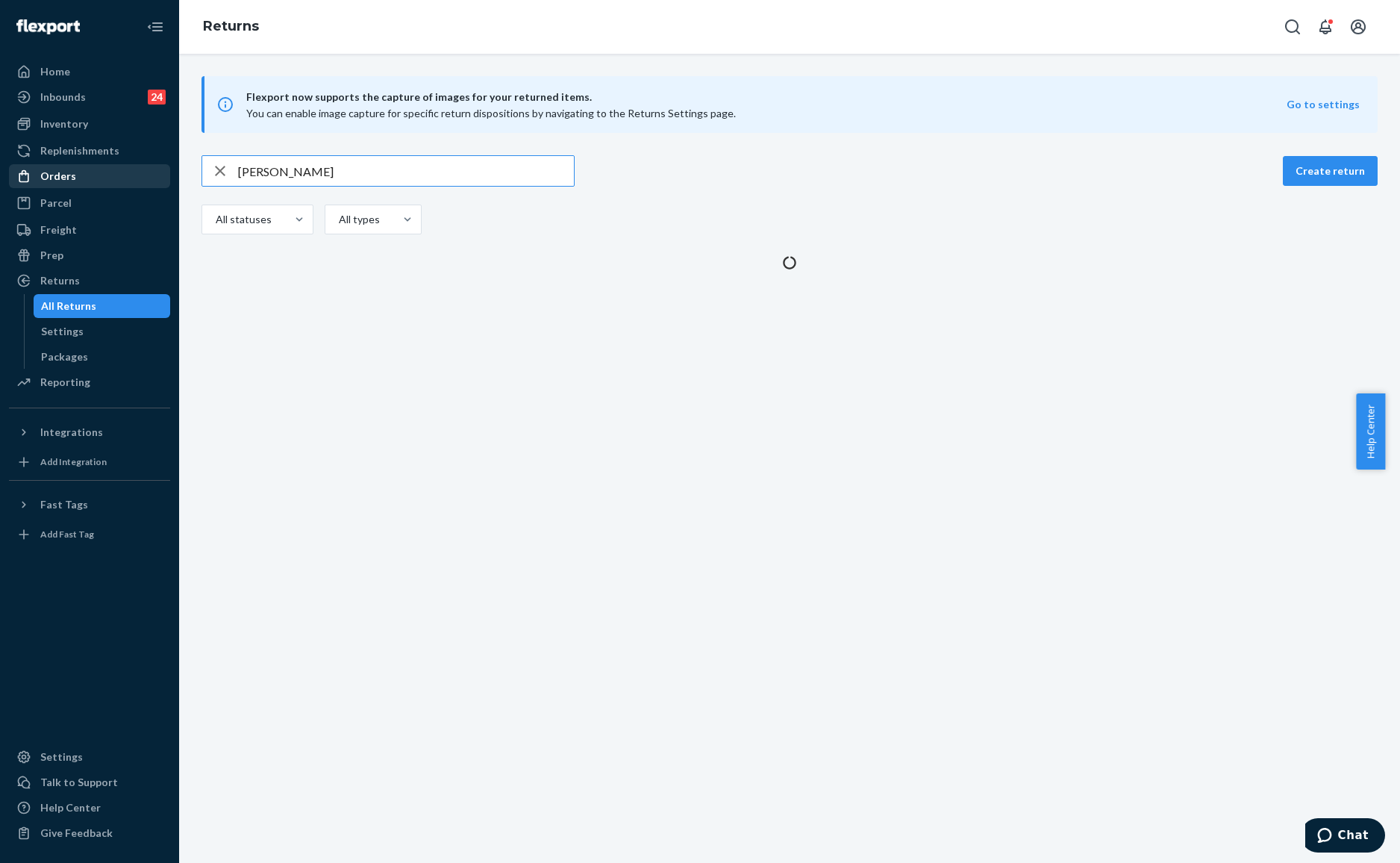
click at [93, 166] on div "Orders" at bounding box center [90, 176] width 159 height 21
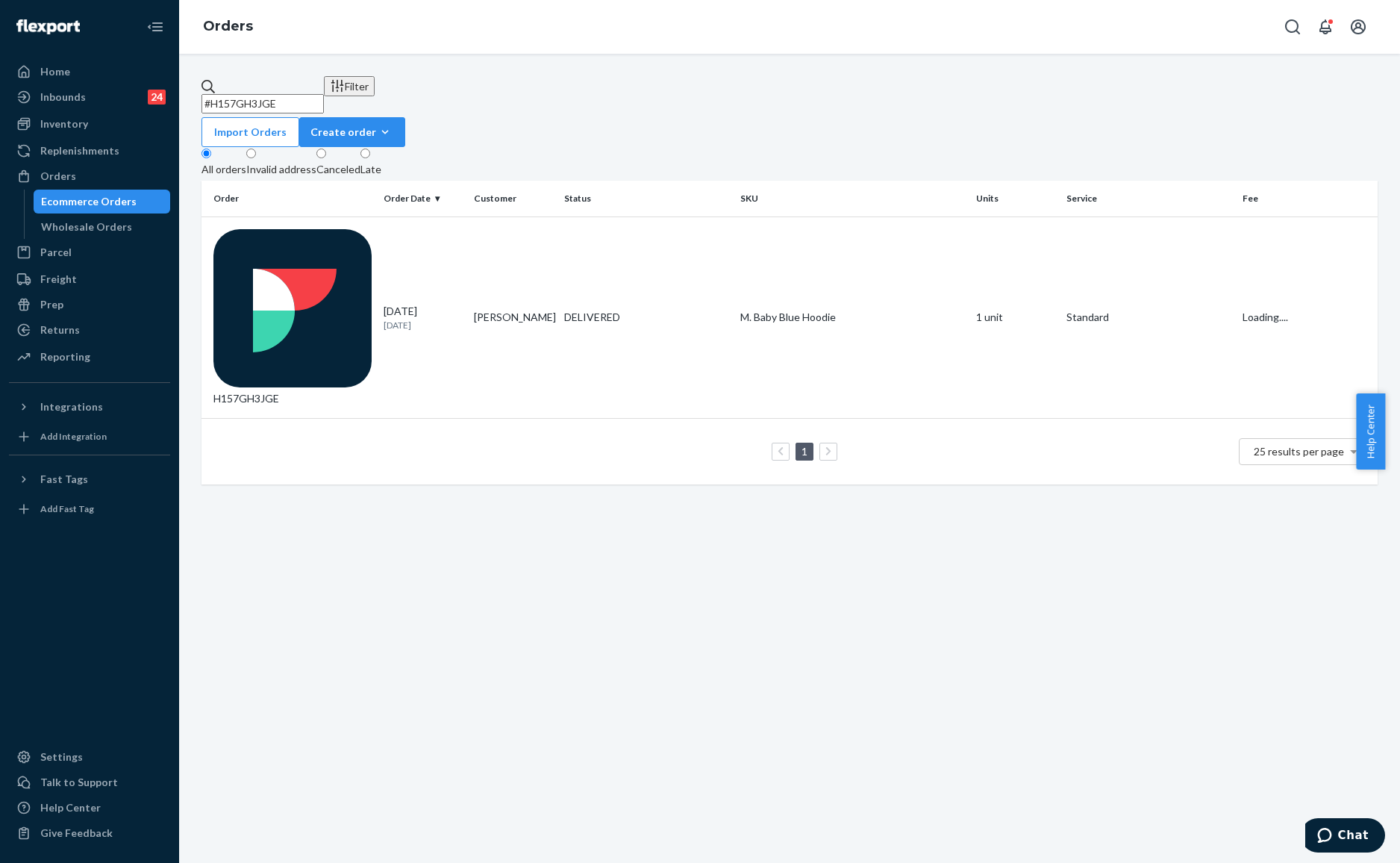
click at [324, 94] on input "#H157GH3JGE" at bounding box center [262, 104] width 122 height 20
paste input "BKAW7AHIEX"
type input "#BKAW7AHIEX"
click at [424, 319] on p "[DATE]" at bounding box center [423, 326] width 78 height 13
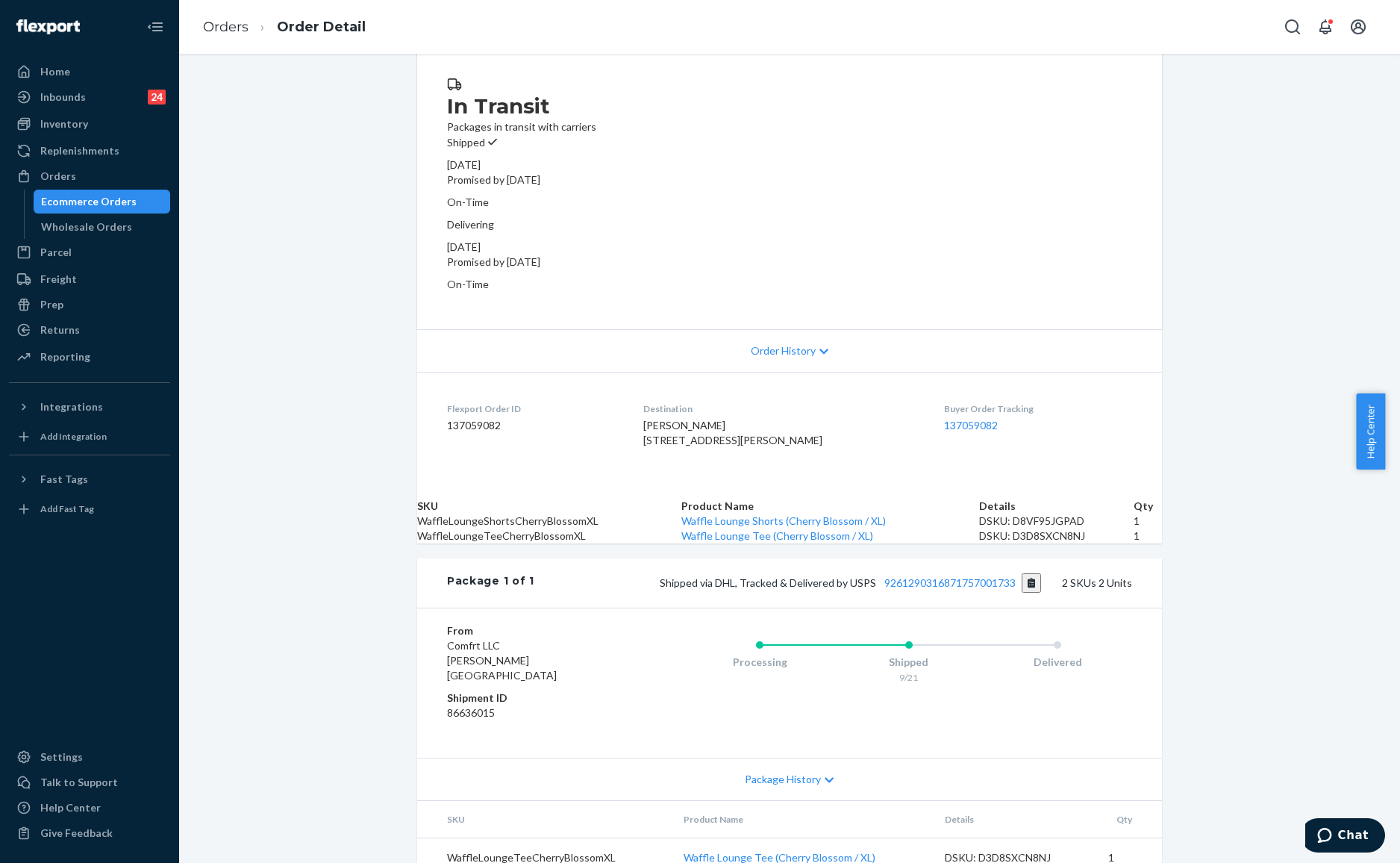
scroll to position [207, 0]
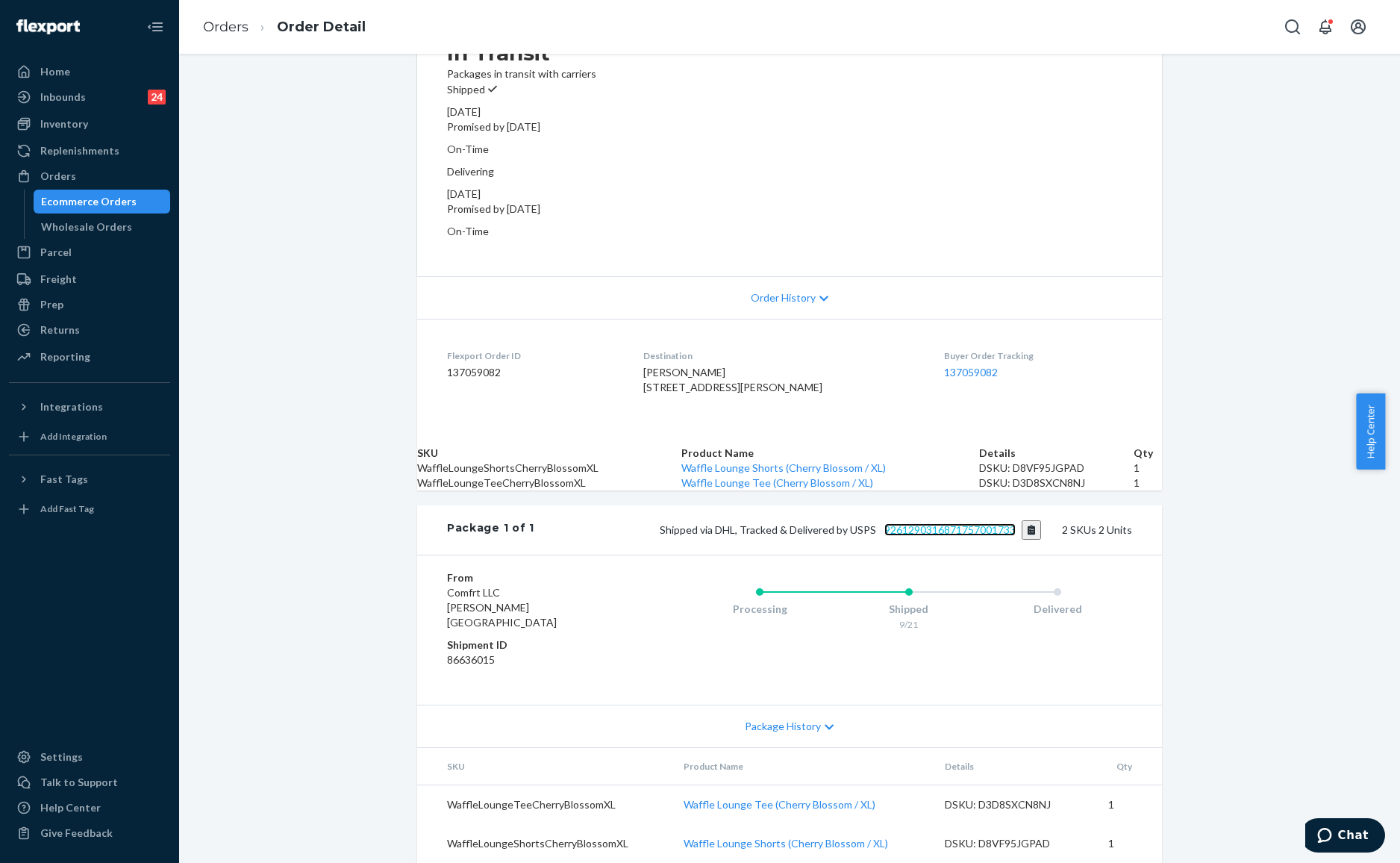
click at [923, 524] on link "9261290316871757001733" at bounding box center [950, 530] width 132 height 13
drag, startPoint x: 651, startPoint y: 285, endPoint x: 720, endPoint y: 311, distance: 73.7
click at [720, 319] on dl "Flexport Order ID 137059082 Destination [PERSON_NAME] [STREET_ADDRESS][PERSON_N…" at bounding box center [789, 375] width 744 height 112
copy span "[STREET_ADDRESS][PERSON_NAME]"
click at [229, 25] on link "Orders" at bounding box center [226, 27] width 46 height 17
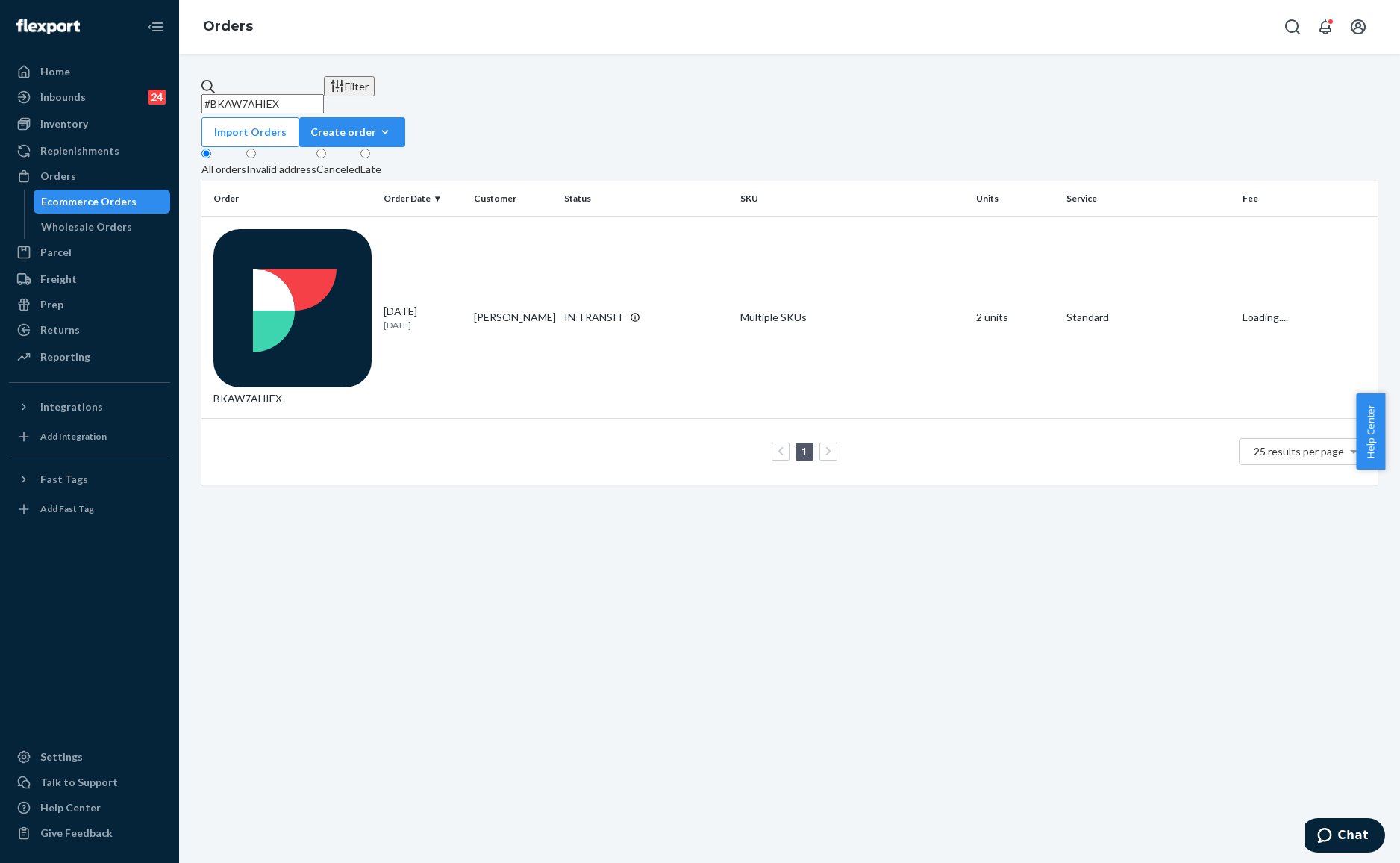
click at [324, 94] on input "#BKAW7AHIEX" at bounding box center [262, 104] width 122 height 20
paste input "HJYDNTNIEL"
type input "#HJYDNTNIEL"
click at [468, 233] on td "[PERSON_NAME]" at bounding box center [513, 317] width 90 height 202
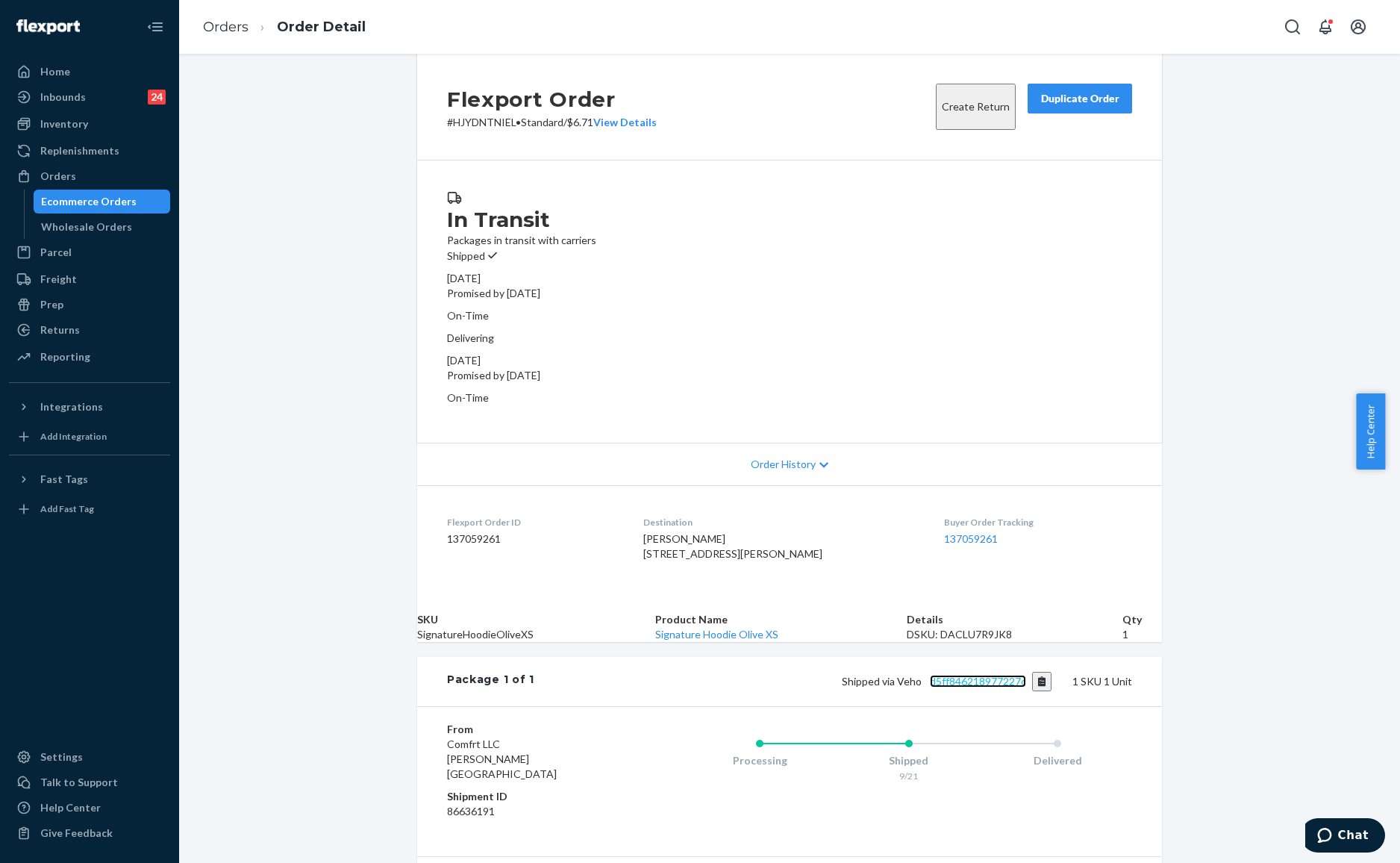
click at [983, 688] on link "d5ff846218977227c" at bounding box center [977, 681] width 96 height 13
drag, startPoint x: 672, startPoint y: 512, endPoint x: 651, endPoint y: 485, distance: 34.2
click at [651, 532] on div "[PERSON_NAME] [STREET_ADDRESS][PERSON_NAME]" at bounding box center [783, 547] width 278 height 30
copy span "[STREET_ADDRESS][PERSON_NAME]"
click at [252, 39] on ol "Orders Order Detail" at bounding box center [284, 27] width 187 height 44
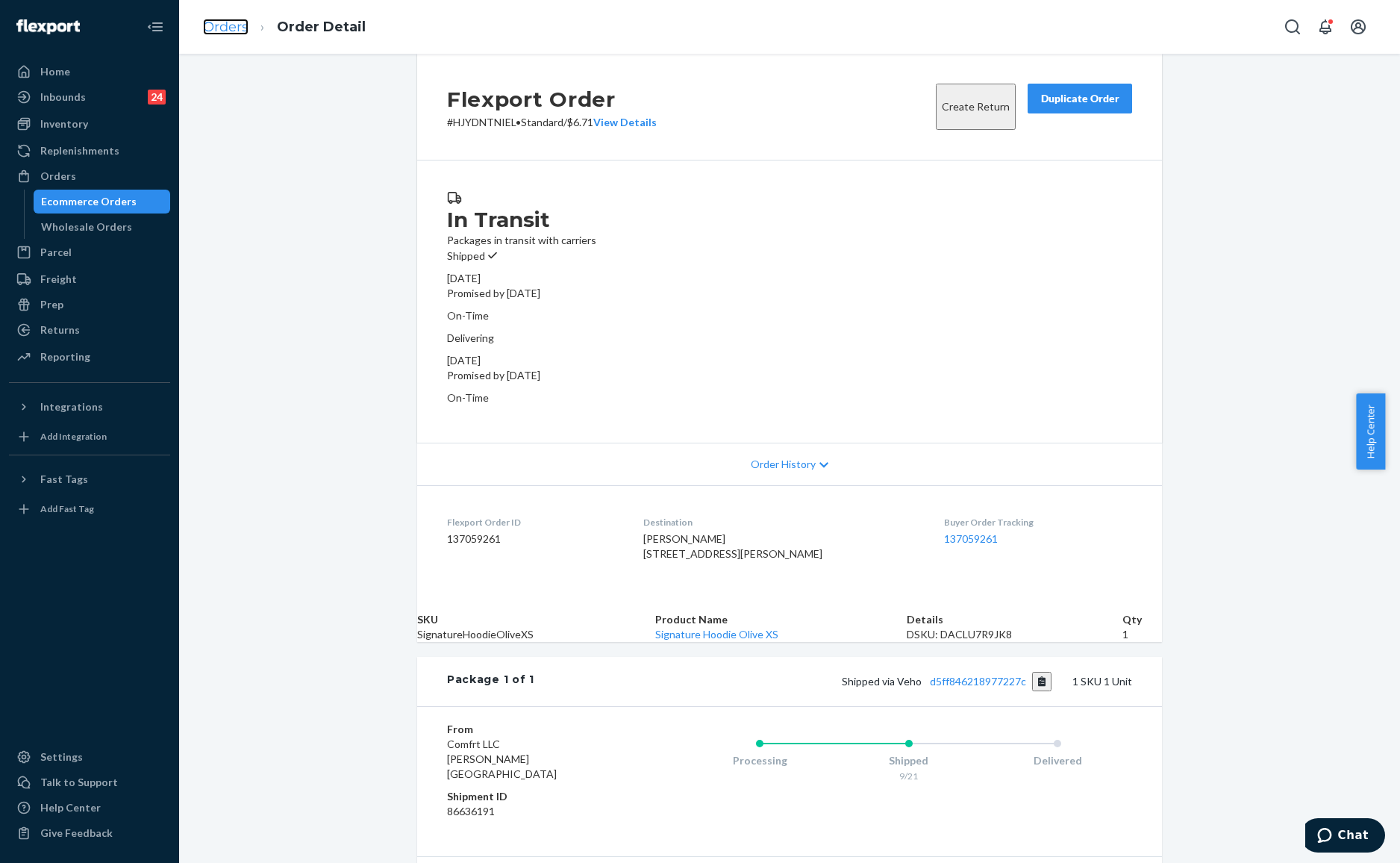
click at [228, 31] on link "Orders" at bounding box center [226, 27] width 46 height 17
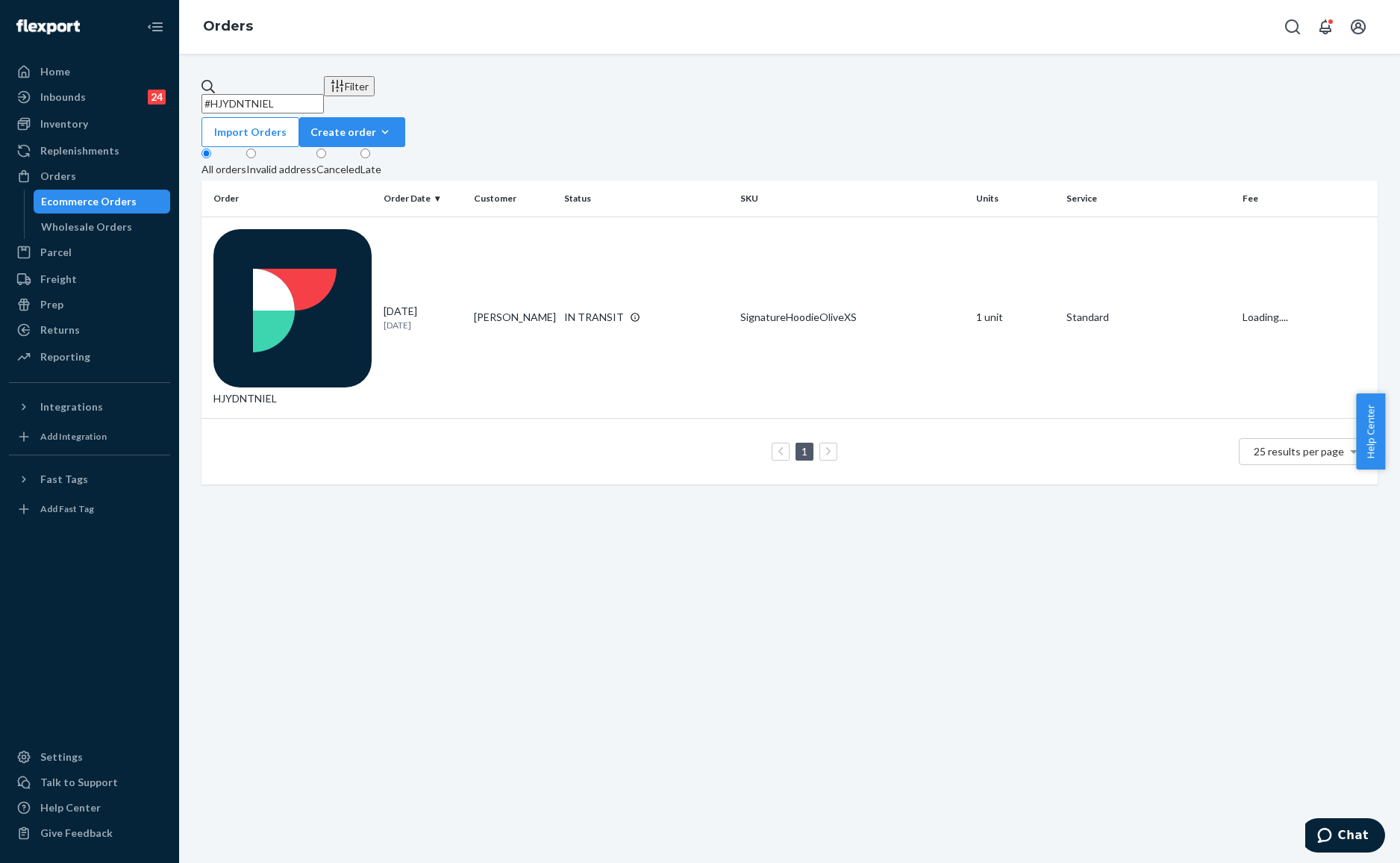
click at [301, 94] on input "#HJYDNTNIEL" at bounding box center [262, 104] width 122 height 20
paste input "BYEFO1AIL"
type input "#BYEFO1AILL"
click at [478, 233] on td "[PERSON_NAME]" at bounding box center [513, 317] width 90 height 202
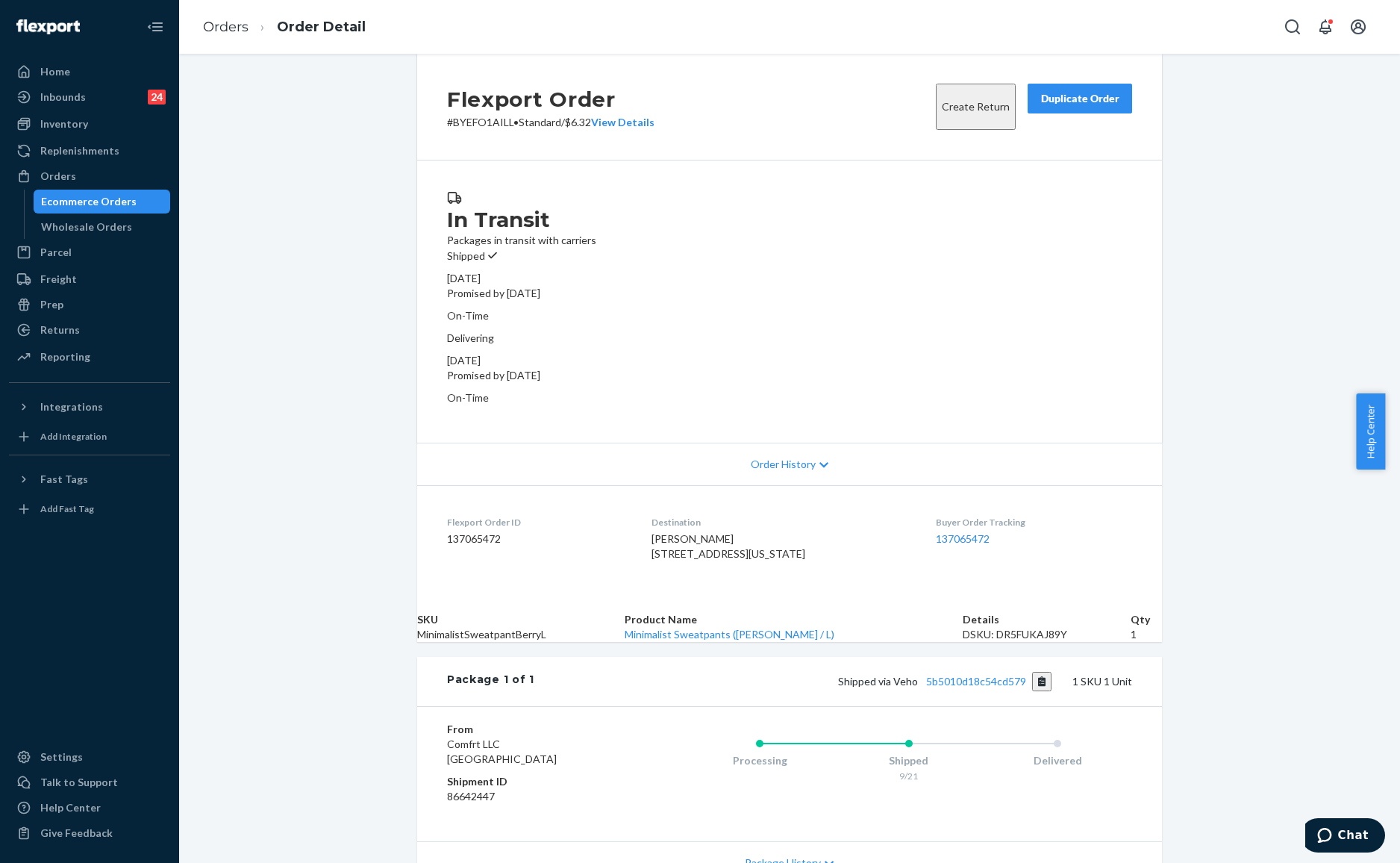
scroll to position [99, 0]
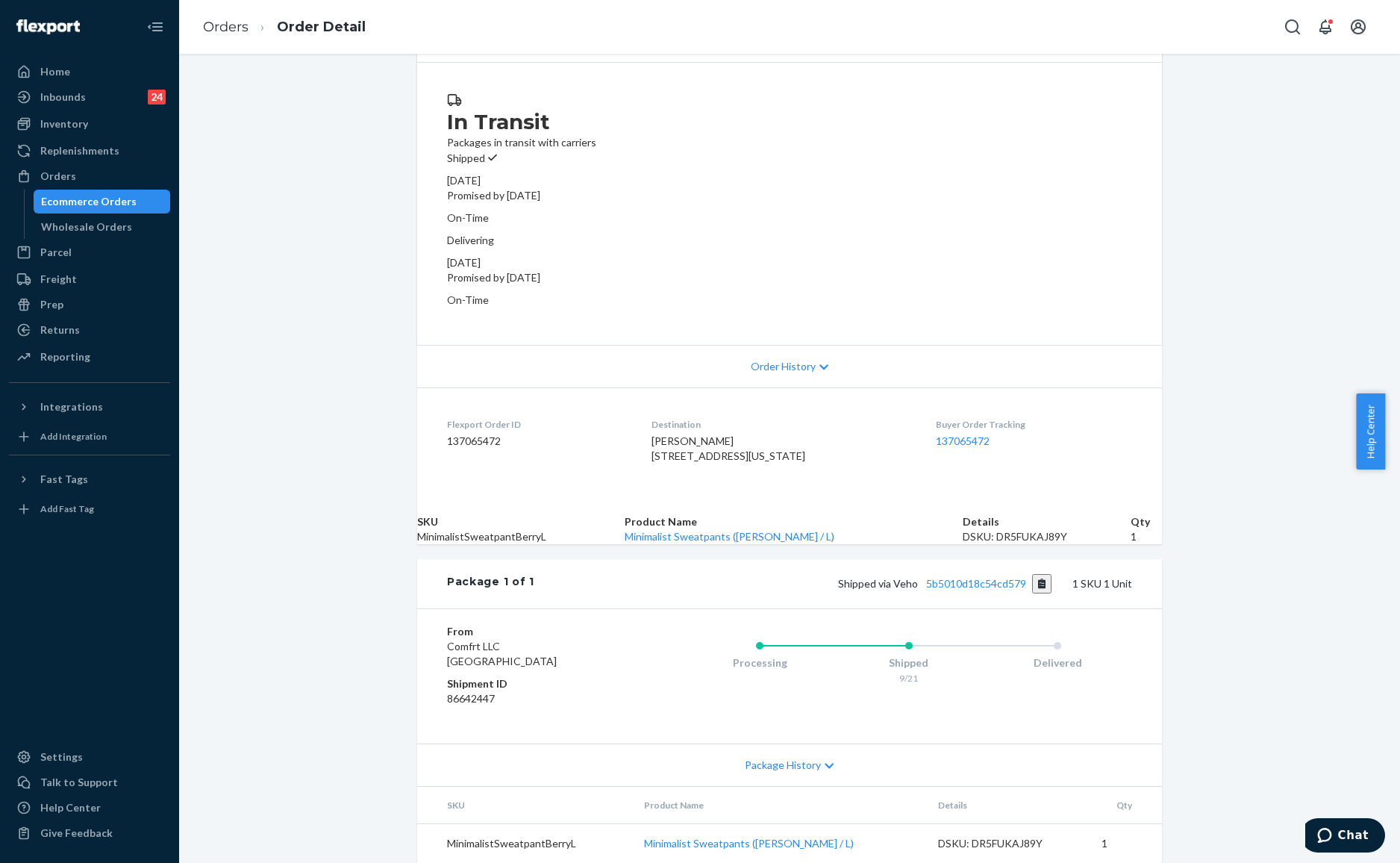
click at [967, 606] on div "Package 1 of 1 Shipped via Veho 5b5010d18c54cd579 1 SKU 1 Unit" at bounding box center [789, 583] width 744 height 49
click at [972, 590] on link "5b5010d18c54cd579" at bounding box center [976, 583] width 100 height 13
click at [361, 214] on div "Flexport Order # BYEFO1AILL • Standard / $6.32 View Details Create Return Dupli…" at bounding box center [789, 410] width 1221 height 907
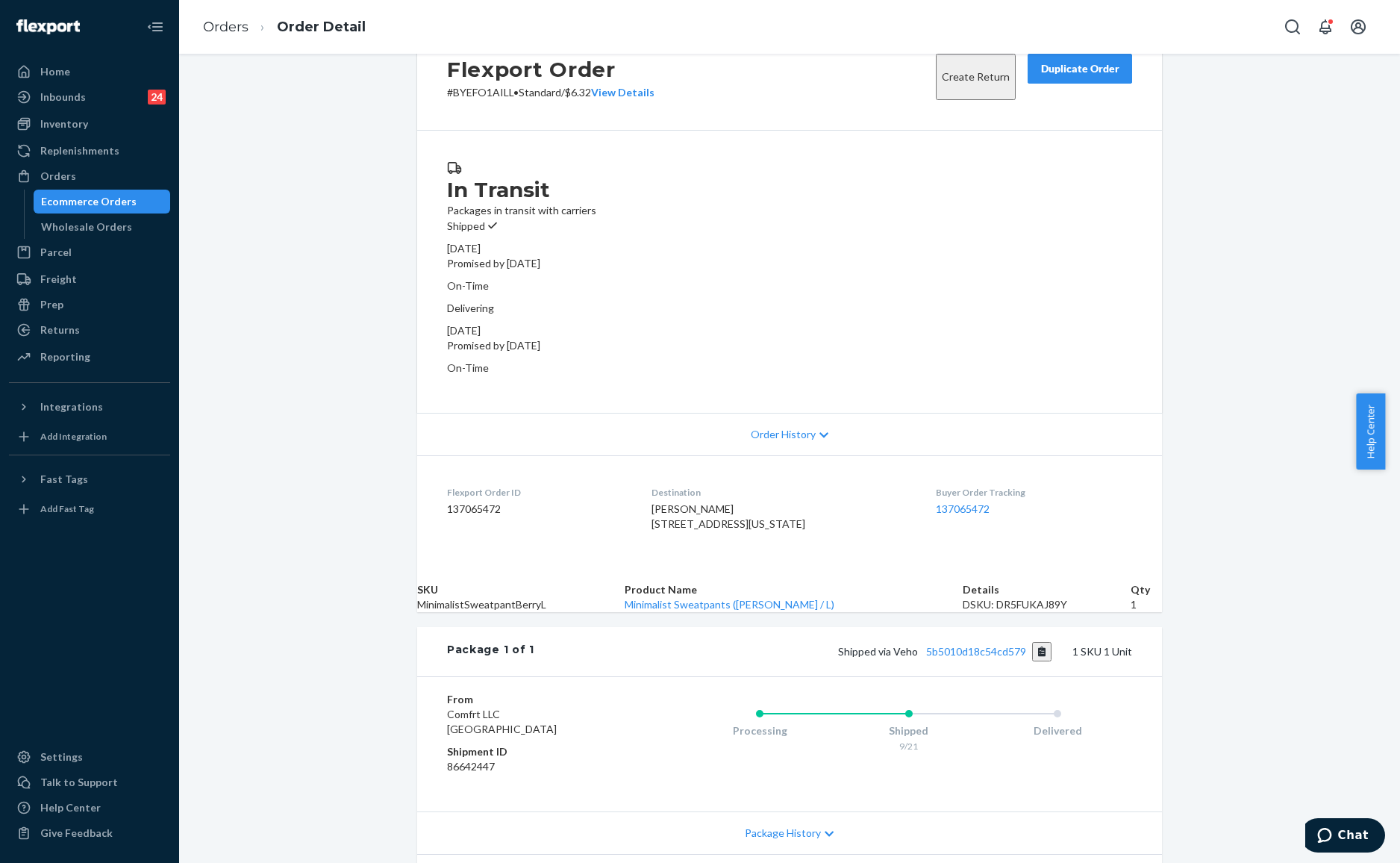
drag, startPoint x: 684, startPoint y: 484, endPoint x: 651, endPoint y: 457, distance: 42.6
click at [651, 461] on dl "Flexport Order ID 137065472 Destination [PERSON_NAME] [STREET_ADDRESS][US_STATE…" at bounding box center [789, 511] width 744 height 112
copy span "[STREET_ADDRESS][US_STATE]"
drag, startPoint x: 509, startPoint y: 354, endPoint x: 379, endPoint y: 272, distance: 153.7
click at [379, 272] on div "Flexport Order # BYEFO1AILL • Standard / $6.32 View Details Create Return Dupli…" at bounding box center [789, 478] width 1221 height 907
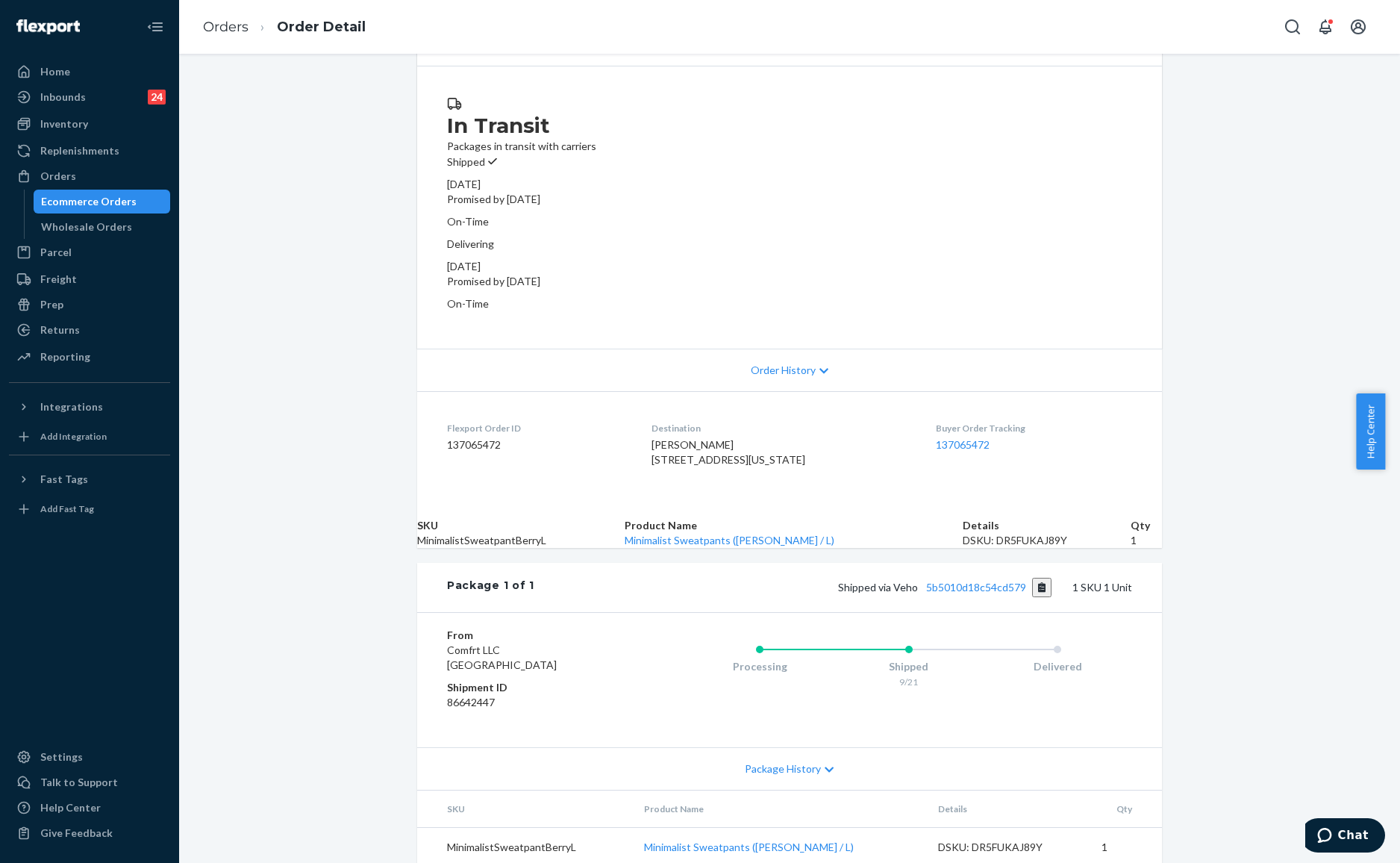
scroll to position [129, 0]
drag, startPoint x: 673, startPoint y: 394, endPoint x: 643, endPoint y: 355, distance: 49.2
click at [643, 387] on dl "Flexport Order ID 137065472 Destination [PERSON_NAME] [STREET_ADDRESS][US_STATE…" at bounding box center [789, 443] width 744 height 112
copy span "[STREET_ADDRESS][US_STATE]"
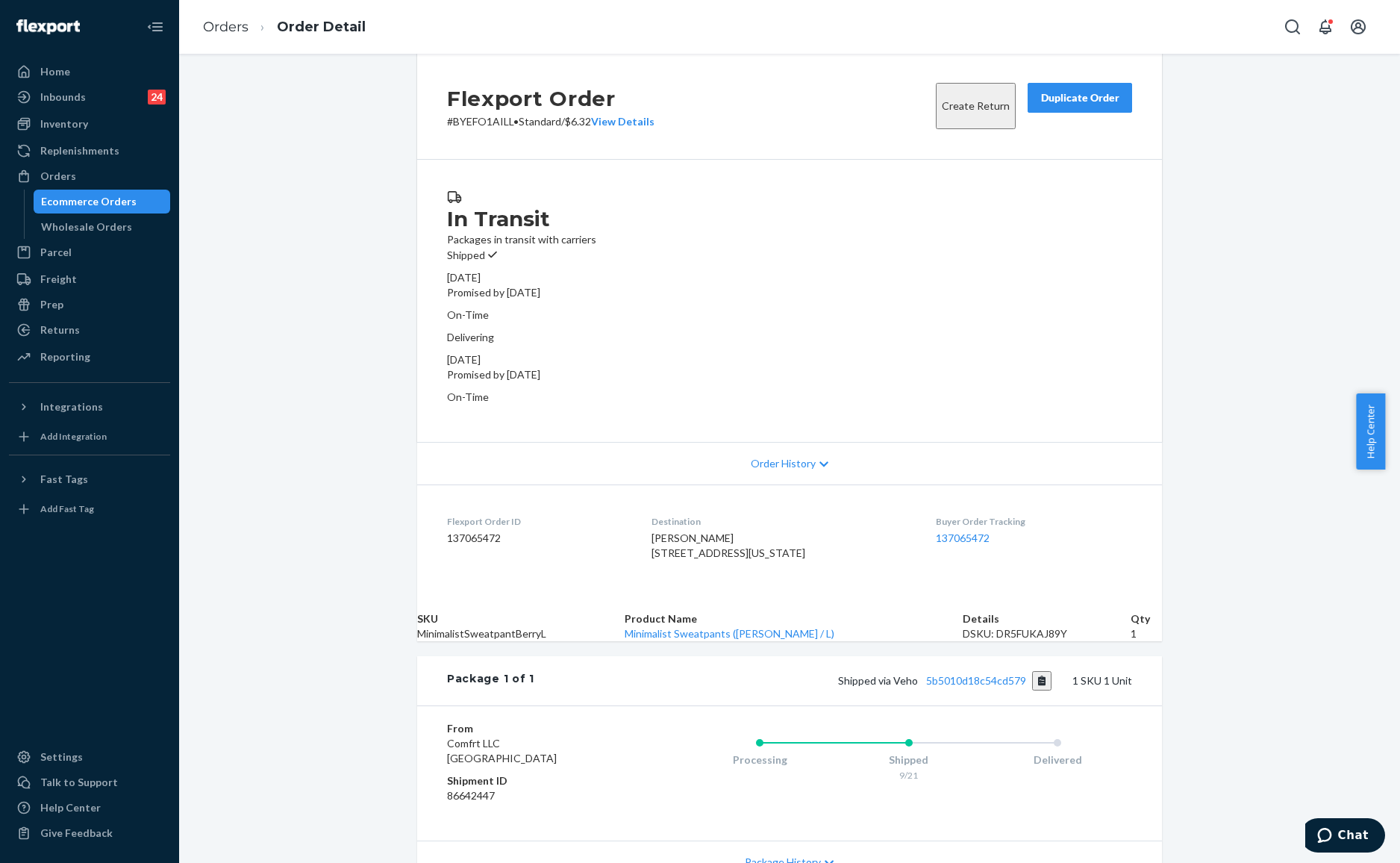
scroll to position [0, 0]
drag, startPoint x: 214, startPoint y: 0, endPoint x: 189, endPoint y: 61, distance: 65.9
drag, startPoint x: 189, startPoint y: 61, endPoint x: 332, endPoint y: 609, distance: 566.4
click at [332, 609] on div "Flexport Order # BYEFO1AILL • Standard / $6.32 View Details Create Return Dupli…" at bounding box center [789, 508] width 1221 height 907
